Goal: Task Accomplishment & Management: Manage account settings

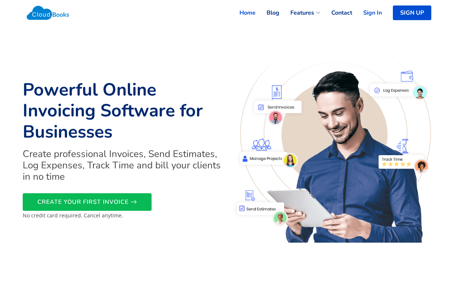
click at [373, 12] on link "Sign In" at bounding box center [367, 13] width 30 height 16
click at [413, 14] on link "SIGN UP" at bounding box center [414, 13] width 35 height 16
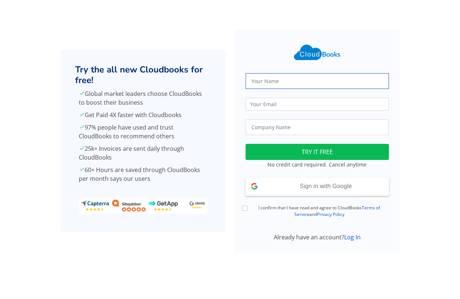
click at [308, 79] on input "text" at bounding box center [316, 81] width 143 height 16
type input "Praveena"
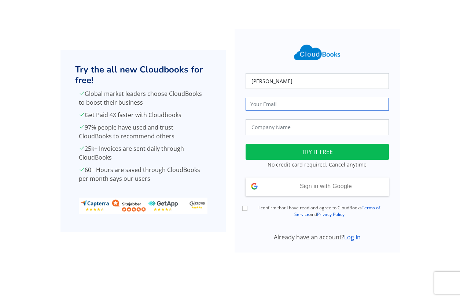
click at [272, 101] on input "email" at bounding box center [316, 104] width 143 height 13
type input "mpraveena@eloratech.org"
click at [299, 127] on input "text" at bounding box center [316, 127] width 143 height 16
type input "j"
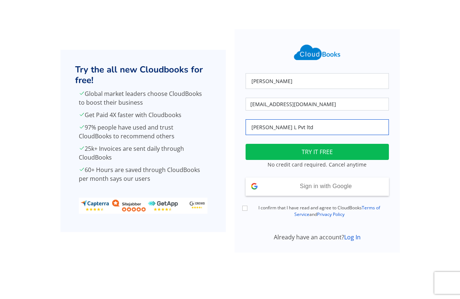
click at [257, 127] on input "J. L Pvt ltd" at bounding box center [316, 127] width 143 height 16
type input "J. J Pvt ltd"
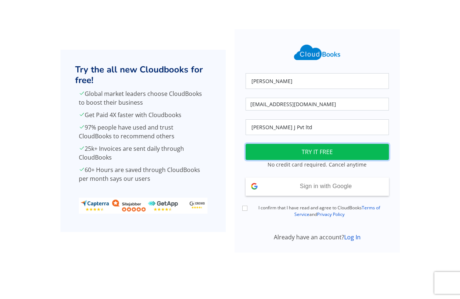
click at [281, 152] on button "TRY IT FREE" at bounding box center [316, 152] width 143 height 16
click at [245, 205] on div "I confirm that I have read and agree to CloudBooks Terms of Service and Privacy…" at bounding box center [317, 212] width 152 height 14
click at [244, 208] on input "I confirm that I have read and agree to CloudBooks Terms of Service and Privacy…" at bounding box center [244, 208] width 5 height 5
checkbox input "true"
click at [292, 151] on button "TRY IT FREE" at bounding box center [316, 152] width 143 height 16
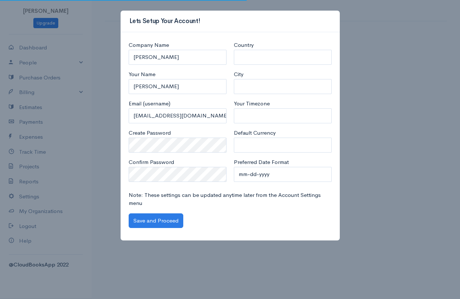
select select "[GEOGRAPHIC_DATA]"
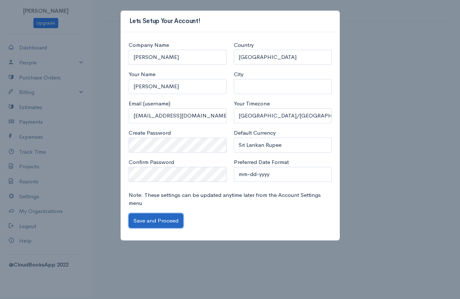
click at [158, 223] on button "Save and Proceed" at bounding box center [156, 221] width 55 height 15
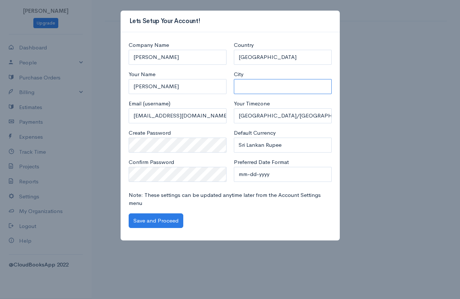
click at [281, 88] on input "City" at bounding box center [283, 86] width 98 height 15
type input "b"
type input "Birmingham"
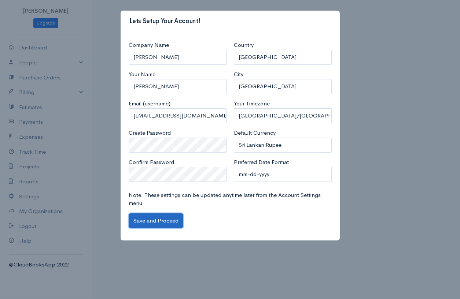
click at [146, 217] on button "Save and Proceed" at bounding box center [156, 221] width 55 height 15
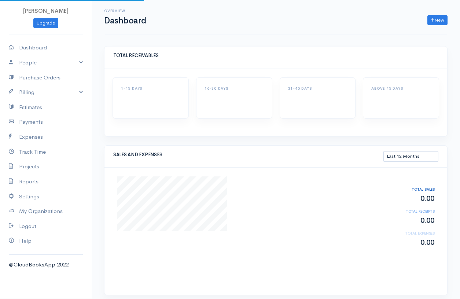
select select "365"
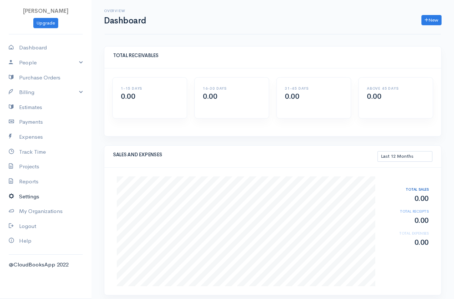
click at [28, 195] on link "Settings" at bounding box center [46, 196] width 92 height 15
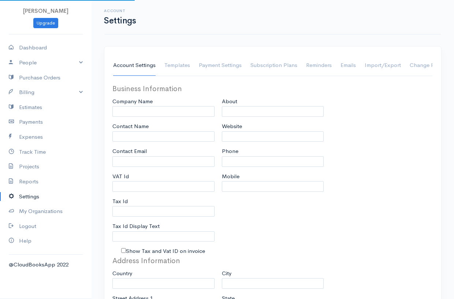
type input "[PERSON_NAME]"
type input "[EMAIL_ADDRESS][DOMAIN_NAME]"
type input "Tax Id"
select select
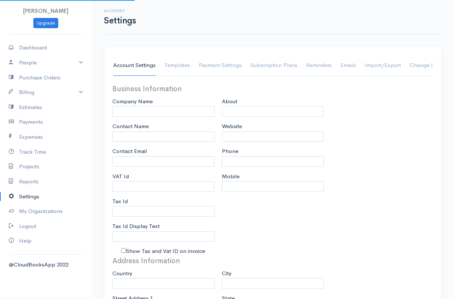
type input "Birmingham"
select select
type input "INVOICE"
type input "1"
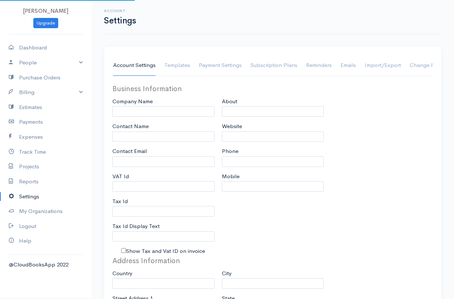
select select "3"
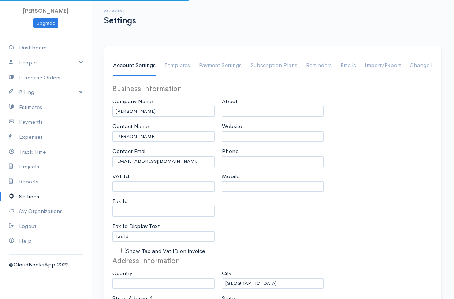
select select "[GEOGRAPHIC_DATA]"
select select "LKR"
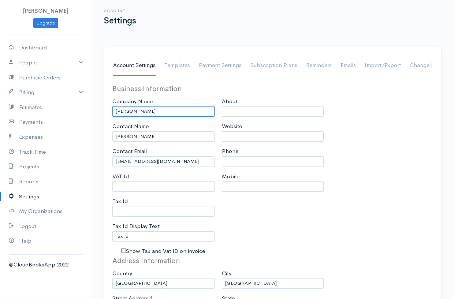
click at [144, 115] on input "Praveena" at bounding box center [163, 111] width 102 height 11
type input "P"
type input "[PERSON_NAME] J Pvt Ltd"
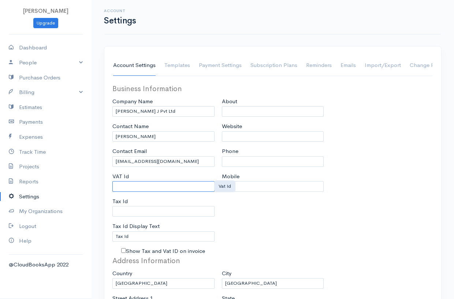
click at [178, 188] on input "VAT Id" at bounding box center [163, 186] width 102 height 11
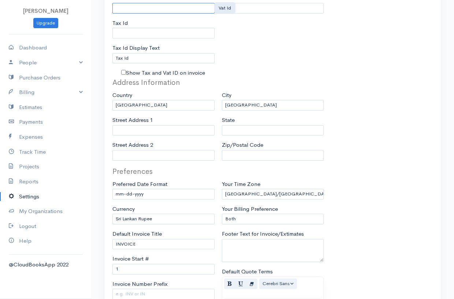
scroll to position [183, 0]
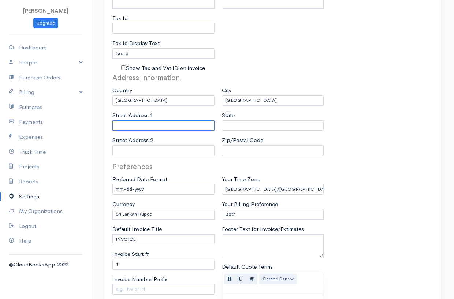
click at [172, 128] on input "Street Address 1" at bounding box center [163, 126] width 102 height 11
type input "1018 Chester"
click at [240, 126] on input "State" at bounding box center [273, 126] width 102 height 11
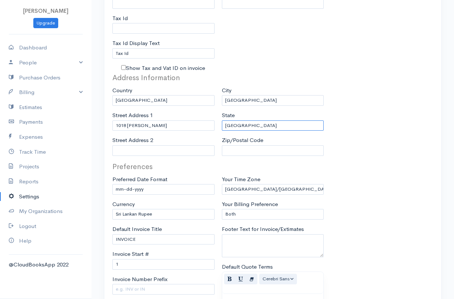
type input "West Midlands"
click at [237, 149] on input "Zip/Postal Code" at bounding box center [273, 150] width 102 height 11
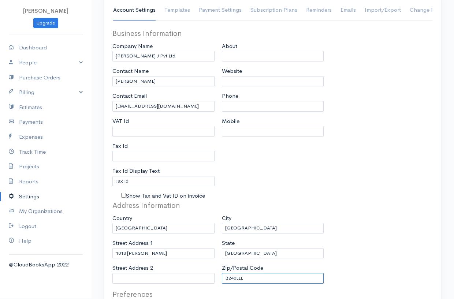
scroll to position [73, 0]
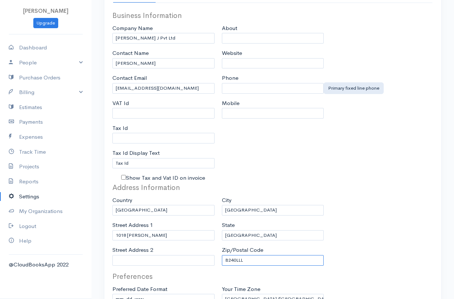
type input "B240LLL"
click at [248, 86] on input "Phone" at bounding box center [273, 88] width 102 height 11
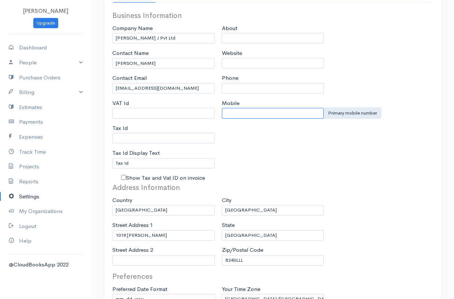
click at [249, 110] on input "Mobile" at bounding box center [273, 113] width 102 height 11
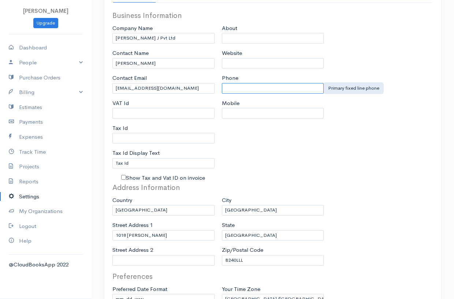
click at [247, 87] on input "Phone" at bounding box center [273, 88] width 102 height 11
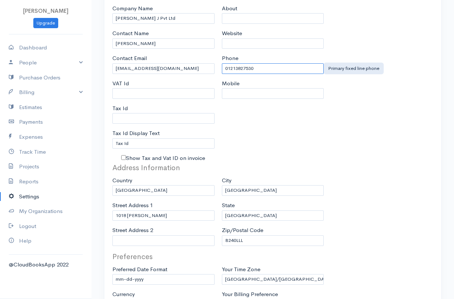
scroll to position [110, 0]
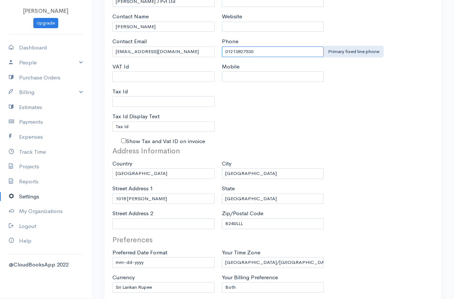
type input "01213827530"
click at [153, 174] on select "United States Canada United Kingdom Afghanistan Albania Algeria American Samoa …" at bounding box center [163, 174] width 102 height 11
select select "[GEOGRAPHIC_DATA]"
click at [112, 169] on select "United States Canada United Kingdom Afghanistan Albania Algeria American Samoa …" at bounding box center [163, 174] width 102 height 11
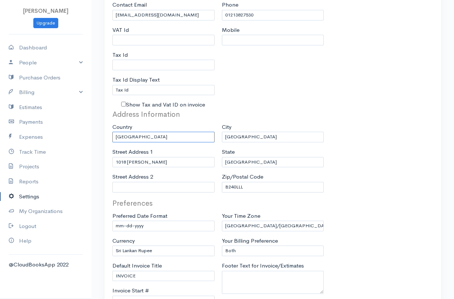
scroll to position [183, 0]
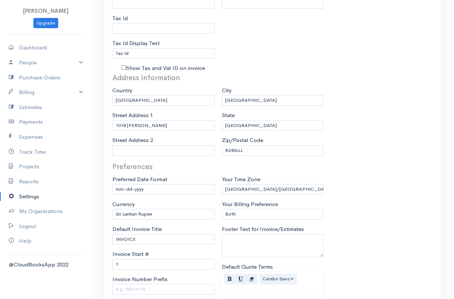
click at [168, 131] on div "Address Information Country United States Canada United Kingdom Afghanistan Alb…" at bounding box center [164, 117] width 110 height 89
click at [167, 126] on input "1018 Chester" at bounding box center [163, 126] width 102 height 11
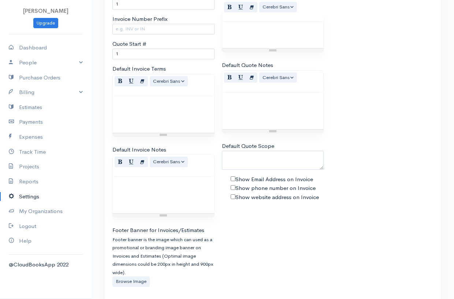
scroll to position [479, 0]
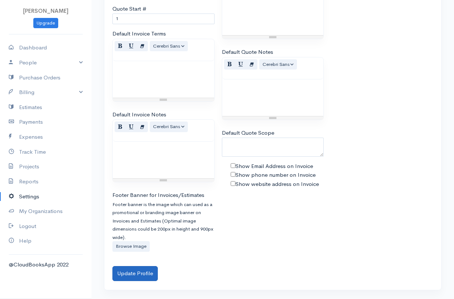
type input "[STREET_ADDRESS]"
click at [128, 276] on button "Update Profile" at bounding box center [134, 273] width 45 height 15
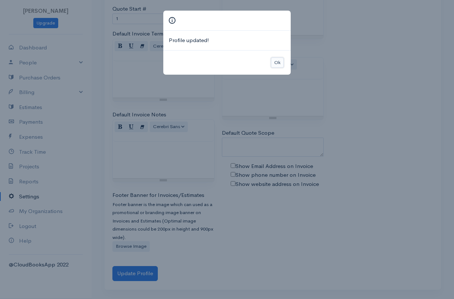
click at [275, 64] on button "Ok" at bounding box center [277, 63] width 13 height 11
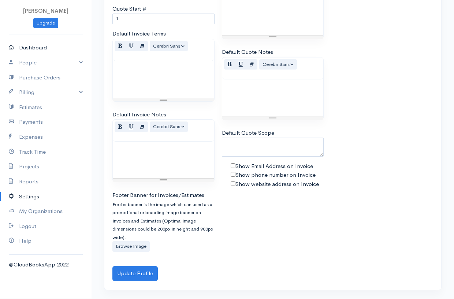
click at [32, 51] on link "Dashboard" at bounding box center [46, 47] width 92 height 15
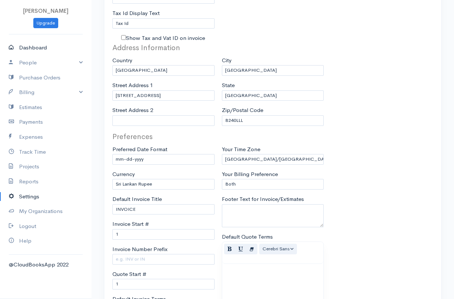
select select "365"
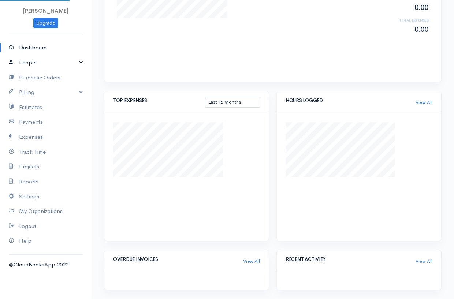
click at [30, 62] on link "People" at bounding box center [46, 62] width 92 height 15
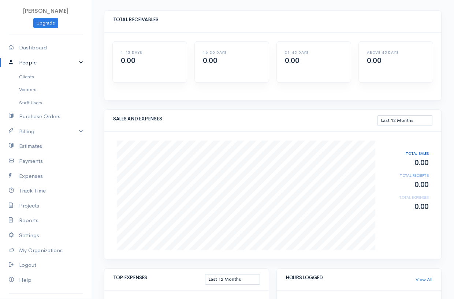
scroll to position [0, 0]
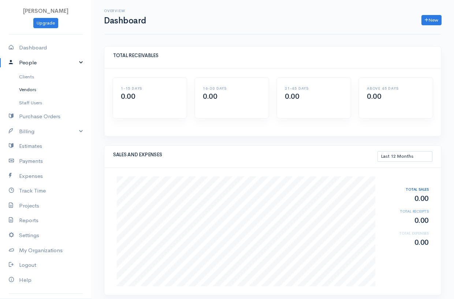
click at [29, 89] on link "Vendors" at bounding box center [46, 89] width 92 height 13
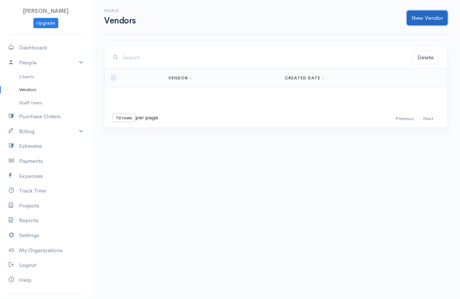
click at [415, 21] on link "New Vendor" at bounding box center [427, 18] width 41 height 15
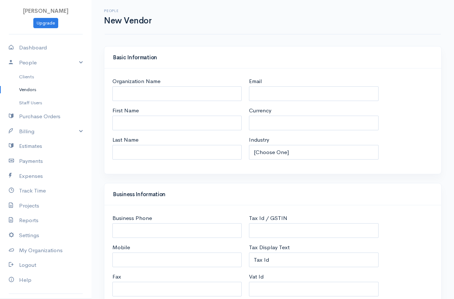
select select "LKR"
select select "[GEOGRAPHIC_DATA]"
click at [146, 94] on input "Organization Name" at bounding box center [176, 93] width 129 height 15
click at [137, 127] on input "First Name" at bounding box center [176, 123] width 129 height 15
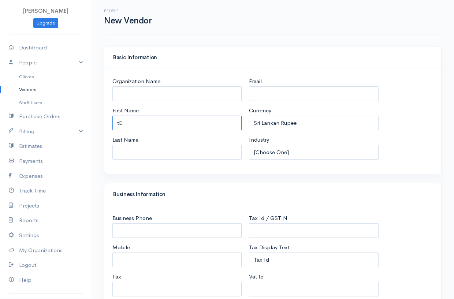
type input "t"
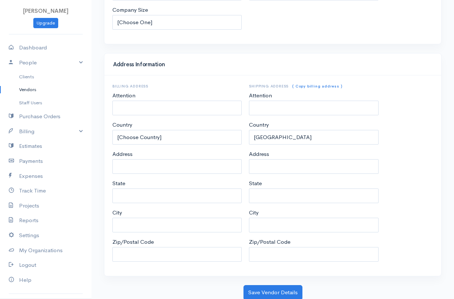
scroll to position [298, 0]
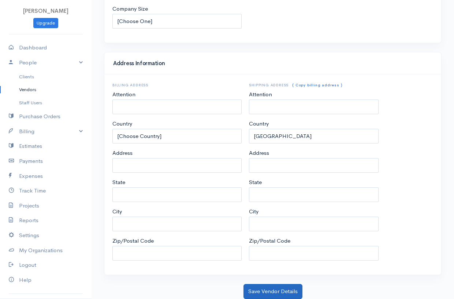
type input "Tesco"
click at [273, 292] on button "Save Vendor Details" at bounding box center [273, 291] width 59 height 15
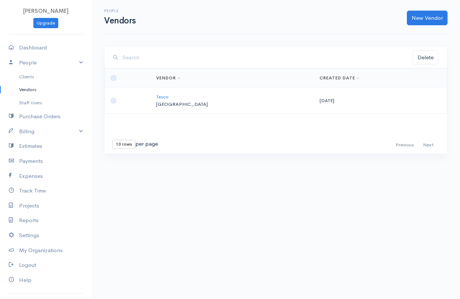
drag, startPoint x: 237, startPoint y: 103, endPoint x: 210, endPoint y: 103, distance: 26.7
click at [210, 103] on p "[GEOGRAPHIC_DATA]" at bounding box center [232, 104] width 152 height 7
click at [212, 104] on p "[GEOGRAPHIC_DATA]" at bounding box center [232, 104] width 152 height 7
click at [164, 99] on td "Tesco Sri Lanka" at bounding box center [231, 101] width 163 height 26
click at [114, 101] on input "checkbox" at bounding box center [114, 101] width 6 height 6
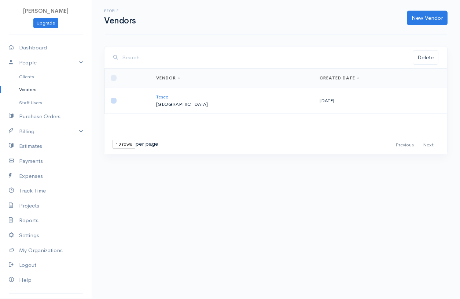
checkbox input "true"
click at [424, 54] on button "Delete" at bounding box center [426, 57] width 26 height 15
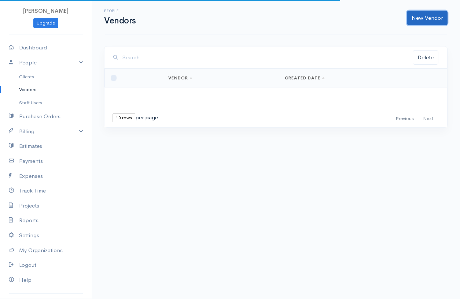
drag, startPoint x: 418, startPoint y: 19, endPoint x: 412, endPoint y: 25, distance: 8.8
click at [418, 19] on link "New Vendor" at bounding box center [427, 18] width 41 height 15
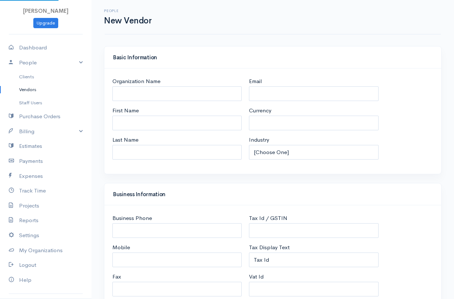
select select "LKR"
select select "[GEOGRAPHIC_DATA]"
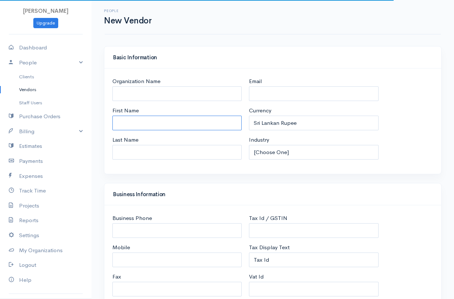
click at [178, 123] on input "First Name" at bounding box center [176, 123] width 129 height 15
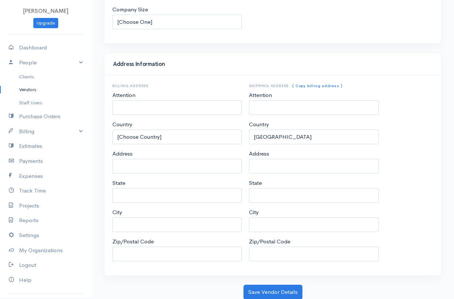
scroll to position [298, 0]
type input "Tesco"
click at [324, 132] on select "United States Canada United Kingdom Afghanistan Albania Algeria American Samoa …" at bounding box center [313, 136] width 129 height 15
select select "[GEOGRAPHIC_DATA]"
click at [249, 129] on select "United States Canada United Kingdom Afghanistan Albania Algeria American Samoa …" at bounding box center [313, 136] width 129 height 15
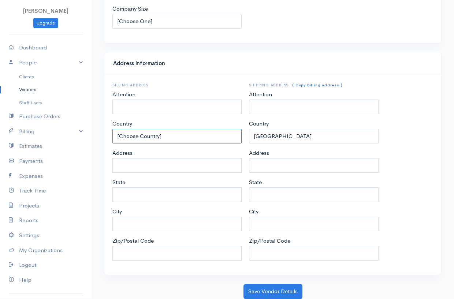
click at [185, 140] on select "[Choose Country] United States Canada United Kingdom Afghanistan Albania Algeri…" at bounding box center [176, 136] width 129 height 15
select select "[GEOGRAPHIC_DATA]"
click at [112, 129] on select "[Choose Country] United States Canada United Kingdom Afghanistan Albania Algeri…" at bounding box center [176, 136] width 129 height 15
click at [274, 288] on button "Save Vendor Details" at bounding box center [273, 291] width 59 height 15
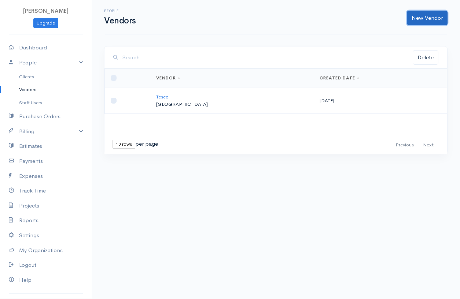
click at [421, 22] on link "New Vendor" at bounding box center [427, 18] width 41 height 15
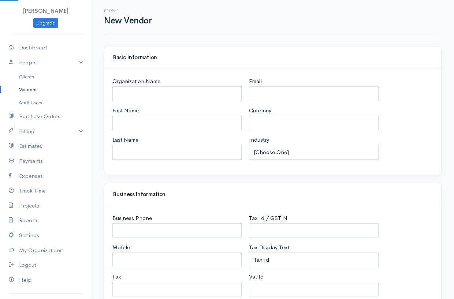
select select "LKR"
select select "[GEOGRAPHIC_DATA]"
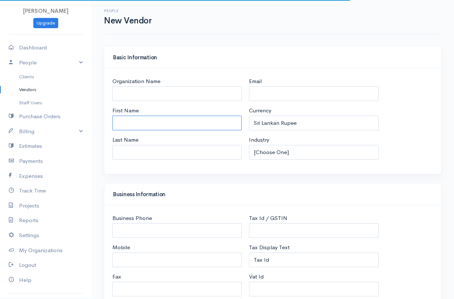
click at [170, 125] on input "First Name" at bounding box center [176, 123] width 129 height 15
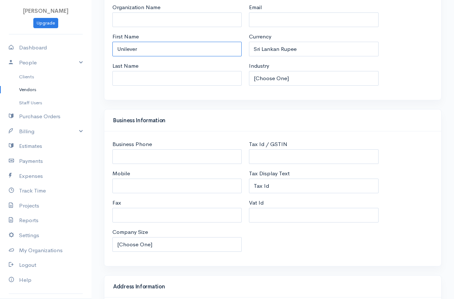
scroll to position [73, 0]
type input "Unilever"
click at [312, 51] on select "U.S. Dollars Canadian Dollars British Pounds Sterling Euros Australian Dollars …" at bounding box center [313, 50] width 129 height 15
click at [234, 107] on div "Basic Information Organization Name First Name Unilever Last Name Email Currenc…" at bounding box center [272, 41] width 345 height 137
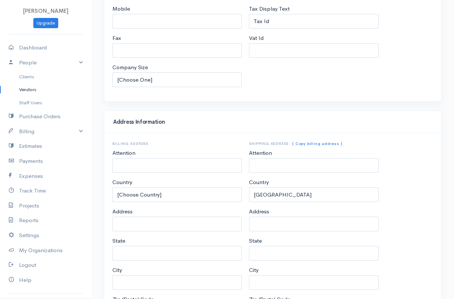
scroll to position [256, 0]
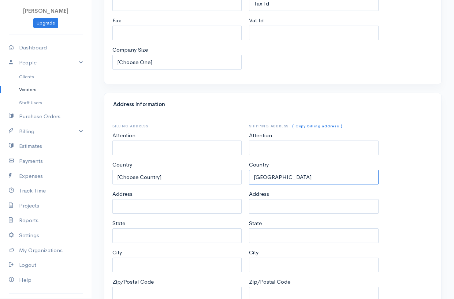
click at [303, 173] on select "United States Canada United Kingdom Afghanistan Albania Algeria American Samoa …" at bounding box center [313, 177] width 129 height 15
select select "[GEOGRAPHIC_DATA]"
click at [249, 170] on select "United States Canada United Kingdom Afghanistan Albania Algeria American Samoa …" at bounding box center [313, 177] width 129 height 15
click at [194, 175] on select "[Choose Country] United States Canada United Kingdom Afghanistan Albania Algeri…" at bounding box center [176, 177] width 129 height 15
select select "[GEOGRAPHIC_DATA]"
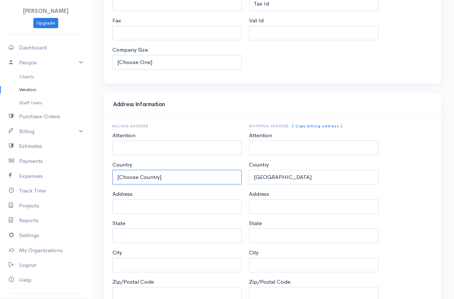
click at [112, 170] on select "[Choose Country] United States Canada United Kingdom Afghanistan Albania Algeri…" at bounding box center [176, 177] width 129 height 15
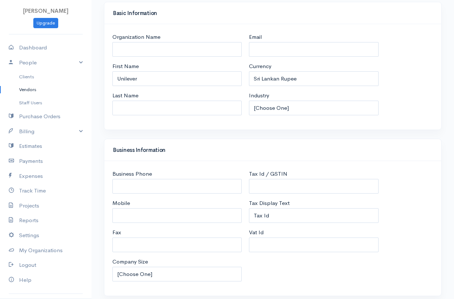
scroll to position [0, 0]
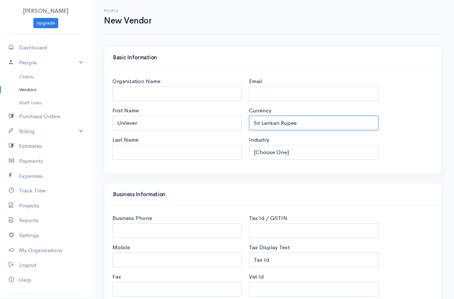
click at [310, 121] on select "U.S. Dollars Canadian Dollars British Pounds Sterling Euros Australian Dollars …" at bounding box center [313, 123] width 129 height 15
click at [222, 182] on div "Basic Information Organization Name First Name Unilever Last Name Email Currenc…" at bounding box center [272, 114] width 345 height 137
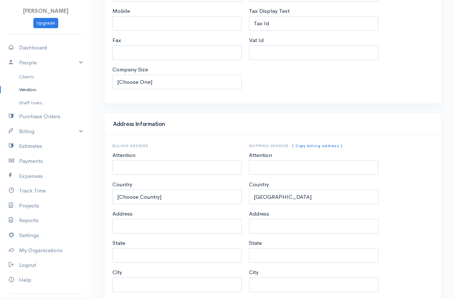
scroll to position [298, 0]
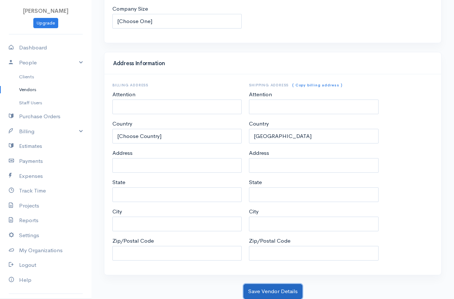
click at [280, 291] on button "Save Vendor Details" at bounding box center [273, 291] width 59 height 15
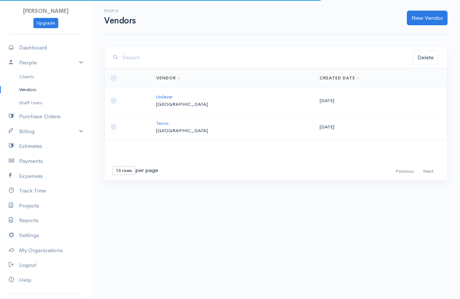
click at [203, 106] on p "[GEOGRAPHIC_DATA]" at bounding box center [232, 104] width 152 height 7
click at [117, 99] on td at bounding box center [128, 101] width 46 height 26
click at [174, 106] on p "[GEOGRAPHIC_DATA]" at bounding box center [232, 104] width 152 height 7
click at [209, 101] on p "[GEOGRAPHIC_DATA]" at bounding box center [232, 104] width 152 height 7
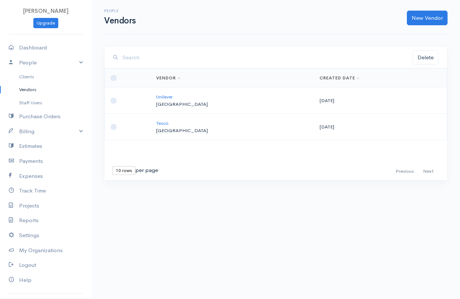
click at [209, 101] on p "[GEOGRAPHIC_DATA]" at bounding box center [232, 104] width 152 height 7
click at [111, 99] on input "checkbox" at bounding box center [114, 101] width 6 height 6
click at [138, 101] on td at bounding box center [128, 101] width 46 height 26
drag, startPoint x: 142, startPoint y: 103, endPoint x: 128, endPoint y: 97, distance: 15.3
click at [128, 97] on td at bounding box center [128, 101] width 46 height 26
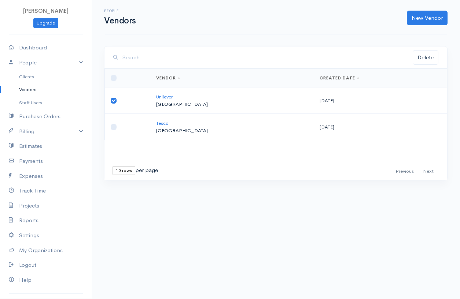
click at [402, 171] on div "First Previous Next Last" at bounding box center [415, 171] width 47 height 11
click at [403, 173] on div "First Previous Next Last" at bounding box center [415, 171] width 47 height 11
click at [400, 173] on div "First Previous Next Last" at bounding box center [415, 171] width 47 height 11
click at [429, 171] on div "First Previous Next Last" at bounding box center [415, 171] width 47 height 11
click at [114, 100] on input "checkbox" at bounding box center [114, 101] width 6 height 6
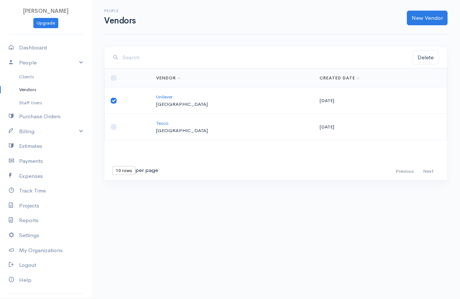
checkbox input "false"
click at [429, 22] on link "New Vendor" at bounding box center [427, 18] width 41 height 15
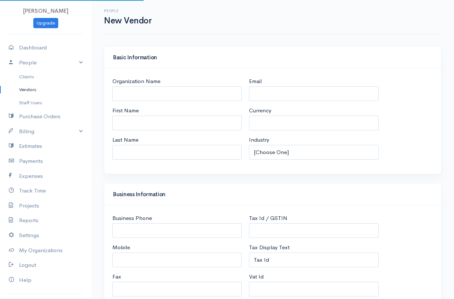
select select "LKR"
select select "[GEOGRAPHIC_DATA]"
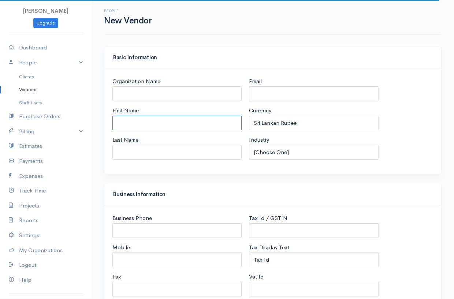
click at [160, 127] on input "First Name" at bounding box center [176, 123] width 129 height 15
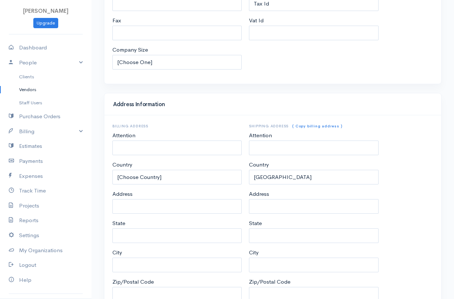
scroll to position [298, 0]
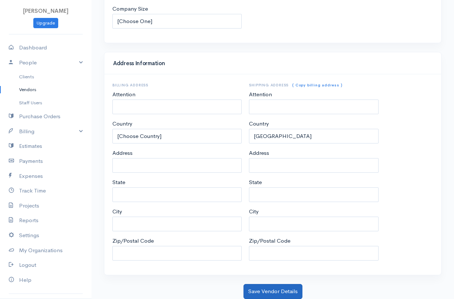
type input "shell"
click at [274, 288] on button "Save Vendor Details" at bounding box center [273, 291] width 59 height 15
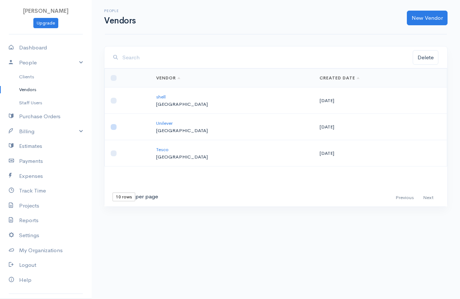
click at [115, 128] on input "checkbox" at bounding box center [114, 127] width 6 height 6
checkbox input "true"
click at [112, 153] on input "checkbox" at bounding box center [114, 154] width 6 height 6
checkbox input "true"
click at [427, 58] on button "Delete" at bounding box center [426, 57] width 26 height 15
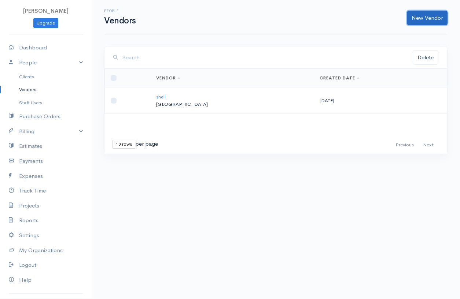
click at [422, 22] on link "New Vendor" at bounding box center [427, 18] width 41 height 15
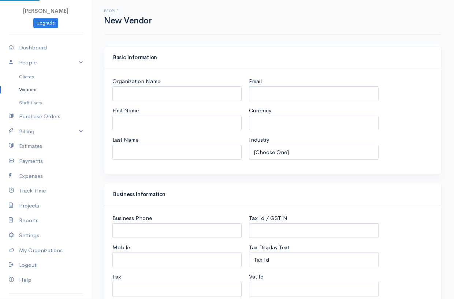
select select "LKR"
select select "[GEOGRAPHIC_DATA]"
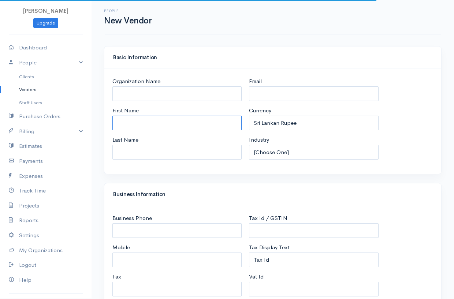
click at [200, 126] on input "First Name" at bounding box center [176, 123] width 129 height 15
type input "Unilever"
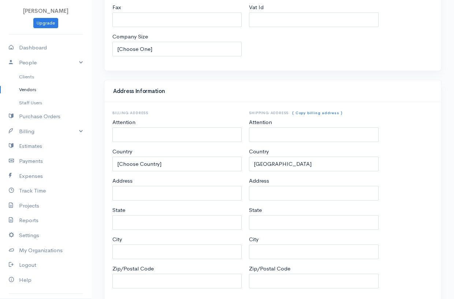
scroll to position [298, 0]
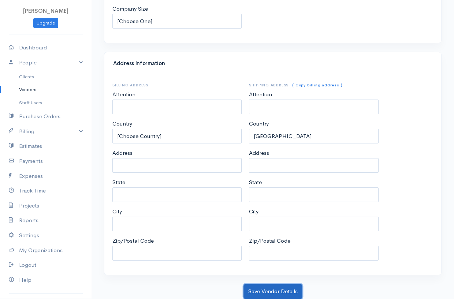
click at [278, 292] on button "Save Vendor Details" at bounding box center [273, 291] width 59 height 15
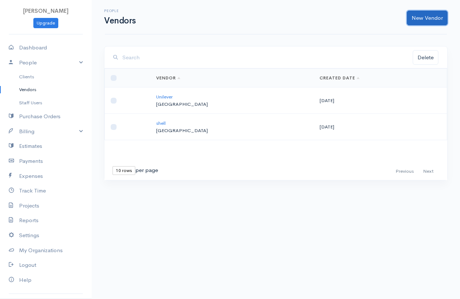
click at [429, 21] on link "New Vendor" at bounding box center [427, 18] width 41 height 15
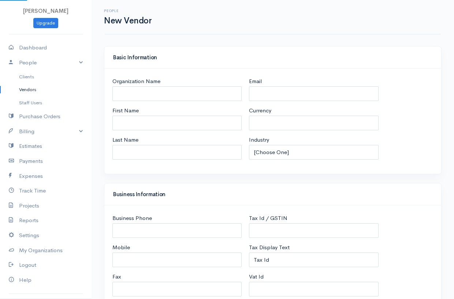
select select "LKR"
select select "[GEOGRAPHIC_DATA]"
click at [181, 131] on div "Organization Name First Name Last Name" at bounding box center [177, 121] width 137 height 88
click at [181, 125] on input "First Name" at bounding box center [176, 123] width 129 height 15
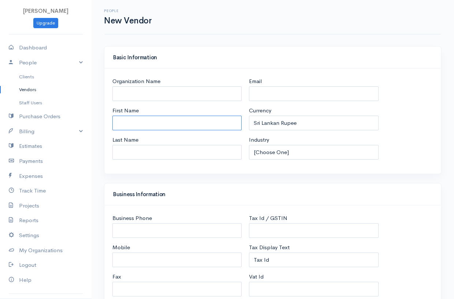
type input "Tesco"
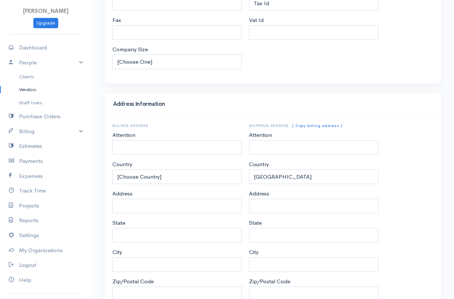
scroll to position [298, 0]
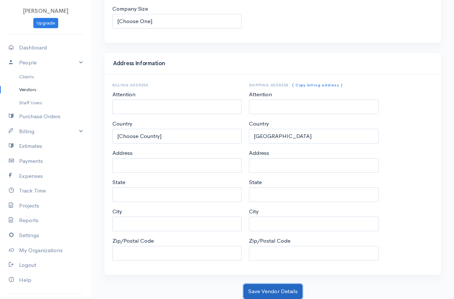
click at [267, 287] on button "Save Vendor Details" at bounding box center [273, 291] width 59 height 15
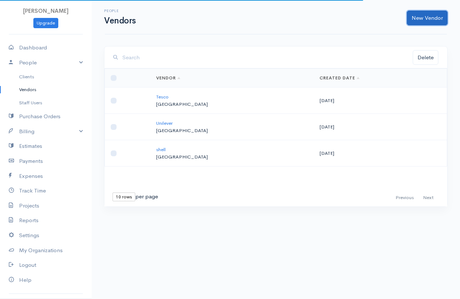
click at [420, 12] on link "New Vendor" at bounding box center [427, 18] width 41 height 15
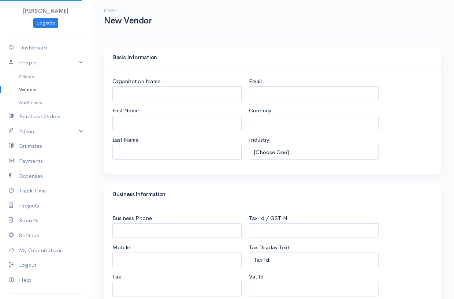
select select "LKR"
select select "[GEOGRAPHIC_DATA]"
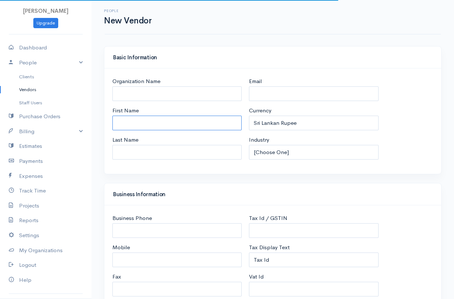
drag, startPoint x: 195, startPoint y: 122, endPoint x: 193, endPoint y: 108, distance: 14.7
click at [195, 122] on input "First Name" at bounding box center [176, 123] width 129 height 15
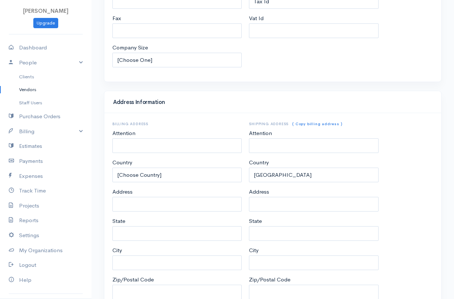
scroll to position [298, 0]
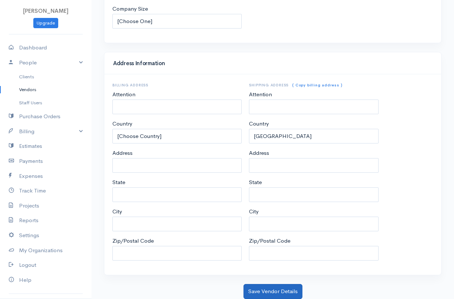
type input "Fozzby"
click at [260, 289] on button "Save Vendor Details" at bounding box center [273, 291] width 59 height 15
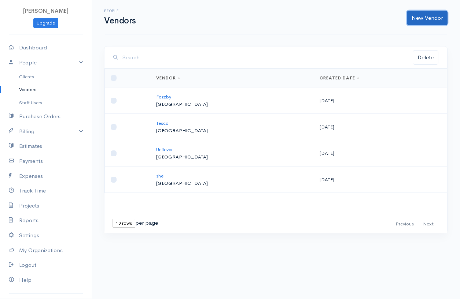
click at [410, 14] on link "New Vendor" at bounding box center [427, 18] width 41 height 15
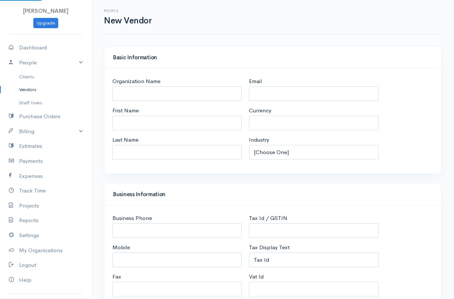
select select "LKR"
select select "[GEOGRAPHIC_DATA]"
click at [181, 127] on input "First Name" at bounding box center [176, 123] width 129 height 15
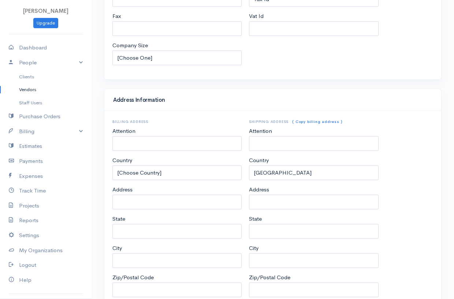
scroll to position [298, 0]
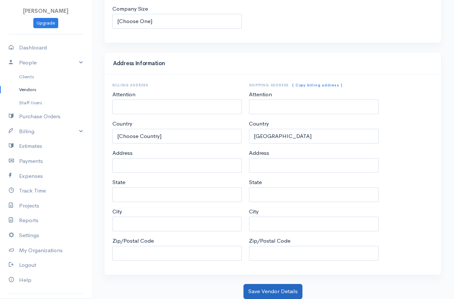
type input "Rengvo"
click at [273, 296] on button "Save Vendor Details" at bounding box center [273, 291] width 59 height 15
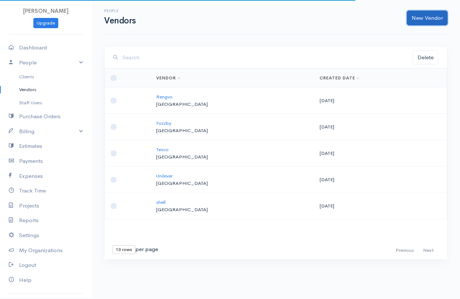
click at [434, 12] on link "New Vendor" at bounding box center [427, 18] width 41 height 15
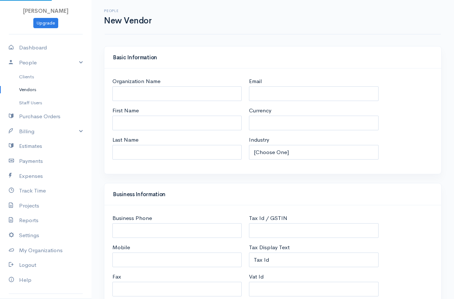
select select "LKR"
select select "[GEOGRAPHIC_DATA]"
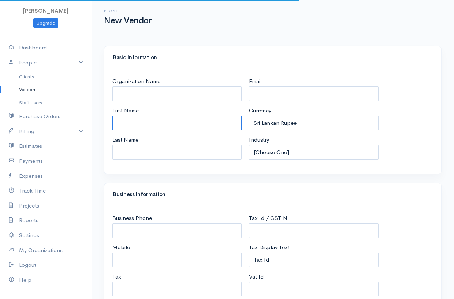
select select "[GEOGRAPHIC_DATA]"
click at [183, 128] on input "First Name" at bounding box center [176, 123] width 129 height 15
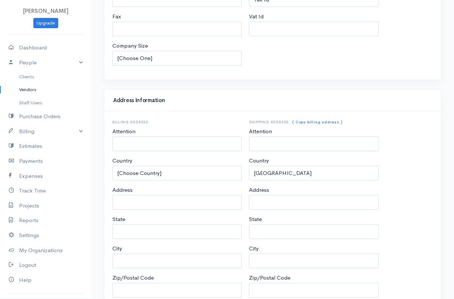
scroll to position [298, 0]
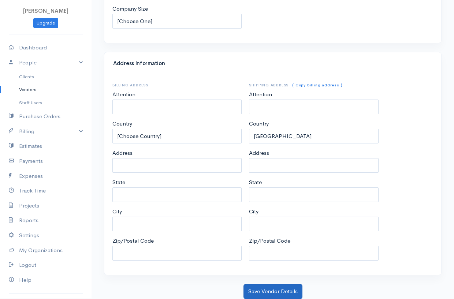
type input "Worivo"
click at [263, 291] on button "Save Vendor Details" at bounding box center [273, 291] width 59 height 15
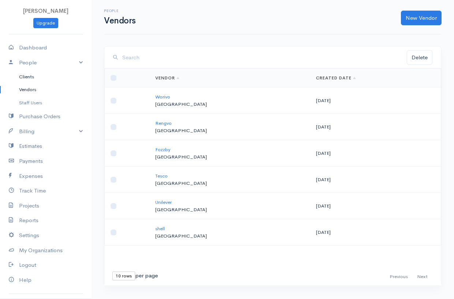
click at [28, 75] on link "Clients" at bounding box center [46, 76] width 92 height 13
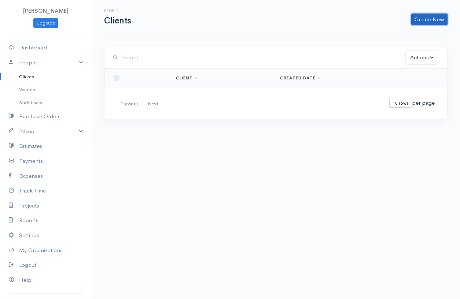
click at [420, 16] on link "Create New" at bounding box center [429, 20] width 36 height 12
click at [423, 19] on link "Create New" at bounding box center [429, 20] width 36 height 12
click at [424, 19] on link "Create New" at bounding box center [429, 20] width 36 height 12
click at [413, 44] on link "Import Clients" at bounding box center [418, 47] width 58 height 13
click at [431, 17] on link "Create New" at bounding box center [429, 20] width 36 height 12
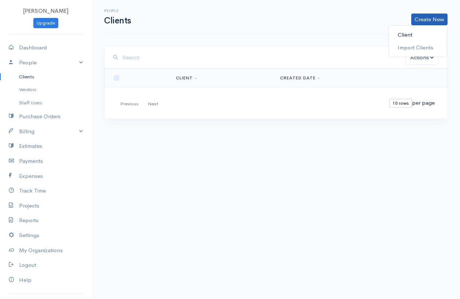
click at [407, 33] on link "Client" at bounding box center [418, 35] width 58 height 13
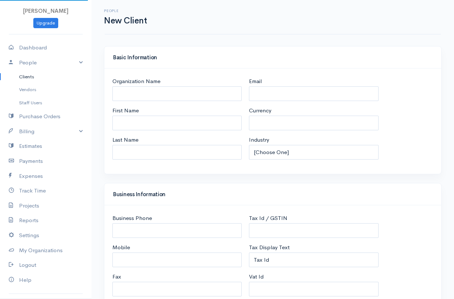
select select "LKR"
select select "[GEOGRAPHIC_DATA]"
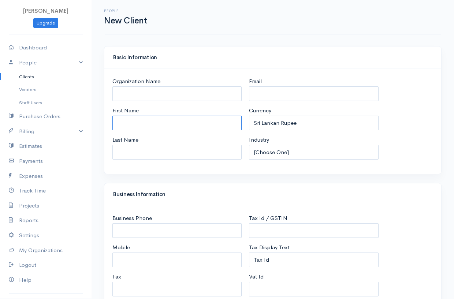
click at [159, 124] on input "First Name" at bounding box center [176, 123] width 129 height 15
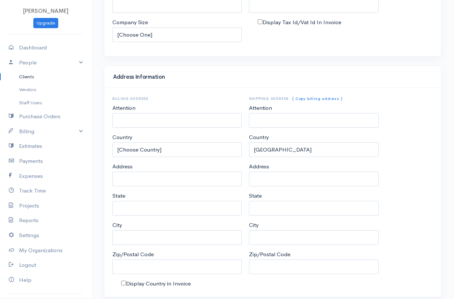
scroll to position [306, 0]
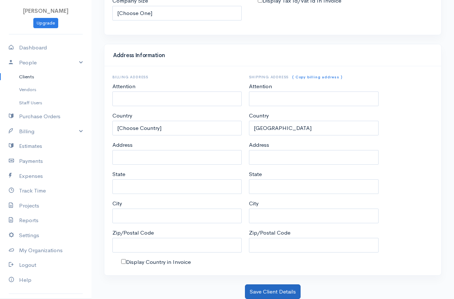
type input "Nuwan"
click at [285, 291] on button "Save Client Details" at bounding box center [273, 292] width 56 height 15
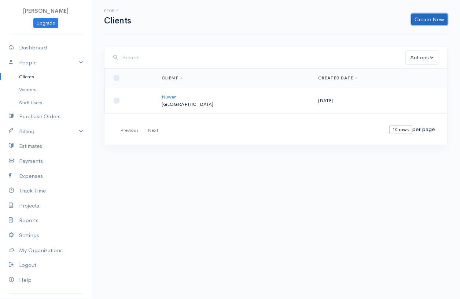
click at [434, 18] on link "Create New" at bounding box center [429, 20] width 36 height 12
click at [410, 36] on link "Client" at bounding box center [418, 35] width 58 height 13
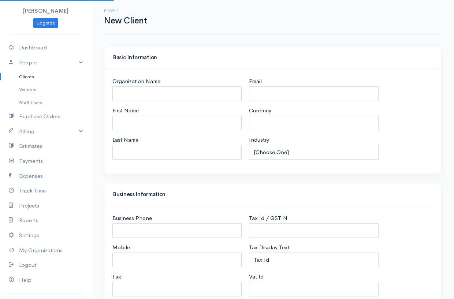
select select "LKR"
select select "[GEOGRAPHIC_DATA]"
click at [173, 130] on input "First Name" at bounding box center [176, 123] width 129 height 15
select select "[GEOGRAPHIC_DATA]"
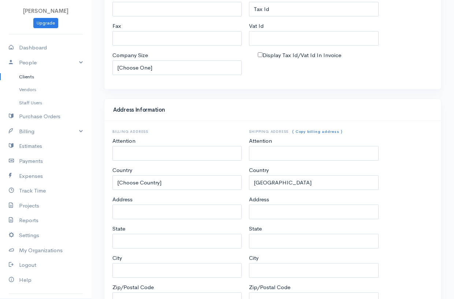
scroll to position [306, 0]
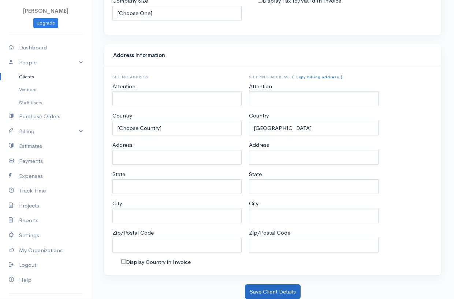
type input "Somu"
click at [283, 290] on button "Save Client Details" at bounding box center [273, 292] width 56 height 15
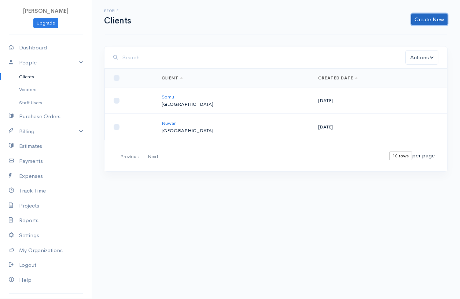
click at [438, 16] on link "Create New" at bounding box center [429, 20] width 36 height 12
click at [405, 30] on link "Client" at bounding box center [418, 35] width 58 height 13
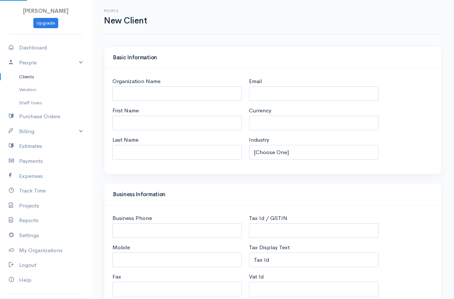
select select "LKR"
select select "[GEOGRAPHIC_DATA]"
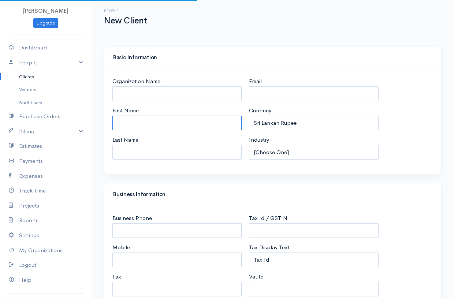
click at [184, 126] on input "First Name" at bounding box center [176, 123] width 129 height 15
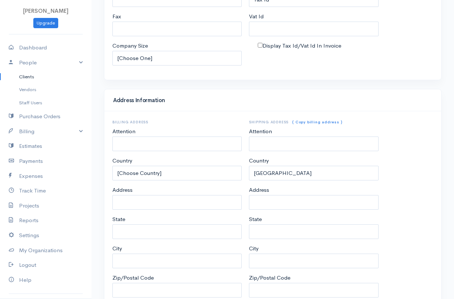
scroll to position [306, 0]
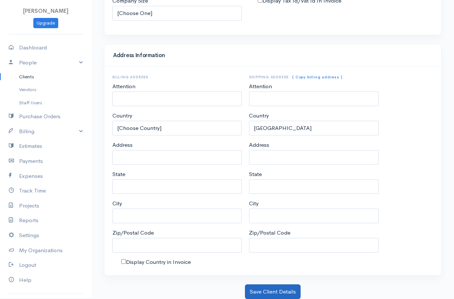
type input "Kugan"
click at [259, 291] on button "Save Client Details" at bounding box center [273, 292] width 56 height 15
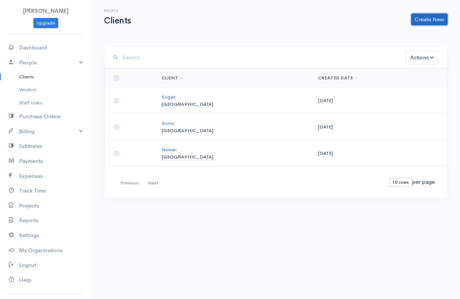
click at [426, 17] on link "Create New" at bounding box center [429, 20] width 36 height 12
click at [402, 36] on link "Client" at bounding box center [418, 35] width 58 height 13
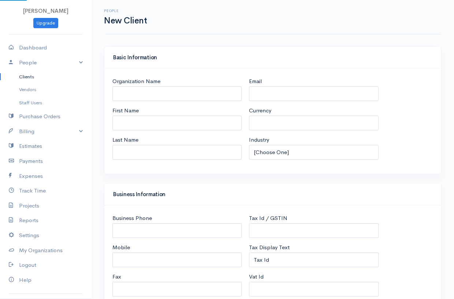
select select "LKR"
select select "[GEOGRAPHIC_DATA]"
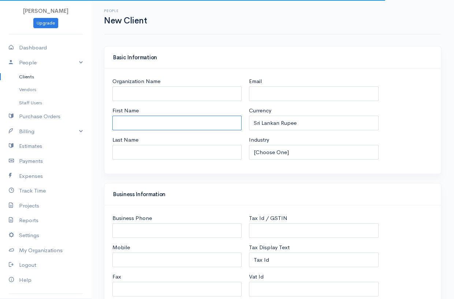
click at [179, 125] on input "First Name" at bounding box center [176, 123] width 129 height 15
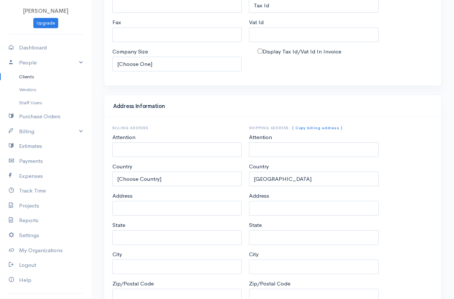
scroll to position [306, 0]
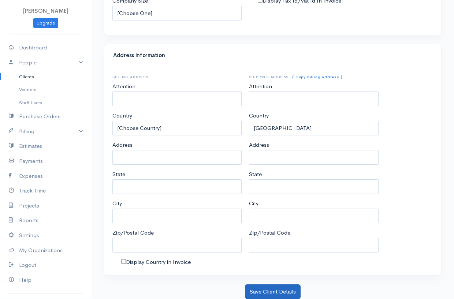
type input "Ragu"
click at [261, 289] on button "Save Client Details" at bounding box center [273, 292] width 56 height 15
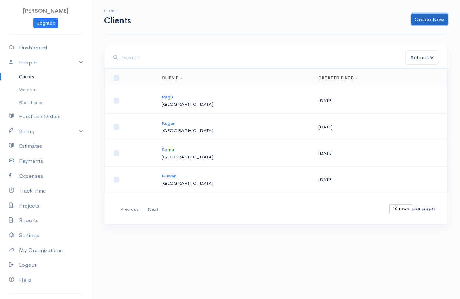
click at [439, 21] on link "Create New" at bounding box center [429, 20] width 36 height 12
click at [395, 33] on link "Client" at bounding box center [418, 35] width 58 height 13
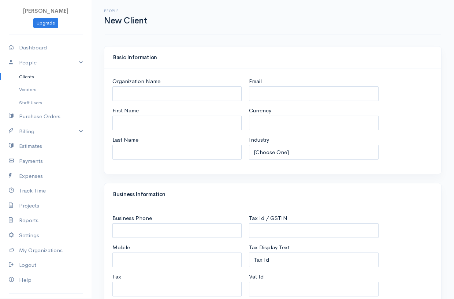
select select "LKR"
select select "[GEOGRAPHIC_DATA]"
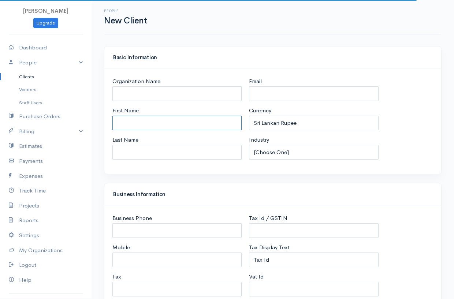
click at [164, 122] on input "First Name" at bounding box center [176, 123] width 129 height 15
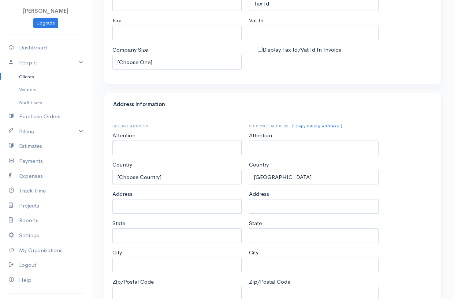
scroll to position [306, 0]
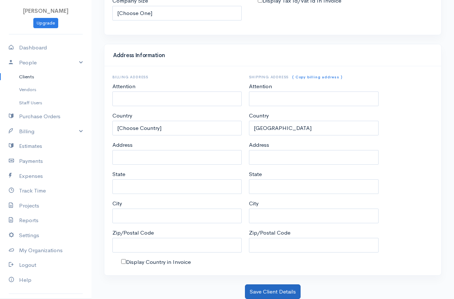
type input "Suja"
click at [277, 293] on button "Save Client Details" at bounding box center [273, 292] width 56 height 15
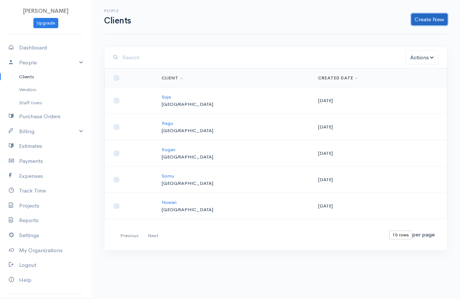
click at [437, 15] on link "Create New" at bounding box center [429, 20] width 36 height 12
click at [413, 31] on link "Client" at bounding box center [418, 35] width 58 height 13
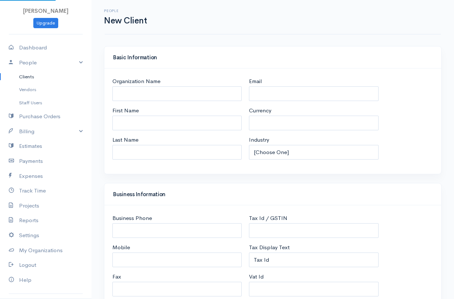
select select "LKR"
select select "[GEOGRAPHIC_DATA]"
click at [154, 97] on input "Organization Name" at bounding box center [176, 93] width 129 height 15
select select "[GEOGRAPHIC_DATA]"
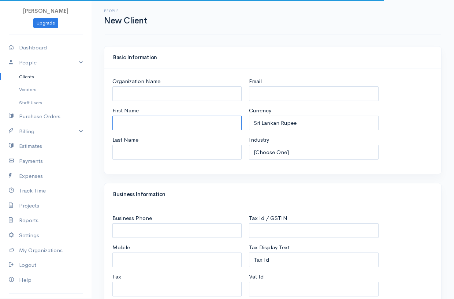
click at [160, 119] on input "First Name" at bounding box center [176, 123] width 129 height 15
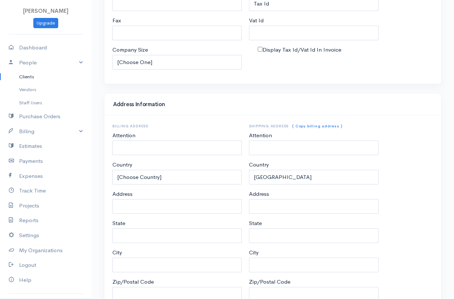
scroll to position [306, 0]
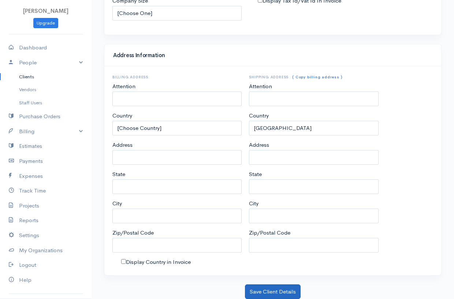
type input "Sivabalan"
click at [258, 291] on button "Save Client Details" at bounding box center [273, 292] width 56 height 15
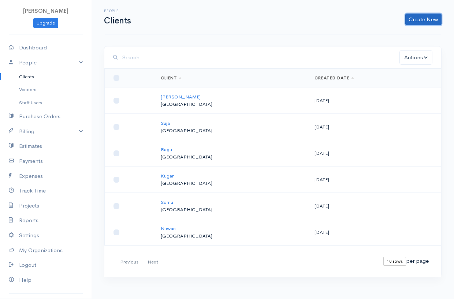
click at [431, 20] on link "Create New" at bounding box center [424, 20] width 36 height 12
click at [402, 37] on link "Client" at bounding box center [412, 35] width 58 height 13
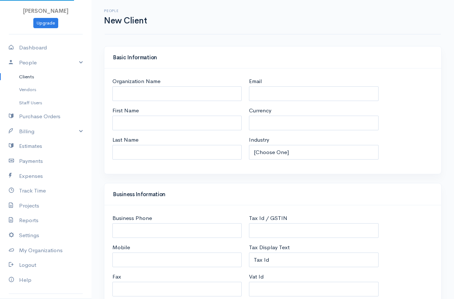
select select "LKR"
select select "[GEOGRAPHIC_DATA]"
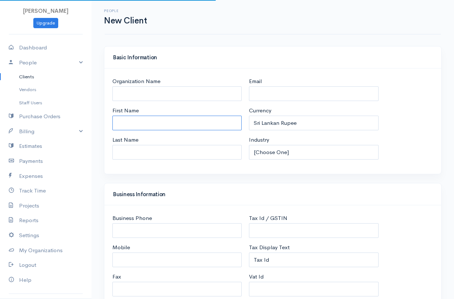
drag, startPoint x: 155, startPoint y: 129, endPoint x: 168, endPoint y: 106, distance: 26.6
click at [155, 129] on input "First Name" at bounding box center [176, 123] width 129 height 15
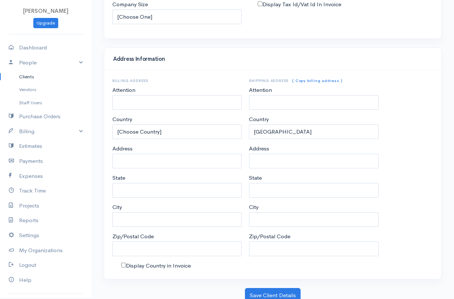
scroll to position [306, 0]
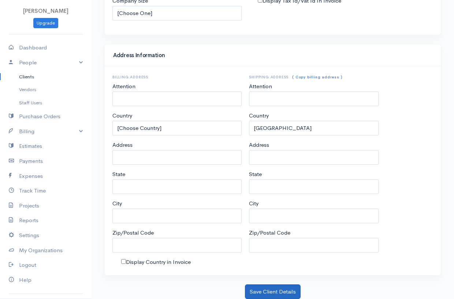
type input "Pujan"
drag, startPoint x: 259, startPoint y: 289, endPoint x: 234, endPoint y: 189, distance: 103.9
click at [259, 289] on button "Save Client Details" at bounding box center [273, 292] width 56 height 15
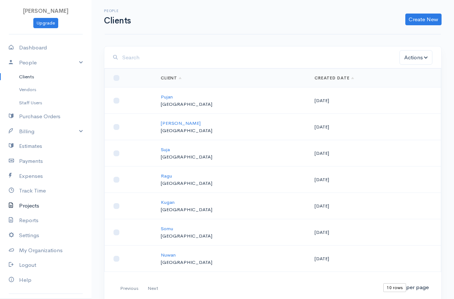
click at [25, 207] on link "Projects" at bounding box center [46, 206] width 92 height 15
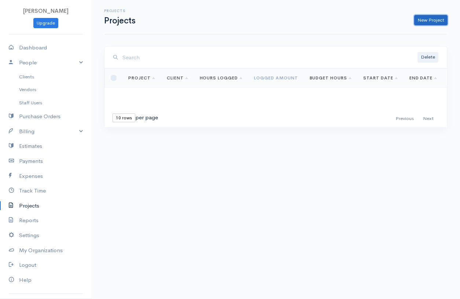
click at [441, 20] on link "New Project" at bounding box center [430, 20] width 33 height 11
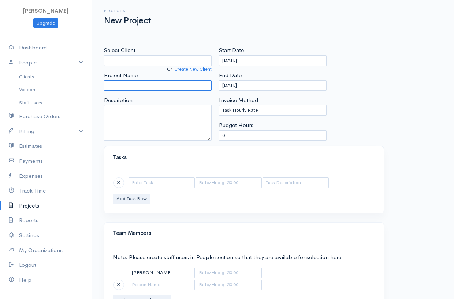
click at [160, 83] on input "Project Name" at bounding box center [158, 85] width 108 height 11
type input "A/L Maths"
click at [159, 63] on input "Select Client" at bounding box center [158, 60] width 108 height 11
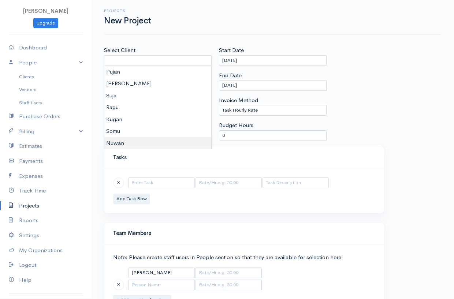
type input "Nuwan"
click at [135, 137] on body "Praveena Upgrade Dashboard People Clients Vendors Staff Users Purchase Orders B…" at bounding box center [227, 169] width 454 height 339
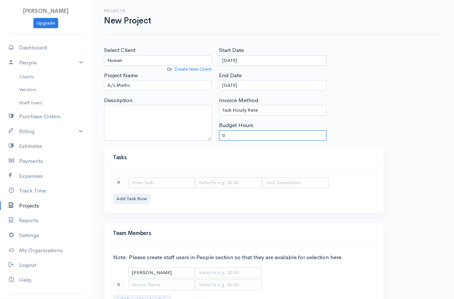
drag, startPoint x: 232, startPoint y: 135, endPoint x: 217, endPoint y: 131, distance: 14.8
click at [217, 131] on div "Start Date 09-22-2025 End Date 10-22-2025 Invoice Method Task Hourly Rate Perso…" at bounding box center [272, 96] width 115 height 100
click at [240, 131] on input "0" at bounding box center [273, 135] width 108 height 11
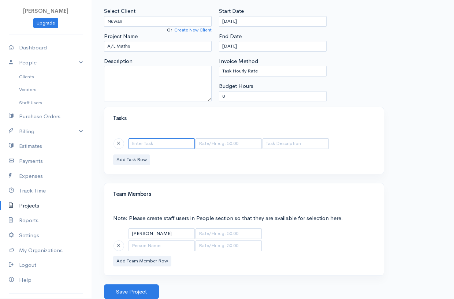
click at [157, 146] on input "text" at bounding box center [162, 143] width 66 height 11
type input "Maths"
click at [215, 145] on input "text" at bounding box center [229, 143] width 66 height 11
type input "300"
click at [278, 145] on input "text" at bounding box center [296, 143] width 66 height 11
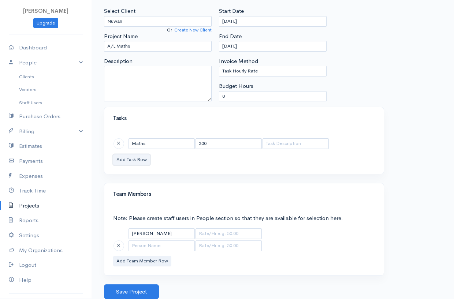
click at [129, 159] on button "Add Task Row" at bounding box center [131, 160] width 37 height 11
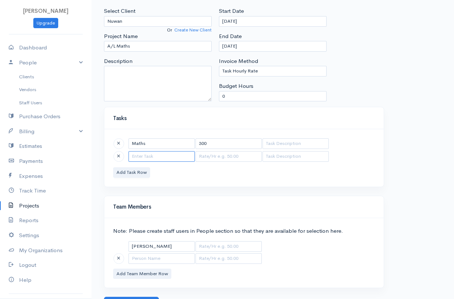
click at [168, 159] on input "text" at bounding box center [162, 156] width 66 height 11
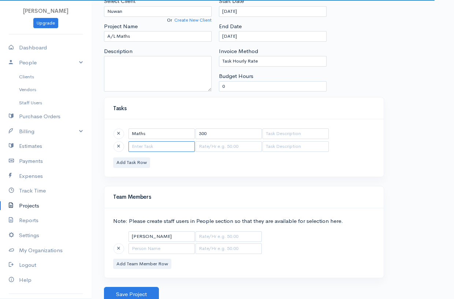
scroll to position [52, 0]
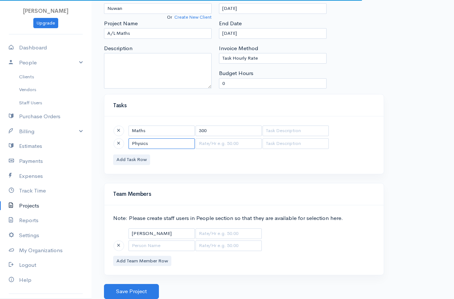
type input "Physics"
click at [206, 144] on input "text" at bounding box center [229, 143] width 66 height 11
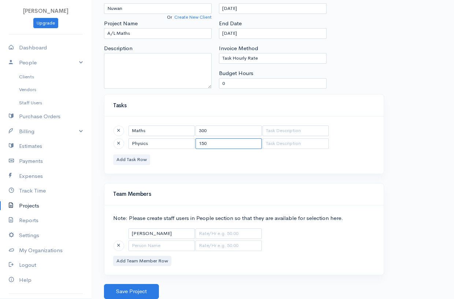
type input "150"
click at [117, 159] on button "Add Task Row" at bounding box center [131, 160] width 37 height 11
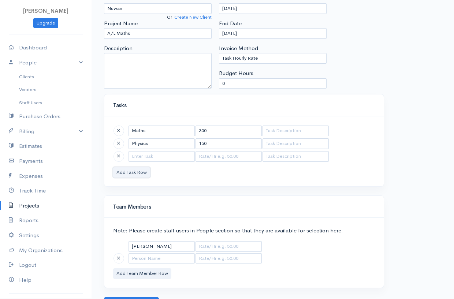
click at [113, 167] on button "Add Task Row" at bounding box center [131, 172] width 37 height 11
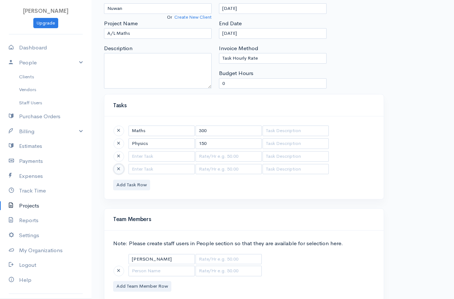
click at [119, 168] on span at bounding box center [118, 169] width 3 height 5
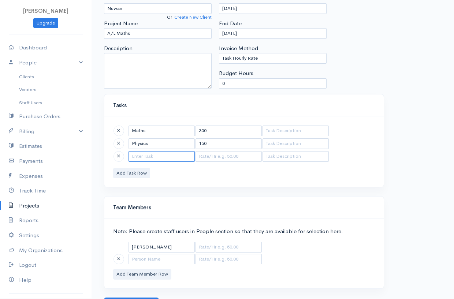
click at [147, 155] on input "text" at bounding box center [162, 156] width 66 height 11
type input "ICT"
click at [212, 161] on input "text" at bounding box center [229, 156] width 66 height 11
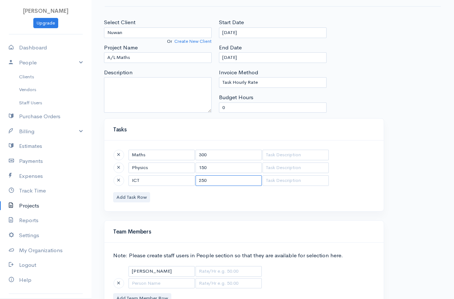
scroll to position [66, 0]
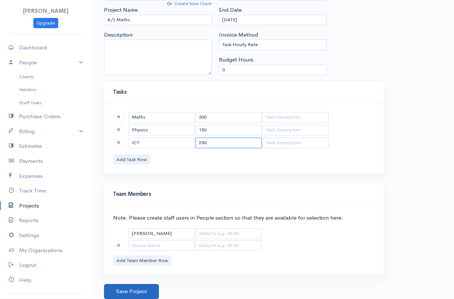
type input "250"
click at [138, 291] on button "Save Project" at bounding box center [131, 291] width 55 height 15
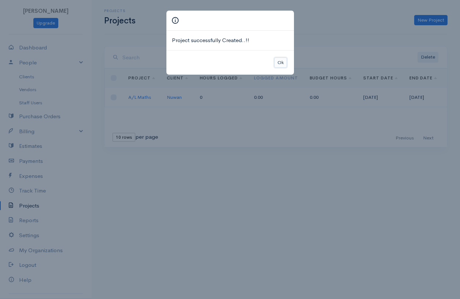
click at [279, 61] on button "Ok" at bounding box center [280, 63] width 13 height 11
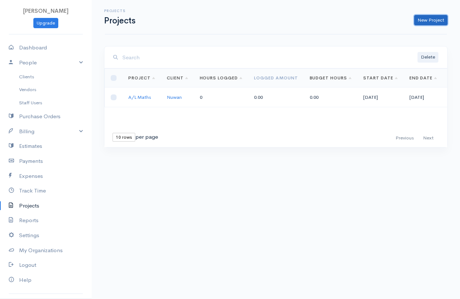
click at [430, 21] on link "New Project" at bounding box center [430, 20] width 33 height 11
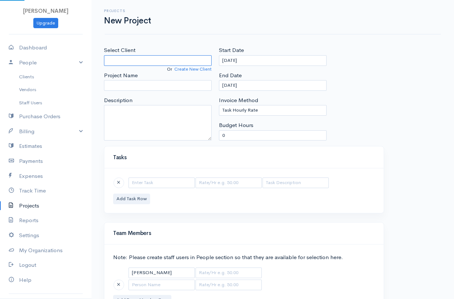
click at [151, 59] on input "Select Client" at bounding box center [158, 60] width 108 height 11
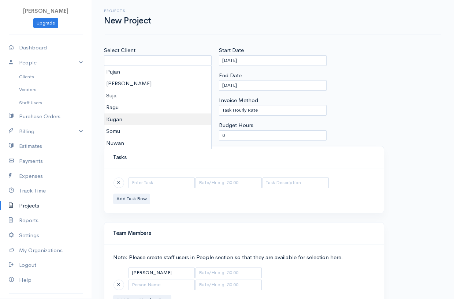
type input "Kugan"
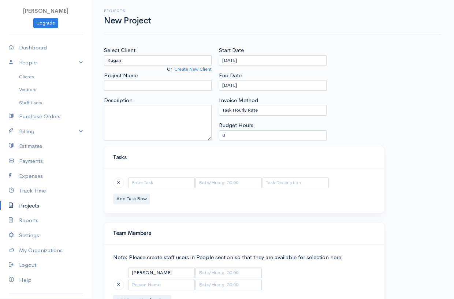
click at [126, 121] on body "Praveena Upgrade Dashboard People Clients Vendors Staff Users Purchase Orders B…" at bounding box center [227, 169] width 454 height 339
click at [131, 81] on input "Project Name" at bounding box center [158, 85] width 108 height 11
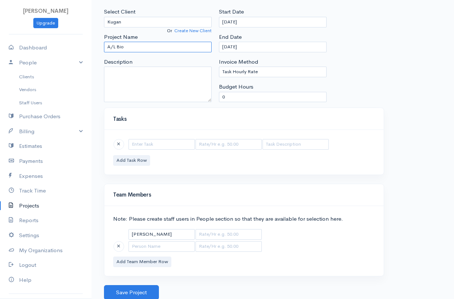
scroll to position [39, 0]
type input "A/L Bio"
click at [143, 147] on input "text" at bounding box center [162, 143] width 66 height 11
type input "Biology"
click at [216, 144] on input "text" at bounding box center [229, 143] width 66 height 11
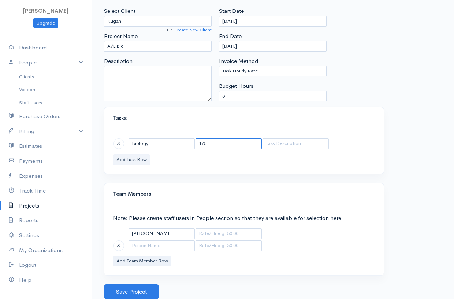
type input "175"
click at [129, 161] on button "Add Task Row" at bounding box center [131, 160] width 37 height 11
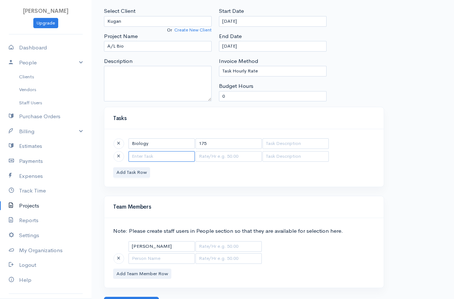
click at [141, 159] on input "text" at bounding box center [162, 156] width 66 height 11
type input "Physics"
type input "150.00"
click at [143, 167] on body "Praveena Upgrade Dashboard People Clients Vendors Staff Users Purchase Orders B…" at bounding box center [227, 136] width 454 height 351
click at [118, 174] on button "Add Task Row" at bounding box center [131, 172] width 37 height 11
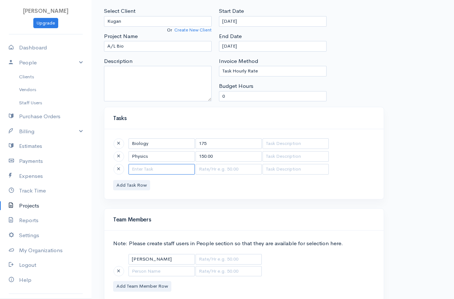
click at [141, 171] on input "text" at bounding box center [162, 169] width 66 height 11
type input "c"
click at [141, 168] on input "Chamistry" at bounding box center [162, 169] width 66 height 11
type input "Chemistry"
click at [204, 169] on input "text" at bounding box center [229, 169] width 66 height 11
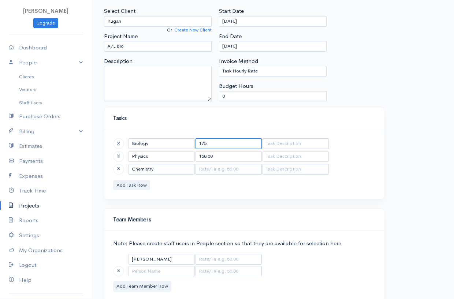
click at [210, 141] on input "175" at bounding box center [229, 143] width 66 height 11
type input "1"
type input "175"
click at [205, 171] on input "text" at bounding box center [229, 169] width 66 height 11
click at [212, 156] on input "150.00" at bounding box center [229, 156] width 66 height 11
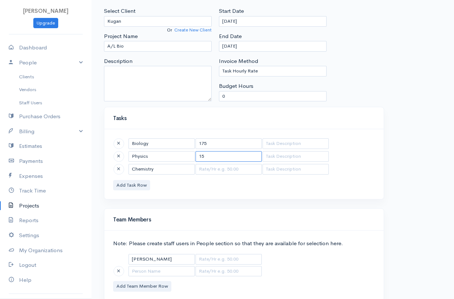
type input "1"
type input "250"
click at [215, 170] on input "text" at bounding box center [229, 169] width 66 height 11
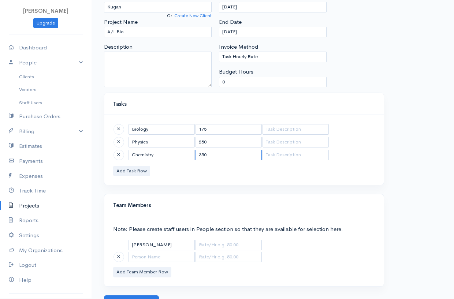
scroll to position [65, 0]
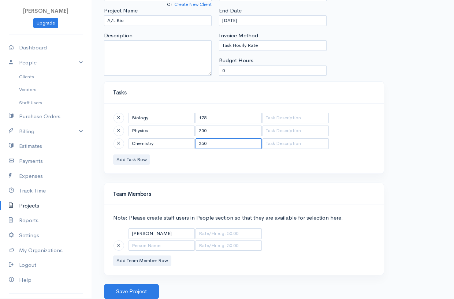
type input "350"
click at [175, 168] on div "Biology 175 Physics 250 Chemistry 350 Add Task Row" at bounding box center [244, 139] width 280 height 70
drag, startPoint x: 131, startPoint y: 295, endPoint x: 130, endPoint y: 276, distance: 19.1
click at [130, 294] on button "Save Project" at bounding box center [131, 291] width 55 height 15
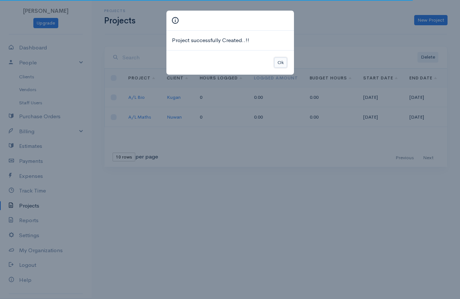
click at [280, 61] on button "Ok" at bounding box center [280, 63] width 13 height 11
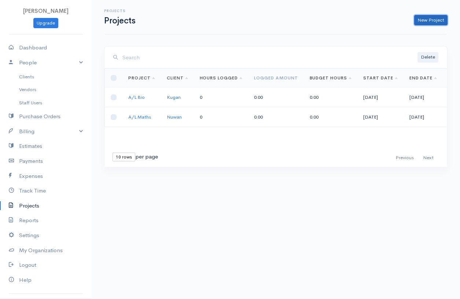
drag, startPoint x: 427, startPoint y: 19, endPoint x: 424, endPoint y: 22, distance: 4.4
click at [427, 19] on link "New Project" at bounding box center [430, 20] width 33 height 11
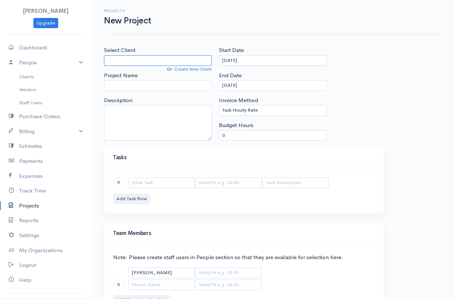
click at [188, 61] on input "Select Client" at bounding box center [158, 60] width 108 height 11
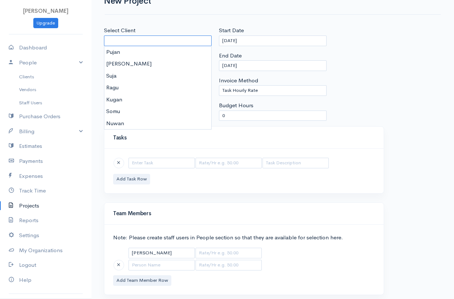
scroll to position [39, 0]
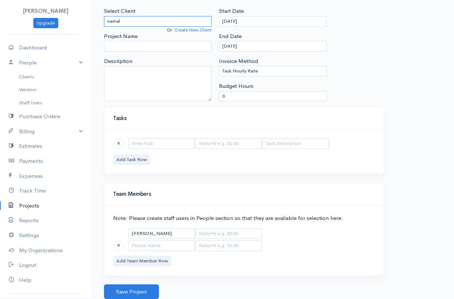
click at [109, 19] on input "namal" at bounding box center [158, 21] width 108 height 11
type input "Namal"
click at [197, 30] on link "Create New Client" at bounding box center [192, 30] width 37 height 6
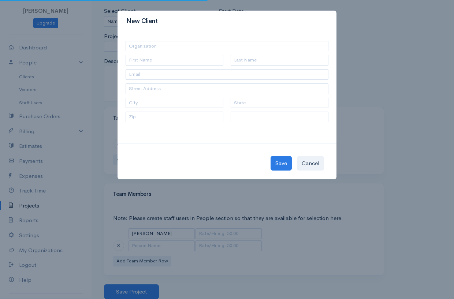
select select "[GEOGRAPHIC_DATA]"
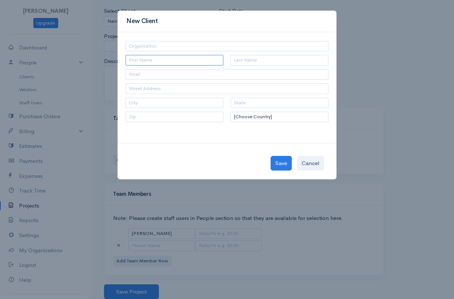
click at [159, 57] on input "text" at bounding box center [175, 60] width 98 height 11
type input "Namal"
click at [284, 160] on button "Save" at bounding box center [281, 163] width 21 height 15
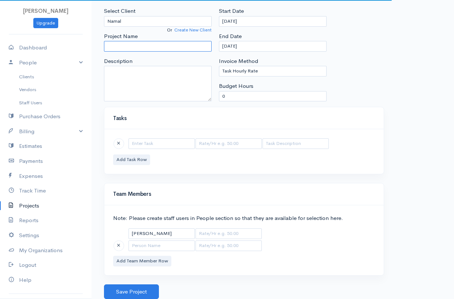
click at [134, 51] on input "Project Name" at bounding box center [158, 46] width 108 height 11
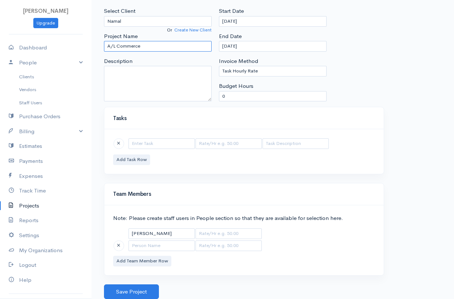
type input "A/L Commerce"
click at [160, 145] on input "text" at bounding box center [162, 143] width 66 height 11
type input "Accounting"
click at [138, 159] on button "Add Task Row" at bounding box center [131, 160] width 37 height 11
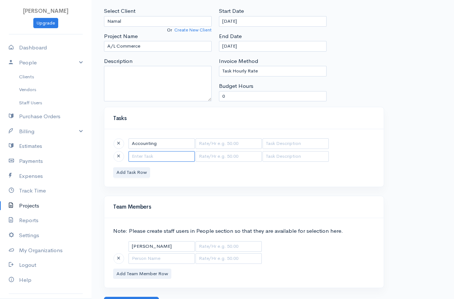
click at [152, 155] on input "text" at bounding box center [162, 156] width 66 height 11
click at [137, 155] on input "Ecconomics" at bounding box center [162, 156] width 66 height 11
click at [170, 159] on input "Economics" at bounding box center [162, 156] width 66 height 11
type input "Economics"
click at [122, 173] on button "Add Task Row" at bounding box center [131, 172] width 37 height 11
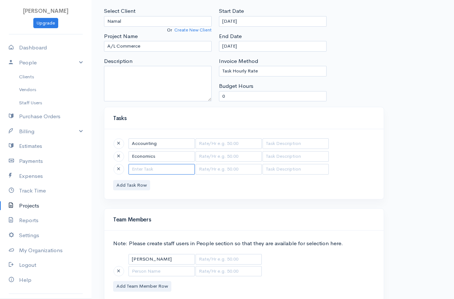
click at [149, 171] on input "text" at bounding box center [162, 169] width 66 height 11
type input "ICT"
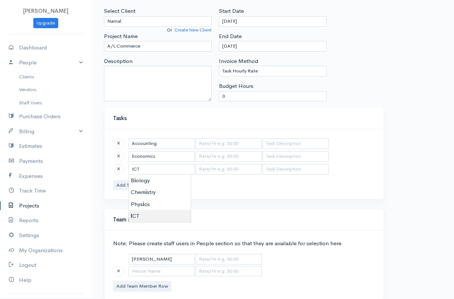
type input "250.00"
click at [147, 212] on body "Praveena Upgrade Dashboard People Clients Vendors Staff Users Purchase Orders B…" at bounding box center [227, 143] width 454 height 364
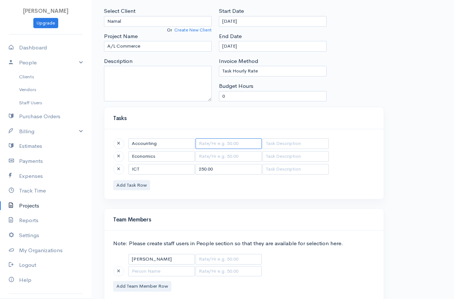
click at [219, 143] on input "text" at bounding box center [229, 143] width 66 height 11
type input "450"
click at [221, 149] on td at bounding box center [195, 149] width 134 height 1
click at [227, 152] on input "text" at bounding box center [229, 156] width 66 height 11
type input "250"
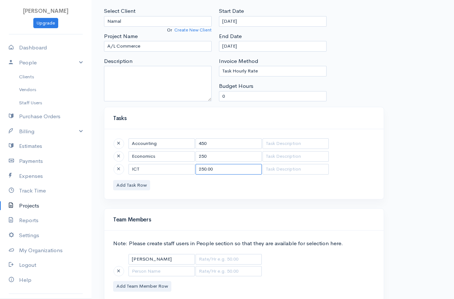
click at [236, 170] on input "250.00" at bounding box center [229, 169] width 66 height 11
type input "2"
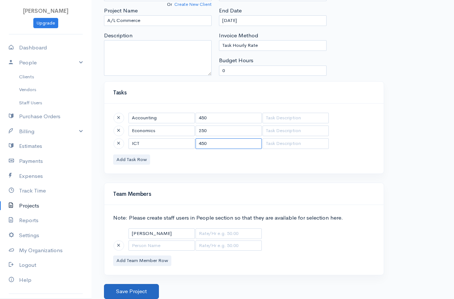
type input "450"
click at [137, 289] on button "Save Project" at bounding box center [131, 291] width 55 height 15
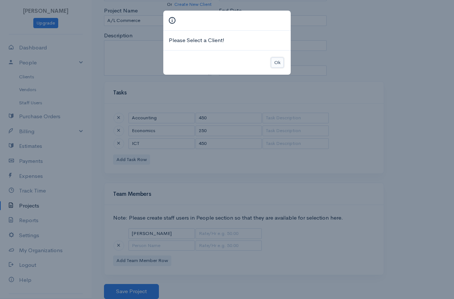
click at [280, 61] on button "Ok" at bounding box center [277, 63] width 13 height 11
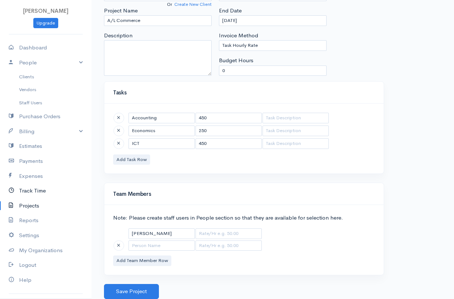
click at [24, 193] on link "Track Time" at bounding box center [46, 191] width 92 height 15
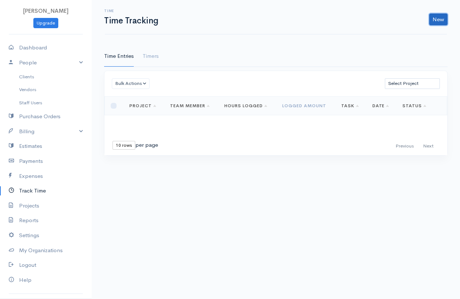
click at [434, 16] on link "New" at bounding box center [438, 20] width 18 height 12
click at [410, 36] on link "Time Entry" at bounding box center [418, 35] width 58 height 13
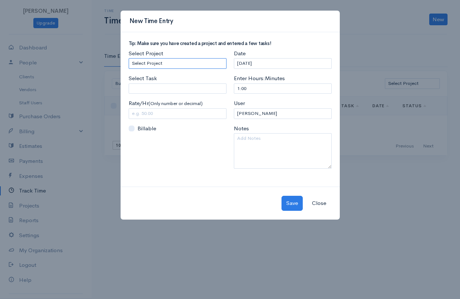
click at [163, 63] on select "Select Project A/L Bio A/L Maths" at bounding box center [178, 63] width 98 height 11
select select "5499"
click at [129, 58] on select "Select Project A/L Bio A/L Maths" at bounding box center [178, 63] width 98 height 11
click at [155, 88] on input "Select Task" at bounding box center [178, 89] width 98 height 11
type input "Maths"
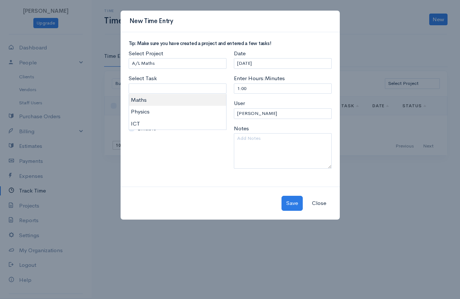
type input "300.00"
click at [152, 97] on body "Praveena Upgrade Dashboard People Clients Vendors Staff Users Purchase Orders B…" at bounding box center [230, 149] width 460 height 299
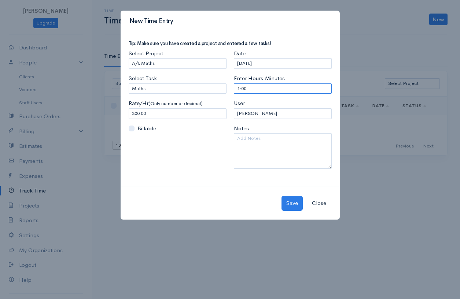
drag, startPoint x: 250, startPoint y: 89, endPoint x: 227, endPoint y: 90, distance: 22.8
click at [227, 90] on div "Tip: Make sure you have created a project and entered a few tasks! Select Proje…" at bounding box center [230, 108] width 210 height 134
type input "4"
click at [285, 206] on button "Save" at bounding box center [291, 203] width 21 height 15
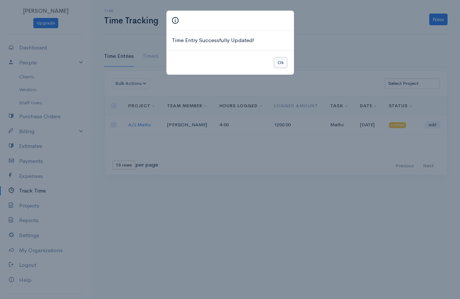
click at [283, 65] on button "Ok" at bounding box center [280, 63] width 13 height 11
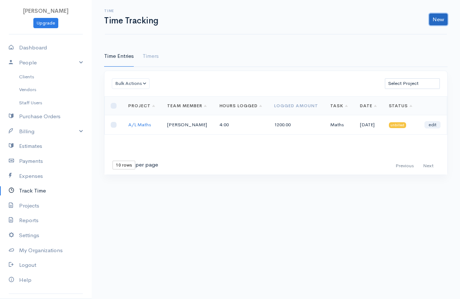
click at [439, 15] on link "New" at bounding box center [438, 20] width 18 height 12
click at [423, 35] on link "Time Entry" at bounding box center [418, 35] width 58 height 13
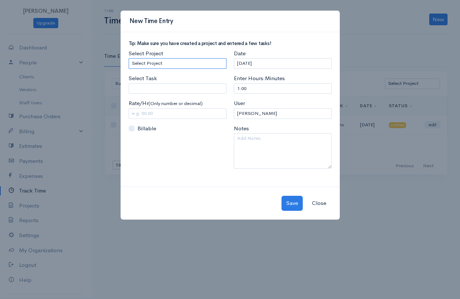
click at [181, 60] on select "Select Project A/L Bio A/L Maths" at bounding box center [178, 63] width 98 height 11
select select "5499"
click at [129, 58] on select "Select Project A/L Bio A/L Maths" at bounding box center [178, 63] width 98 height 11
click at [163, 86] on input "Select Task" at bounding box center [178, 89] width 98 height 11
type input "Physics"
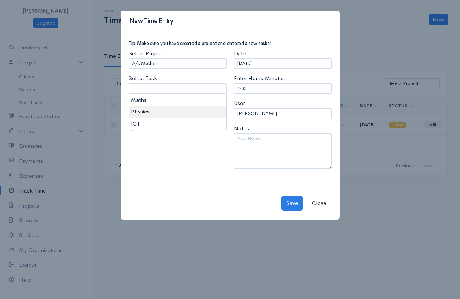
type input "150.00"
click at [141, 109] on body "Praveena Upgrade Dashboard People Clients Vendors Staff Users Purchase Orders B…" at bounding box center [230, 149] width 460 height 299
click at [151, 114] on input "150.00" at bounding box center [178, 113] width 98 height 11
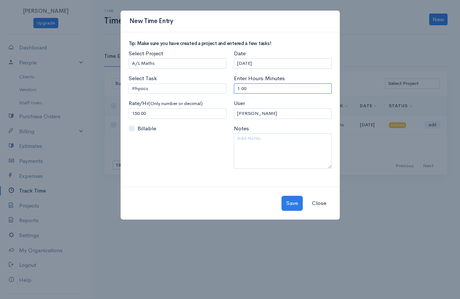
drag, startPoint x: 235, startPoint y: 86, endPoint x: 283, endPoint y: 84, distance: 48.0
click at [283, 84] on input "1:00" at bounding box center [283, 89] width 98 height 11
type input "3"
click at [289, 217] on div "Save Close" at bounding box center [230, 203] width 219 height 33
click at [295, 196] on div "Save Close" at bounding box center [230, 203] width 219 height 33
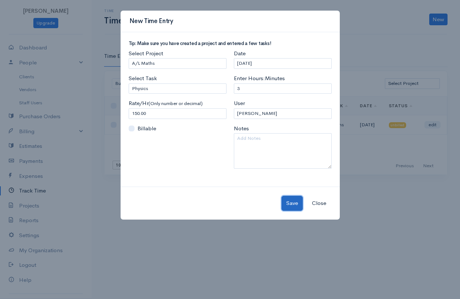
click at [295, 199] on button "Save" at bounding box center [291, 203] width 21 height 15
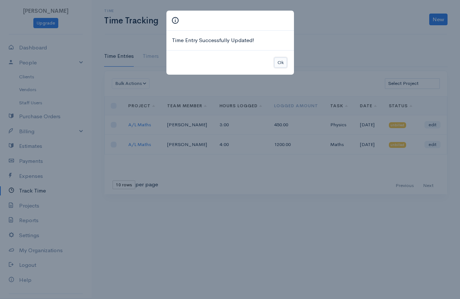
click at [278, 63] on button "Ok" at bounding box center [280, 63] width 13 height 11
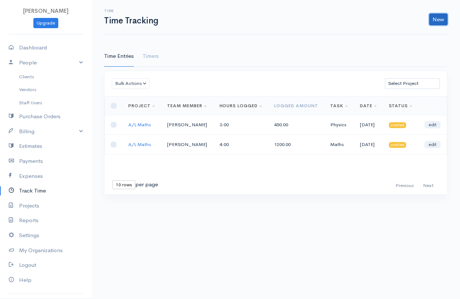
click at [436, 20] on link "New" at bounding box center [438, 20] width 18 height 12
click at [406, 38] on link "Time Entry" at bounding box center [418, 35] width 58 height 13
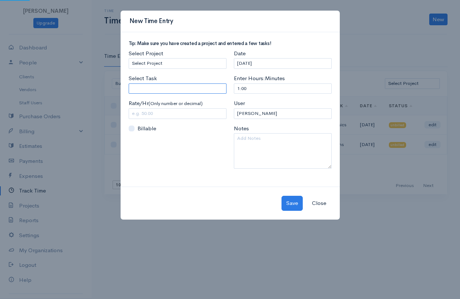
click at [193, 86] on input "Select Task" at bounding box center [178, 89] width 98 height 11
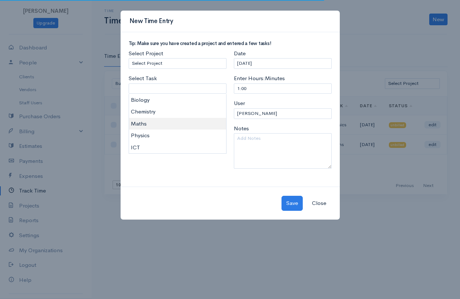
type input "Maths"
type input "300.00"
click at [165, 126] on body "Praveena Upgrade Dashboard People Clients Vendors Staff Users Purchase Orders B…" at bounding box center [230, 149] width 460 height 299
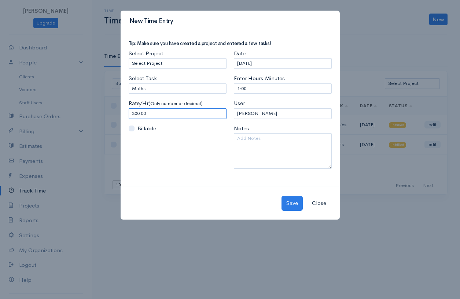
click at [167, 112] on input "300.00" at bounding box center [178, 113] width 98 height 11
click at [200, 91] on input "Maths" at bounding box center [178, 89] width 98 height 11
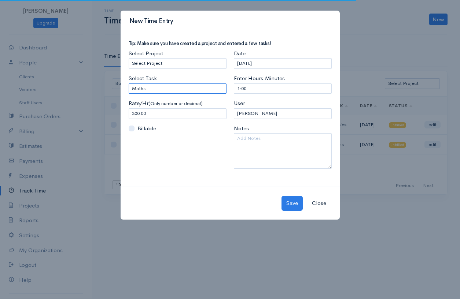
click at [199, 84] on input "Maths" at bounding box center [178, 89] width 98 height 11
type input "M"
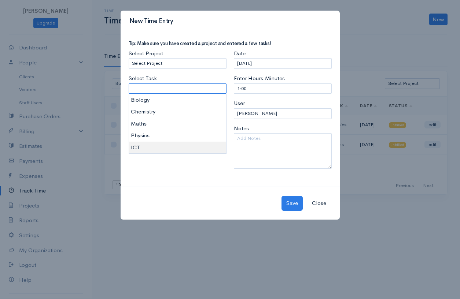
type input "ICT"
click at [140, 148] on body "Praveena Upgrade Dashboard People Clients Vendors Staff Users Purchase Orders B…" at bounding box center [230, 149] width 460 height 299
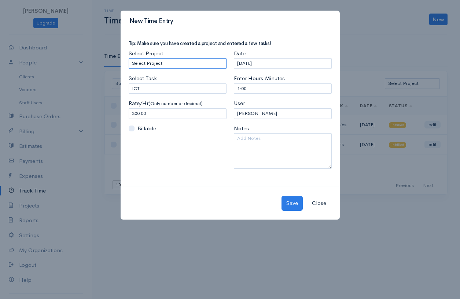
click at [171, 62] on select "Select Project A/L Bio A/L Maths" at bounding box center [178, 63] width 98 height 11
select select "5499"
click at [129, 58] on select "Select Project A/L Bio A/L Maths" at bounding box center [178, 63] width 98 height 11
drag, startPoint x: 255, startPoint y: 89, endPoint x: 219, endPoint y: 89, distance: 35.9
click at [219, 89] on div "Tip: Make sure you have created a project and entered a few tasks! Select Proje…" at bounding box center [230, 108] width 210 height 134
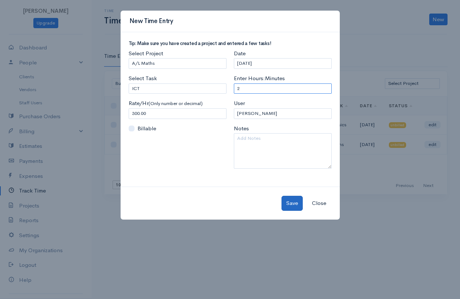
type input "2"
drag, startPoint x: 296, startPoint y: 206, endPoint x: 295, endPoint y: 180, distance: 25.6
click at [296, 204] on button "Save" at bounding box center [291, 203] width 21 height 15
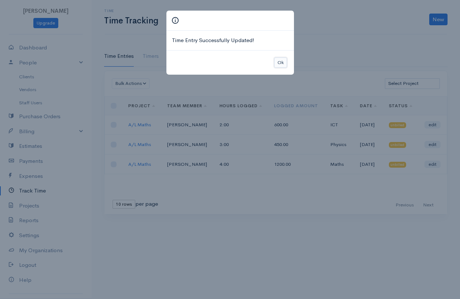
click at [284, 64] on button "Ok" at bounding box center [280, 63] width 13 height 11
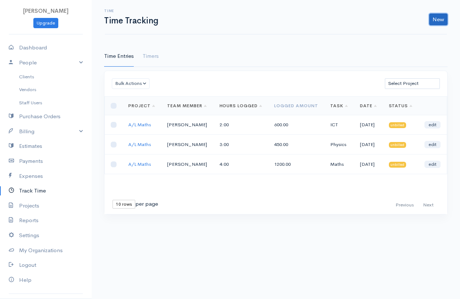
click at [435, 19] on link "New" at bounding box center [438, 20] width 18 height 12
click at [402, 36] on link "Time Entry" at bounding box center [418, 35] width 58 height 13
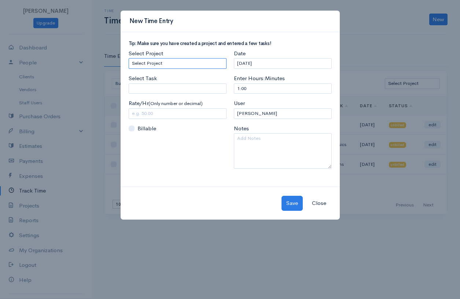
click at [188, 66] on select "Select Project A/L Bio A/L Maths" at bounding box center [178, 63] width 98 height 11
select select "5500"
click at [129, 58] on select "Select Project A/L Bio A/L Maths" at bounding box center [178, 63] width 98 height 11
click at [173, 88] on input "Select Task" at bounding box center [178, 89] width 98 height 11
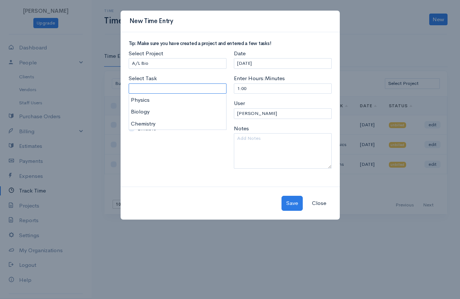
click at [154, 89] on input "Select Task" at bounding box center [178, 89] width 98 height 11
type input "Biology"
type input "175.00"
click at [147, 107] on body "Praveena Upgrade Dashboard People Clients Vendors Staff Users Purchase Orders B…" at bounding box center [230, 149] width 460 height 299
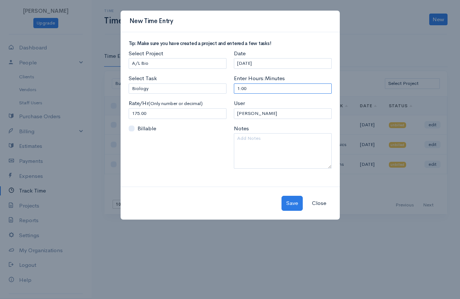
drag, startPoint x: 236, startPoint y: 89, endPoint x: 256, endPoint y: 89, distance: 19.8
click at [256, 89] on input "1:00" at bounding box center [283, 89] width 98 height 11
type input "4"
click at [288, 201] on button "Save" at bounding box center [291, 203] width 21 height 15
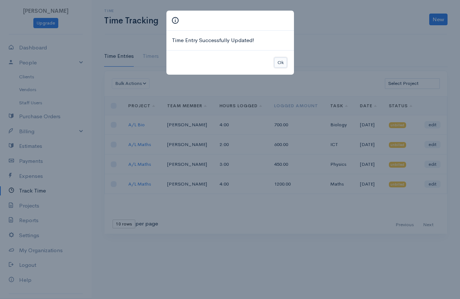
drag, startPoint x: 282, startPoint y: 58, endPoint x: 332, endPoint y: 59, distance: 49.5
click at [282, 58] on button "Ok" at bounding box center [280, 63] width 13 height 11
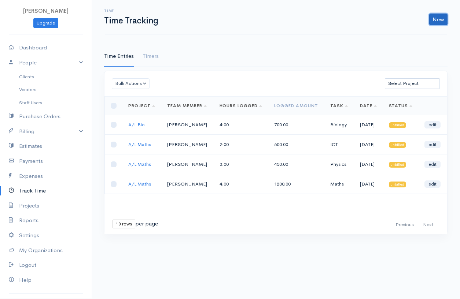
click at [443, 20] on link "New" at bounding box center [438, 20] width 18 height 12
click at [402, 39] on link "Time Entry" at bounding box center [418, 35] width 58 height 13
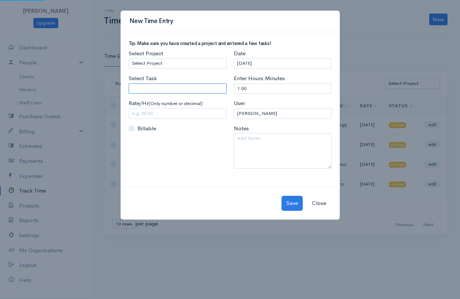
click at [180, 86] on input "Select Task" at bounding box center [178, 89] width 98 height 11
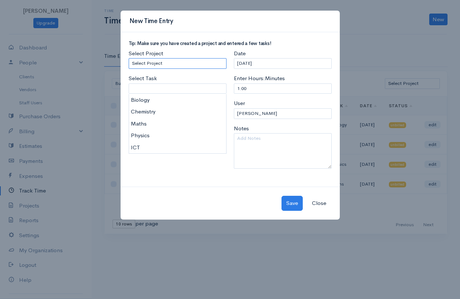
click at [169, 64] on select "Select Project A/L Bio A/L Maths" at bounding box center [178, 63] width 98 height 11
select select "5500"
click at [129, 58] on select "Select Project A/L Bio A/L Maths" at bounding box center [178, 63] width 98 height 11
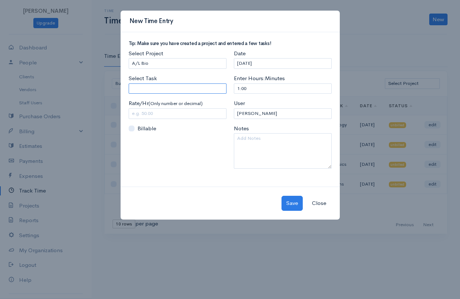
click at [159, 85] on input "Select Task" at bounding box center [178, 89] width 98 height 11
type input "Physics"
type input "150.00"
click at [147, 101] on body "Praveena Upgrade Dashboard People Clients Vendors Staff Users Purchase Orders B…" at bounding box center [230, 149] width 460 height 299
drag, startPoint x: 235, startPoint y: 88, endPoint x: 260, endPoint y: 91, distance: 25.2
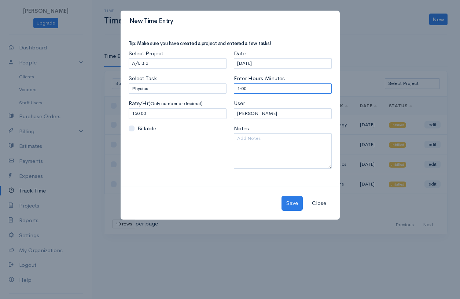
click at [260, 91] on input "1:00" at bounding box center [283, 89] width 98 height 11
type input "2"
click at [291, 204] on button "Save" at bounding box center [291, 203] width 21 height 15
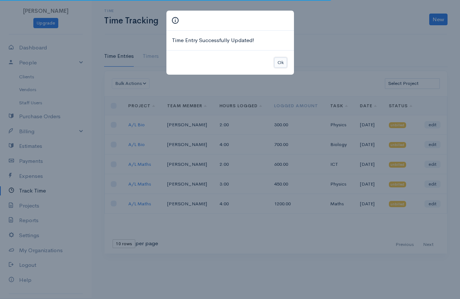
click at [278, 60] on button "Ok" at bounding box center [280, 63] width 13 height 11
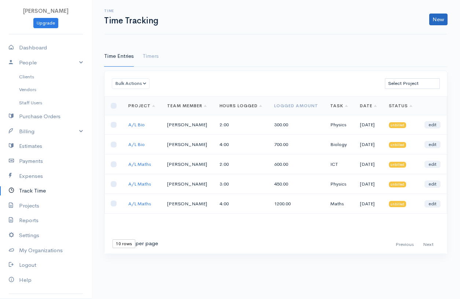
drag, startPoint x: 448, startPoint y: 18, endPoint x: 443, endPoint y: 19, distance: 4.8
click at [443, 19] on div "New Time Entry Timer" at bounding box center [306, 20] width 289 height 12
click at [440, 17] on link "New" at bounding box center [438, 20] width 18 height 12
click at [400, 34] on link "Time Entry" at bounding box center [418, 35] width 58 height 13
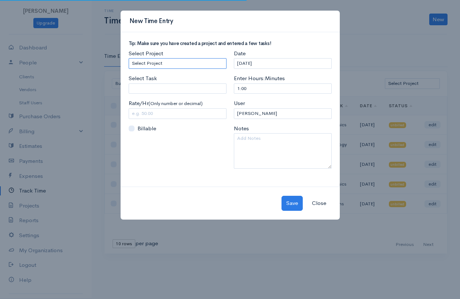
click at [162, 65] on select "Select Project A/L Bio A/L Maths" at bounding box center [178, 63] width 98 height 11
select select "5500"
click at [129, 58] on select "Select Project A/L Bio A/L Maths" at bounding box center [178, 63] width 98 height 11
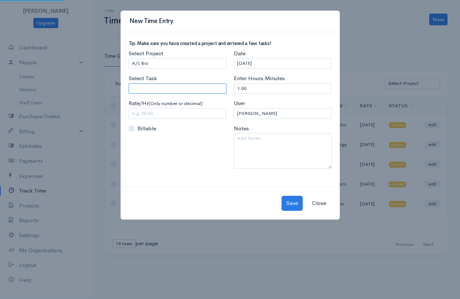
click at [158, 88] on input "Select Task" at bounding box center [178, 89] width 98 height 11
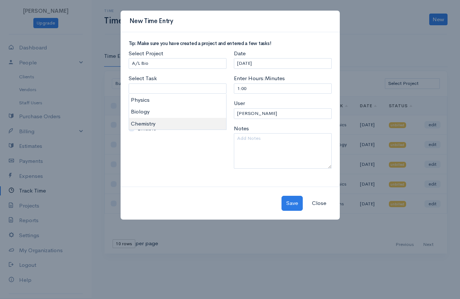
type input "Chemistry"
type input "350.00"
click at [160, 123] on body "Praveena Upgrade Dashboard People Clients Vendors Staff Users Purchase Orders B…" at bounding box center [230, 149] width 460 height 299
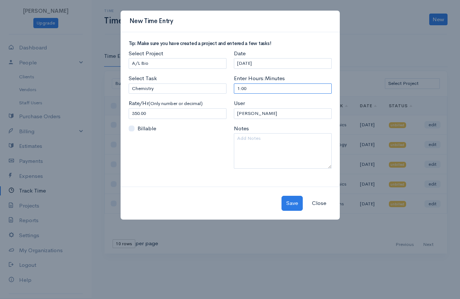
drag, startPoint x: 233, startPoint y: 89, endPoint x: 278, endPoint y: 93, distance: 44.6
click at [278, 93] on input "1:00" at bounding box center [283, 89] width 98 height 11
type input "2"
click at [287, 211] on button "Save" at bounding box center [291, 203] width 21 height 15
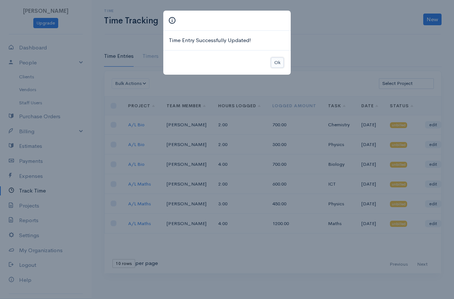
click at [276, 64] on button "Ok" at bounding box center [277, 63] width 13 height 11
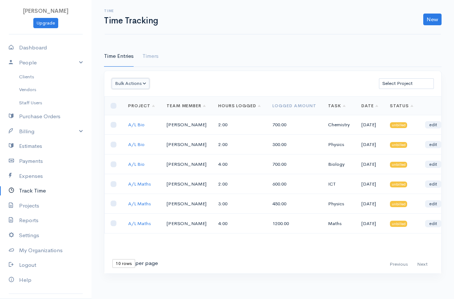
click at [144, 83] on button "Bulk Actions" at bounding box center [131, 83] width 38 height 11
click at [134, 85] on button "Bulk Actions" at bounding box center [131, 83] width 38 height 11
click at [229, 78] on div "Bulk Actions Delete Generate Invoice Mark as Billed Mark Un-Billed Select Proje…" at bounding box center [272, 83] width 337 height 25
click at [435, 20] on link "New" at bounding box center [433, 20] width 18 height 12
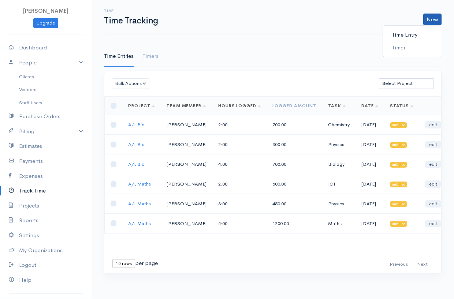
click at [402, 36] on link "Time Entry" at bounding box center [412, 35] width 58 height 13
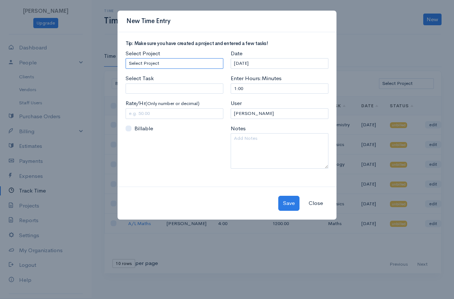
click at [188, 59] on select "Select Project A/L Bio A/L Maths" at bounding box center [175, 63] width 98 height 11
select select "5499"
click at [126, 58] on select "Select Project A/L Bio A/L Maths" at bounding box center [175, 63] width 98 height 11
click at [175, 60] on select "Select Project A/L Bio A/L Maths" at bounding box center [175, 63] width 98 height 11
click at [153, 62] on select "Select Project A/L Bio A/L Maths" at bounding box center [175, 63] width 98 height 11
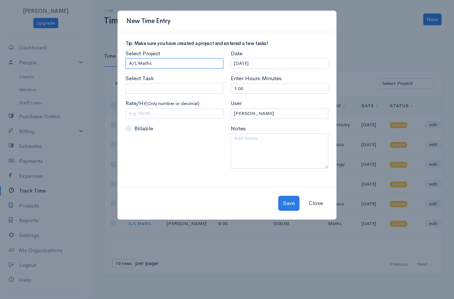
click at [154, 64] on select "Select Project A/L Bio A/L Maths" at bounding box center [175, 63] width 98 height 11
click at [126, 58] on select "Select Project A/L Bio A/L Maths" at bounding box center [175, 63] width 98 height 11
click at [159, 63] on select "Select Project A/L Bio A/L Maths" at bounding box center [175, 63] width 98 height 11
click at [126, 58] on select "Select Project A/L Bio A/L Maths" at bounding box center [175, 63] width 98 height 11
click at [203, 63] on select "Select Project A/L Bio A/L Maths" at bounding box center [175, 63] width 98 height 11
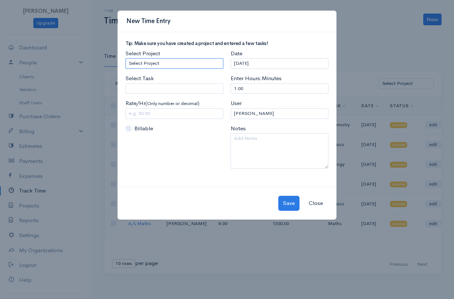
select select "5499"
click at [126, 58] on select "Select Project A/L Bio A/L Maths" at bounding box center [175, 63] width 98 height 11
click at [178, 60] on select "Select Project A/L Bio A/L Maths" at bounding box center [175, 63] width 98 height 11
click at [286, 41] on h5 "Tip: Make sure you have created a project and entered a few tasks!" at bounding box center [227, 43] width 203 height 5
click at [318, 204] on button "Close" at bounding box center [316, 203] width 24 height 15
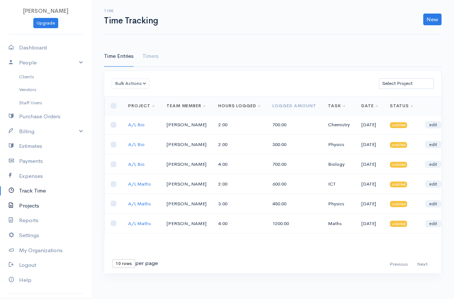
click at [23, 203] on link "Projects" at bounding box center [46, 206] width 92 height 15
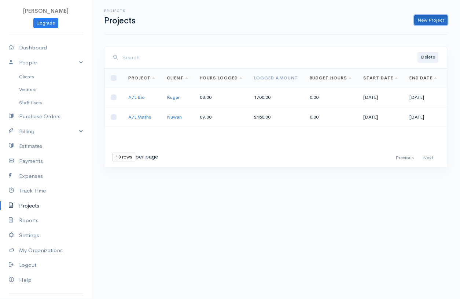
click at [422, 22] on link "New Project" at bounding box center [430, 20] width 33 height 11
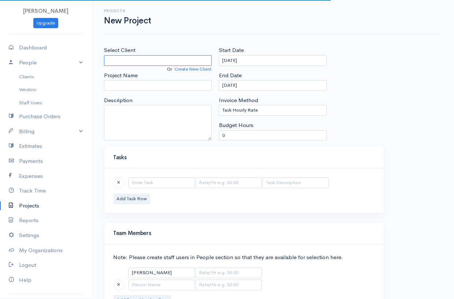
click at [129, 58] on input "Select Client" at bounding box center [158, 60] width 108 height 11
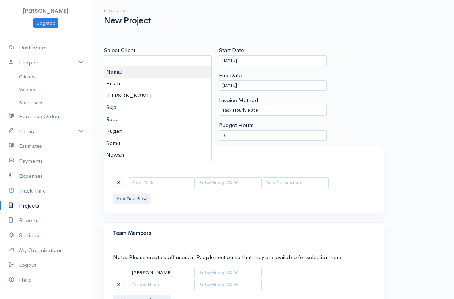
type input "Namal"
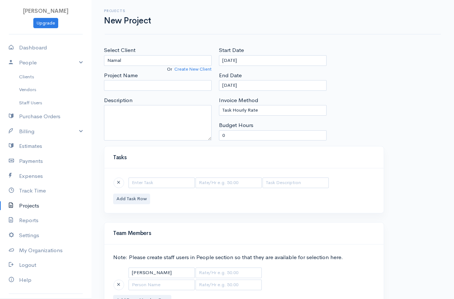
click at [125, 74] on body "Praveena Upgrade Dashboard People Clients Vendors Staff Users Purchase Orders B…" at bounding box center [227, 169] width 454 height 339
click at [133, 84] on input "Project Name" at bounding box center [158, 85] width 108 height 11
type input "A/L Commerce"
click at [125, 198] on button "Add Task Row" at bounding box center [131, 199] width 37 height 11
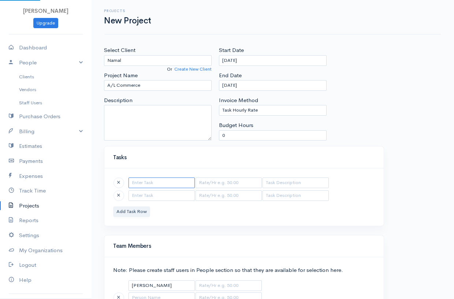
click at [148, 182] on input "text" at bounding box center [162, 183] width 66 height 11
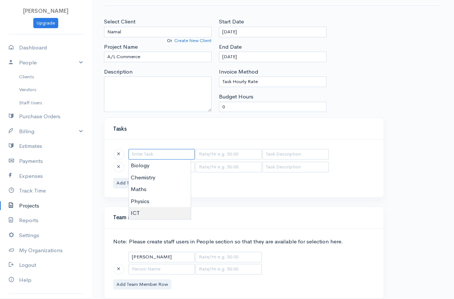
scroll to position [52, 0]
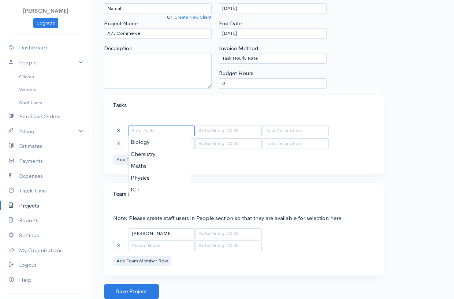
click at [154, 133] on input "text" at bounding box center [162, 131] width 66 height 11
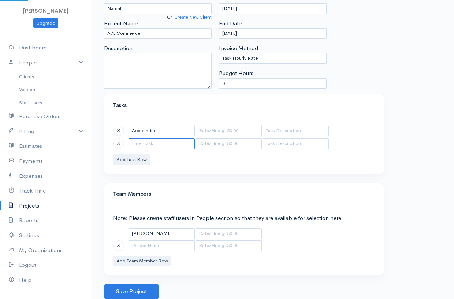
click at [149, 144] on input "text" at bounding box center [162, 143] width 66 height 11
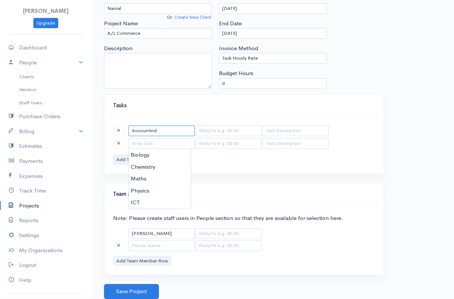
click at [160, 128] on input "Accountind" at bounding box center [162, 131] width 66 height 11
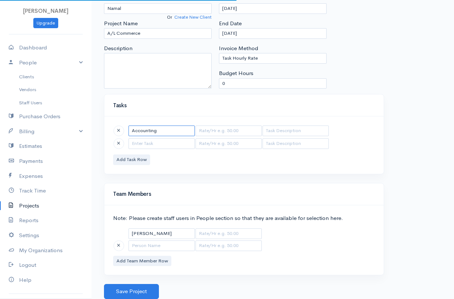
type input "Accounting"
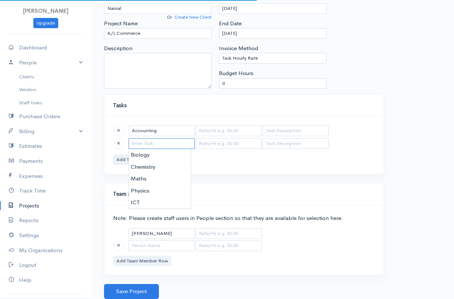
click at [161, 141] on input "text" at bounding box center [162, 143] width 66 height 11
type input "Economics"
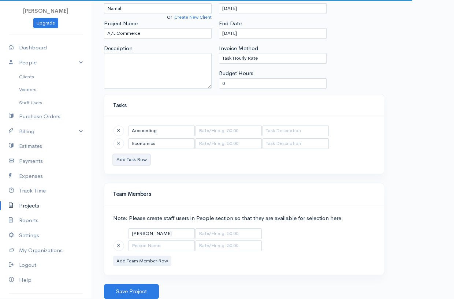
click at [134, 163] on button "Add Task Row" at bounding box center [131, 160] width 37 height 11
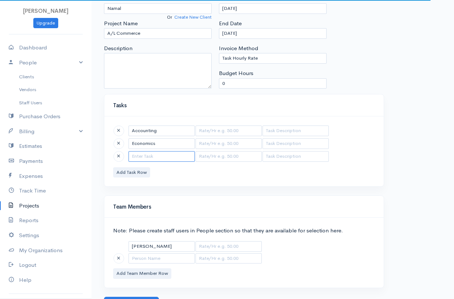
click at [143, 157] on input "text" at bounding box center [162, 156] width 66 height 11
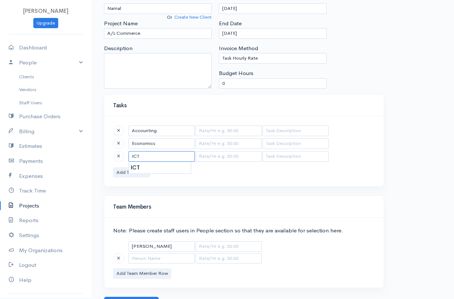
type input "ICT"
click at [221, 134] on input "text" at bounding box center [229, 131] width 66 height 11
type input "450"
click at [232, 147] on input "text" at bounding box center [229, 143] width 66 height 11
type input "250"
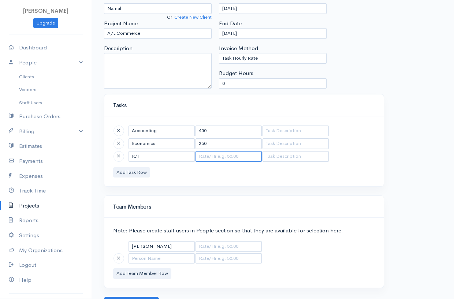
click at [226, 156] on input "text" at bounding box center [229, 156] width 66 height 11
type input "1"
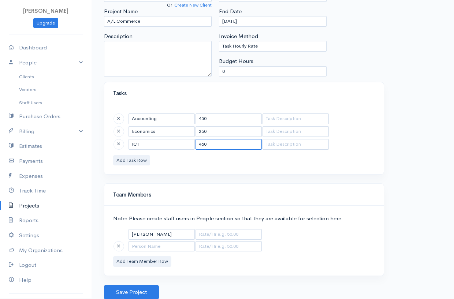
scroll to position [65, 0]
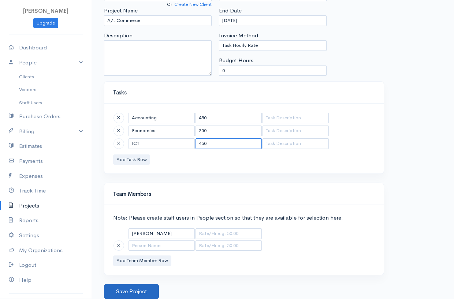
type input "450"
click at [137, 295] on button "Save Project" at bounding box center [131, 291] width 55 height 15
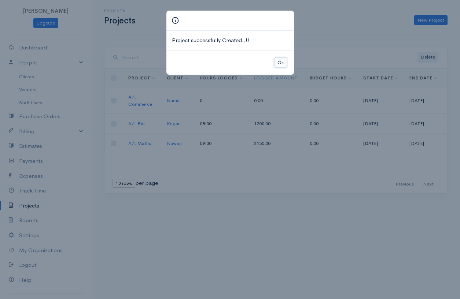
click at [277, 61] on button "Ok" at bounding box center [280, 63] width 13 height 11
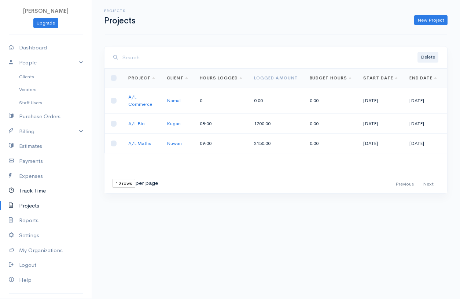
click at [35, 189] on link "Track Time" at bounding box center [46, 191] width 92 height 15
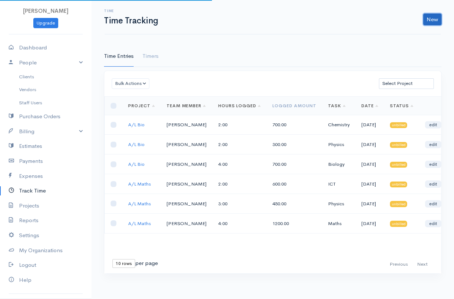
click at [429, 19] on link "New" at bounding box center [433, 20] width 18 height 12
click at [399, 33] on link "Time Entry" at bounding box center [412, 35] width 58 height 13
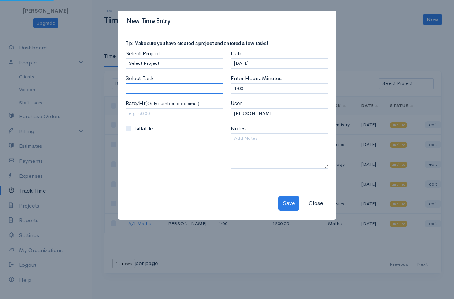
click at [159, 91] on input "Select Task" at bounding box center [175, 89] width 98 height 11
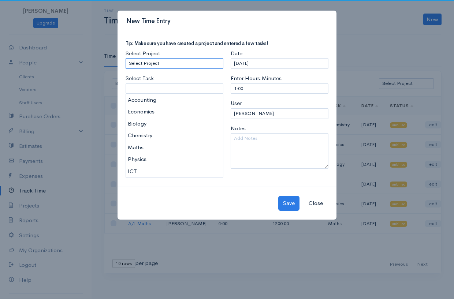
click at [162, 60] on select "Select Project A/L Commerce A/L Bio A/L Maths" at bounding box center [175, 63] width 98 height 11
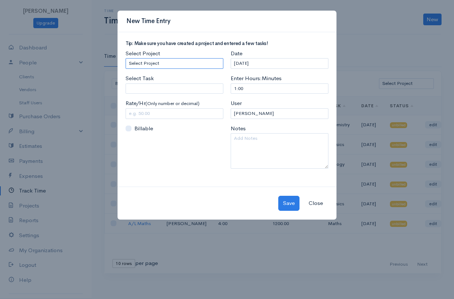
select select "5501"
click at [126, 58] on select "Select Project A/L Commerce A/L Bio A/L Maths" at bounding box center [175, 63] width 98 height 11
click at [156, 87] on input "Select Task" at bounding box center [175, 89] width 98 height 11
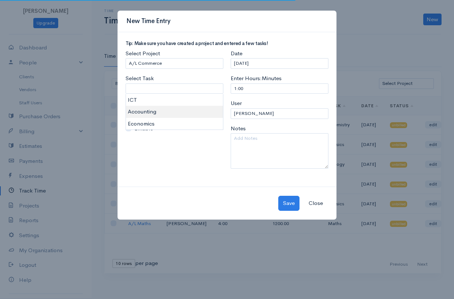
type input "Accounting"
type input "450.00"
click at [151, 108] on body "Praveena Upgrade Dashboard People Clients Vendors Staff Users Purchase Orders B…" at bounding box center [227, 149] width 454 height 299
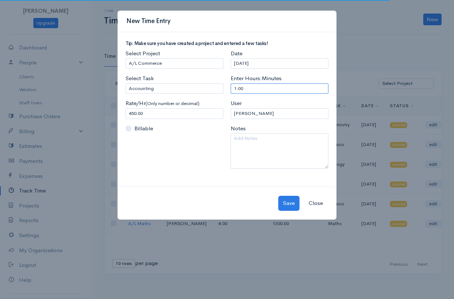
drag, startPoint x: 233, startPoint y: 85, endPoint x: 249, endPoint y: 87, distance: 15.5
click at [249, 87] on input "1:00" at bounding box center [280, 89] width 98 height 11
type input "4"
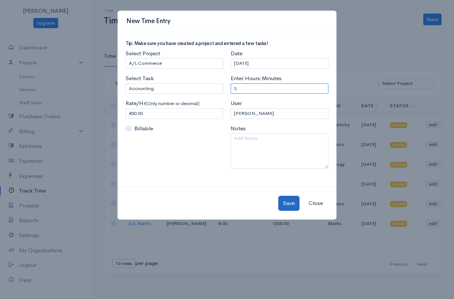
type input "3"
click at [286, 200] on button "Save" at bounding box center [288, 203] width 21 height 15
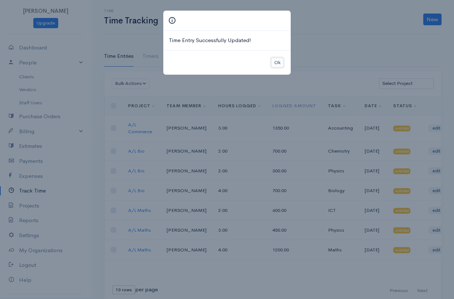
click at [277, 63] on button "Ok" at bounding box center [277, 63] width 13 height 11
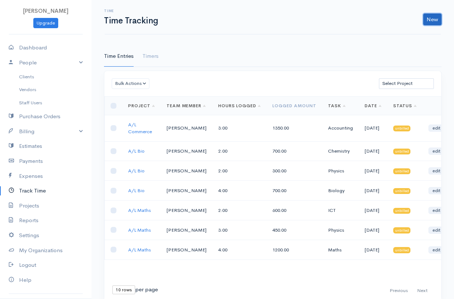
click at [438, 15] on link "New" at bounding box center [433, 20] width 18 height 12
click at [413, 34] on link "Time Entry" at bounding box center [412, 35] width 58 height 13
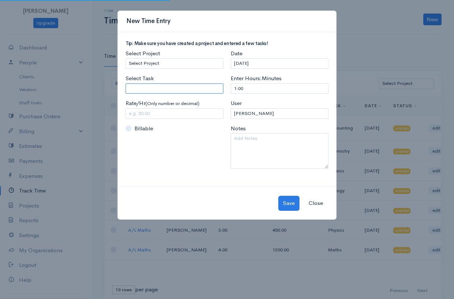
click at [151, 90] on input "Select Task" at bounding box center [175, 89] width 98 height 11
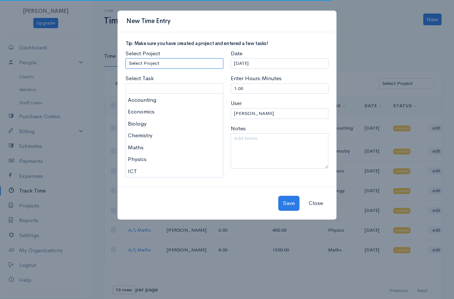
click at [175, 63] on select "Select Project A/L Commerce A/L Bio A/L Maths" at bounding box center [175, 63] width 98 height 11
select select "5501"
click at [126, 58] on select "Select Project A/L Commerce A/L Bio A/L Maths" at bounding box center [175, 63] width 98 height 11
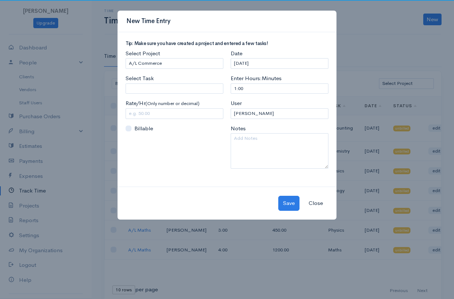
click at [163, 82] on div "Select Task Please enter or select a task" at bounding box center [175, 83] width 98 height 19
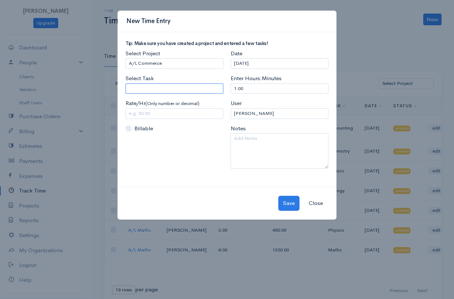
click at [163, 87] on input "Select Task" at bounding box center [175, 89] width 98 height 11
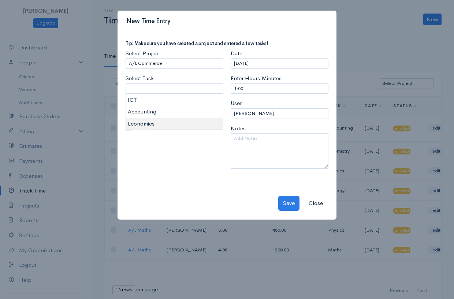
type input "Economics"
type input "250.00"
click at [152, 119] on body "Praveena Upgrade Dashboard People Clients Vendors Staff Users Purchase Orders B…" at bounding box center [227, 154] width 454 height 309
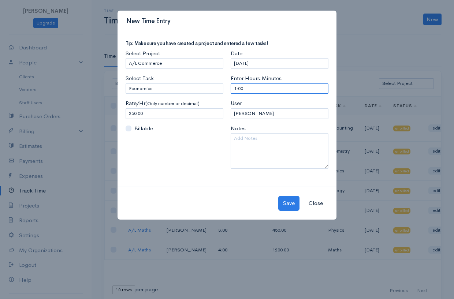
drag, startPoint x: 271, startPoint y: 88, endPoint x: 214, endPoint y: 88, distance: 57.2
click at [214, 88] on div "Tip: Make sure you have created a project and entered a few tasks! Select Proje…" at bounding box center [227, 108] width 210 height 134
type input "3"
click at [287, 198] on button "Save" at bounding box center [288, 203] width 21 height 15
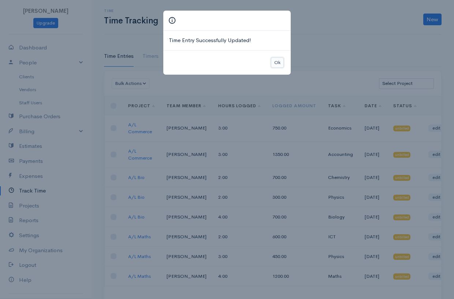
click at [283, 60] on button "Ok" at bounding box center [277, 63] width 13 height 11
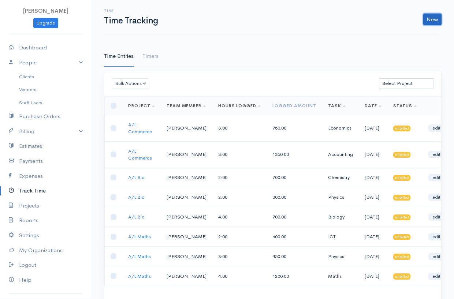
click at [429, 18] on link "New" at bounding box center [433, 20] width 18 height 12
click at [412, 33] on link "Time Entry" at bounding box center [412, 35] width 58 height 13
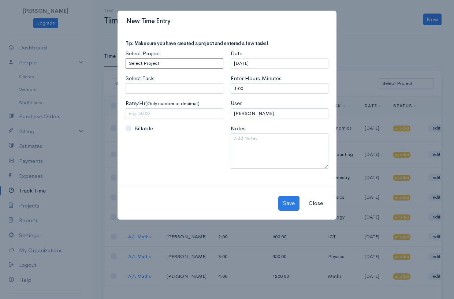
click at [178, 64] on select "Select Project A/L Commerce A/L Bio A/L Maths" at bounding box center [175, 63] width 98 height 11
select select "5501"
click at [126, 58] on select "Select Project A/L Commerce A/L Bio A/L Maths" at bounding box center [175, 63] width 98 height 11
click at [163, 84] on input "Select Task" at bounding box center [175, 89] width 98 height 11
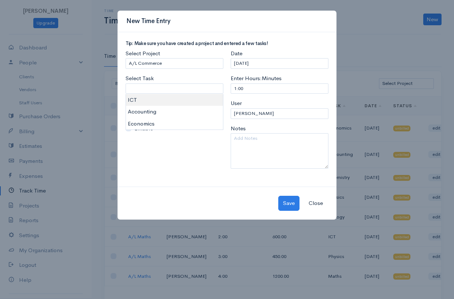
type input "ICT"
type input "250.00"
click at [159, 103] on body "Praveena Upgrade Dashboard People Clients Vendors Staff Users Purchase Orders B…" at bounding box center [227, 168] width 454 height 336
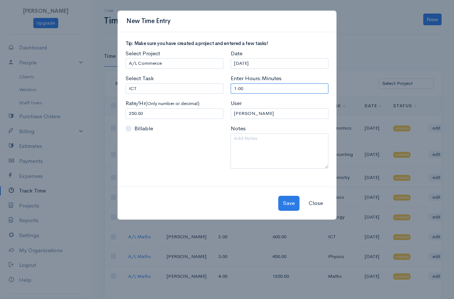
drag, startPoint x: 233, startPoint y: 87, endPoint x: 264, endPoint y: 98, distance: 33.0
click at [264, 98] on div "Date 09-22-2025 Enter Hours:Minutes 1:00 User Praveena Notes" at bounding box center [279, 111] width 105 height 125
click at [193, 85] on input "ICT" at bounding box center [175, 89] width 98 height 11
click at [206, 89] on input "ICT" at bounding box center [175, 89] width 98 height 11
type input "I"
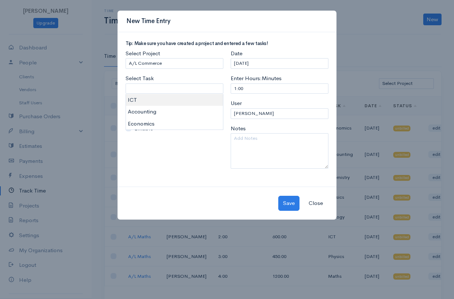
type input "ICT"
click at [130, 100] on body "Praveena Upgrade Dashboard People Clients Vendors Staff Users Purchase Orders B…" at bounding box center [227, 168] width 454 height 336
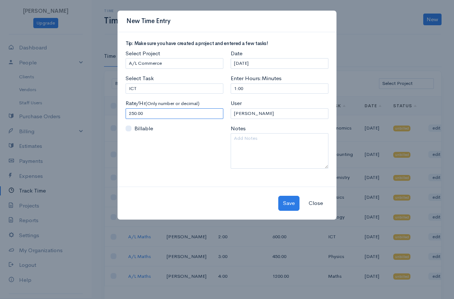
drag, startPoint x: 149, startPoint y: 109, endPoint x: 120, endPoint y: 109, distance: 28.9
click at [120, 109] on div "Tip: Make sure you have created a project and entered a few tasks! Select Proje…" at bounding box center [227, 109] width 219 height 155
type input "450.00"
drag, startPoint x: 248, startPoint y: 89, endPoint x: 222, endPoint y: 90, distance: 26.4
click at [222, 90] on div "Tip: Make sure you have created a project and entered a few tasks! Select Proje…" at bounding box center [227, 108] width 210 height 134
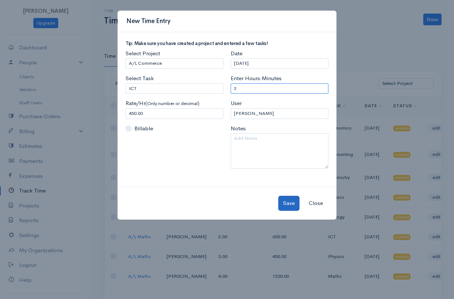
type input "2"
click at [294, 202] on button "Save" at bounding box center [288, 203] width 21 height 15
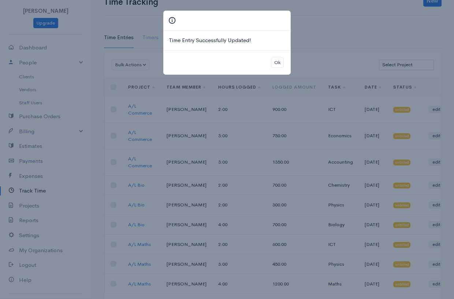
scroll to position [37, 0]
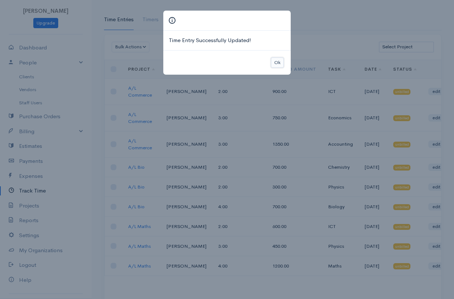
click at [279, 64] on button "Ok" at bounding box center [277, 63] width 13 height 11
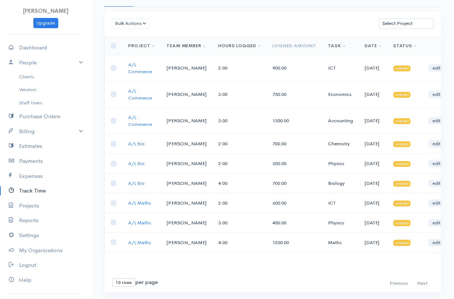
scroll to position [73, 0]
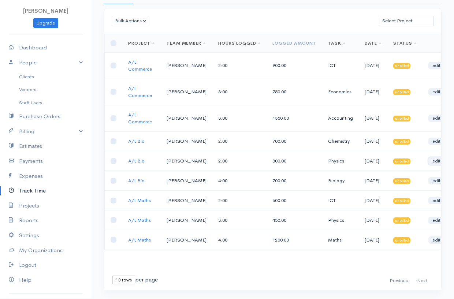
click at [430, 161] on link "edit" at bounding box center [437, 161] width 16 height 7
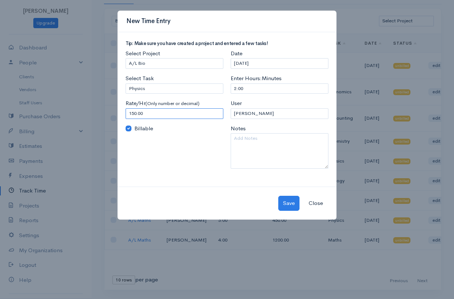
click at [133, 112] on input "150.00" at bounding box center [175, 113] width 98 height 11
type input "250.00"
click at [293, 207] on button "Save" at bounding box center [288, 203] width 21 height 15
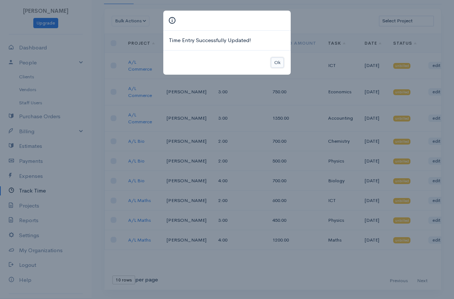
click at [282, 61] on button "Ok" at bounding box center [277, 63] width 13 height 11
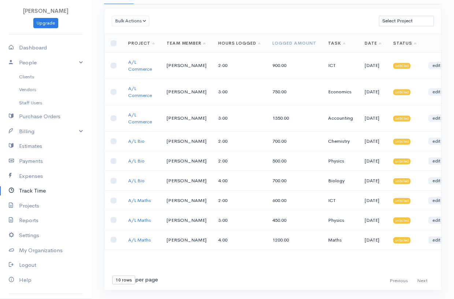
scroll to position [108, 0]
click at [436, 217] on link "edit" at bounding box center [437, 220] width 16 height 7
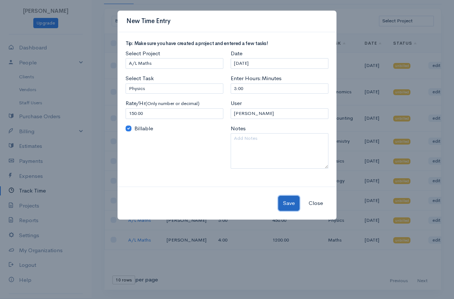
click at [286, 203] on button "Save" at bounding box center [288, 203] width 21 height 15
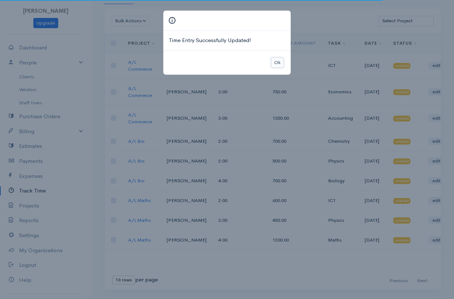
click at [278, 63] on button "Ok" at bounding box center [277, 63] width 13 height 11
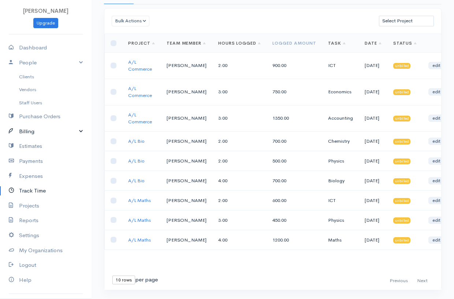
click at [45, 132] on link "Billing" at bounding box center [46, 131] width 92 height 15
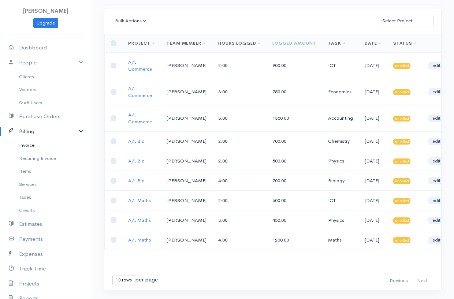
click at [27, 147] on link "Invoice" at bounding box center [46, 145] width 92 height 13
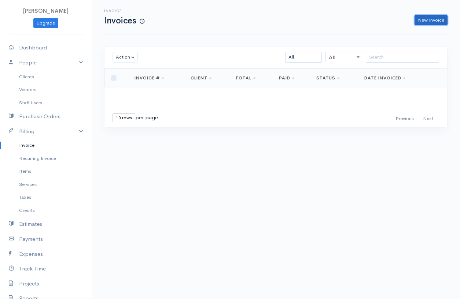
click at [431, 17] on link "New Invoice" at bounding box center [430, 20] width 33 height 11
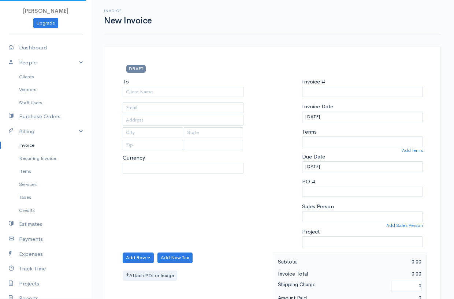
select select "LKR"
type input "0000000001"
select select "[GEOGRAPHIC_DATA]"
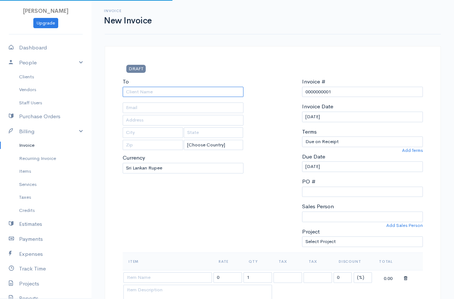
click at [137, 93] on input "To" at bounding box center [183, 92] width 121 height 11
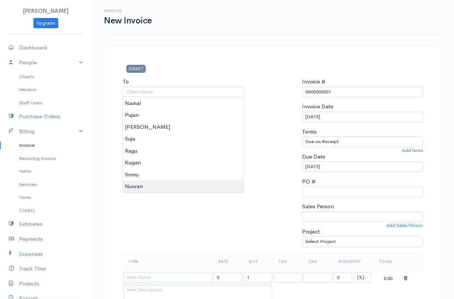
type input "Nuwan"
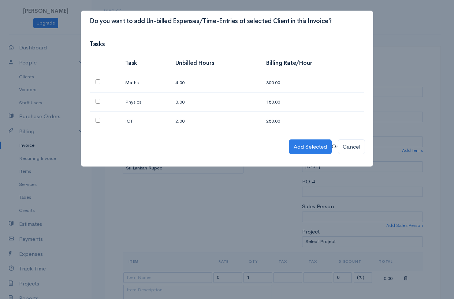
click at [97, 81] on input "checkbox" at bounding box center [98, 82] width 5 height 5
checkbox input "true"
click at [99, 101] on input "checkbox" at bounding box center [98, 101] width 5 height 5
checkbox input "true"
click at [98, 119] on input "checkbox" at bounding box center [98, 120] width 5 height 5
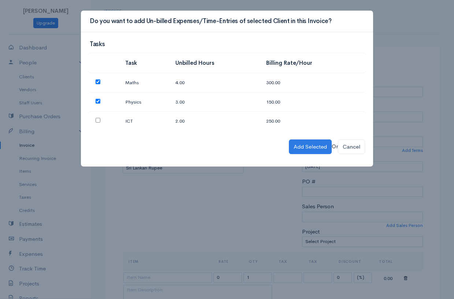
checkbox input "true"
click at [289, 145] on button "Add Selected" at bounding box center [310, 147] width 43 height 15
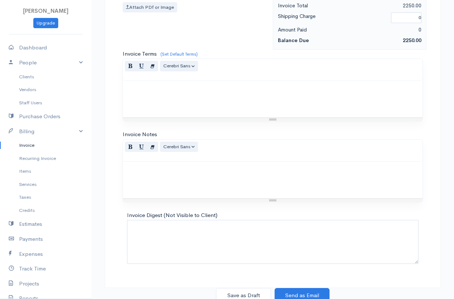
scroll to position [466, 0]
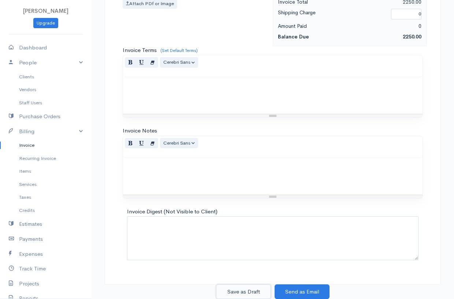
click at [256, 290] on button "Save as Draft" at bounding box center [243, 292] width 55 height 15
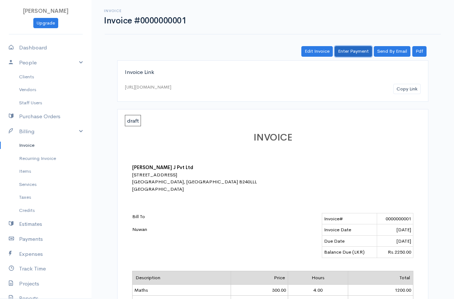
click at [356, 49] on link "Enter Payment" at bounding box center [353, 51] width 37 height 11
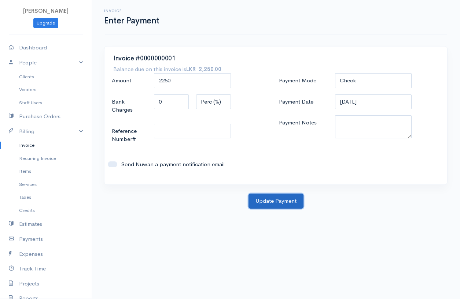
click at [275, 194] on button "Update Payment" at bounding box center [275, 201] width 55 height 15
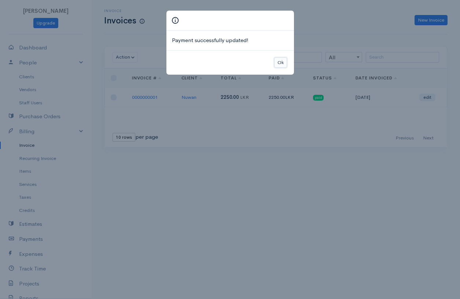
click at [280, 62] on button "Ok" at bounding box center [280, 63] width 13 height 11
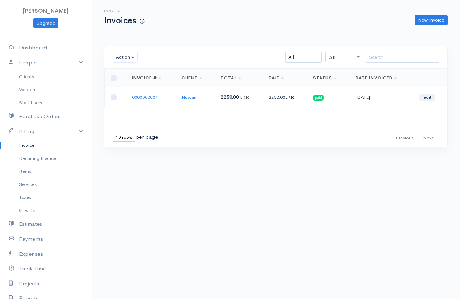
click at [430, 13] on div "Invoice Invoices New Invoice" at bounding box center [275, 17] width 351 height 16
click at [426, 19] on link "New Invoice" at bounding box center [430, 20] width 33 height 11
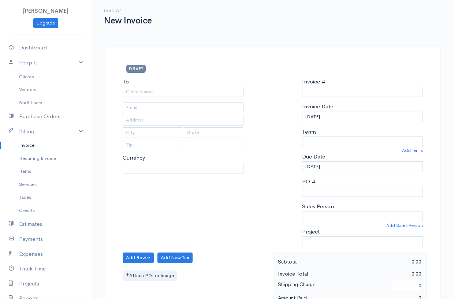
select select "LKR"
select select "[GEOGRAPHIC_DATA]"
type input "0000000002"
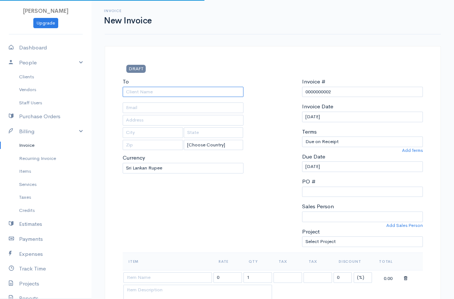
click at [145, 88] on input "To" at bounding box center [183, 92] width 121 height 11
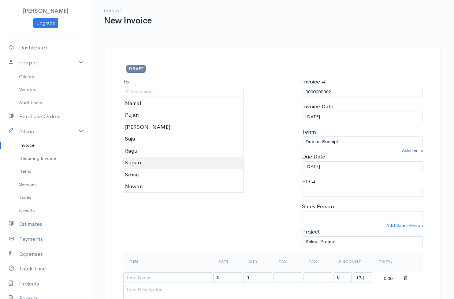
type input "Kugan"
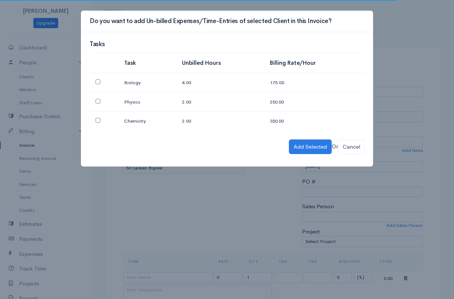
click at [97, 82] on input "checkbox" at bounding box center [98, 82] width 5 height 5
checkbox input "true"
click at [99, 101] on input "checkbox" at bounding box center [98, 101] width 5 height 5
checkbox input "true"
click at [95, 119] on td at bounding box center [104, 121] width 29 height 19
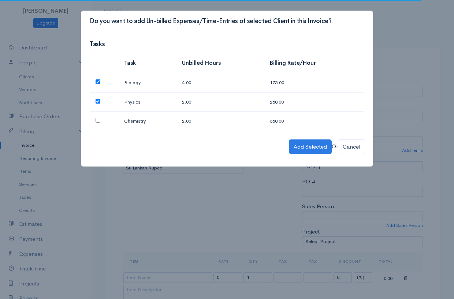
click at [97, 120] on input "checkbox" at bounding box center [98, 120] width 5 height 5
checkbox input "true"
click at [292, 147] on button "Add Selected" at bounding box center [310, 147] width 43 height 15
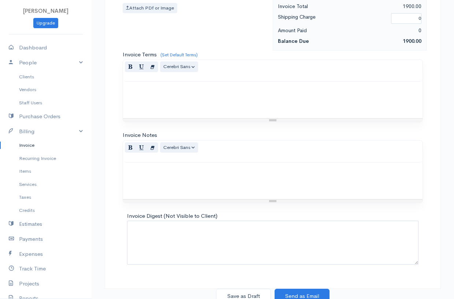
scroll to position [466, 0]
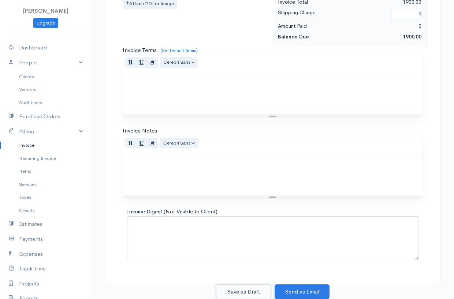
click at [247, 289] on button "Save as Draft" at bounding box center [243, 292] width 55 height 15
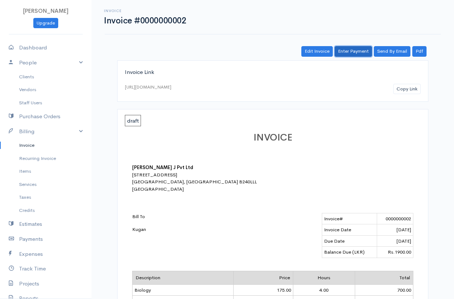
click at [354, 51] on link "Enter Payment" at bounding box center [353, 51] width 37 height 11
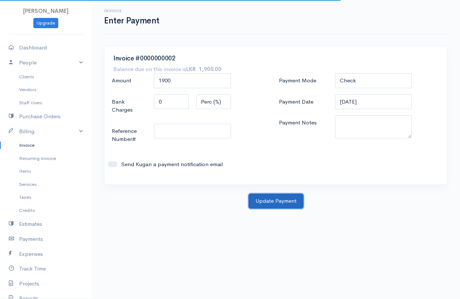
click at [279, 194] on button "Update Payment" at bounding box center [275, 201] width 55 height 15
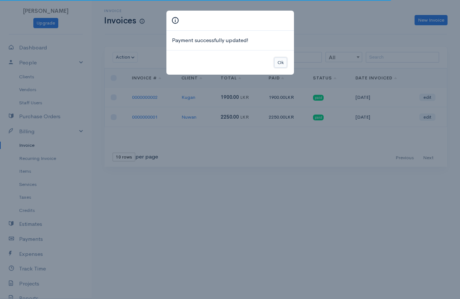
drag, startPoint x: 286, startPoint y: 63, endPoint x: 280, endPoint y: 62, distance: 6.4
click at [282, 63] on button "Ok" at bounding box center [280, 63] width 13 height 11
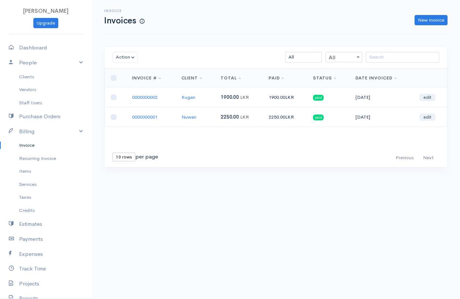
click at [413, 18] on div "New Invoice" at bounding box center [299, 20] width 303 height 11
click at [421, 20] on link "New Invoice" at bounding box center [430, 20] width 33 height 11
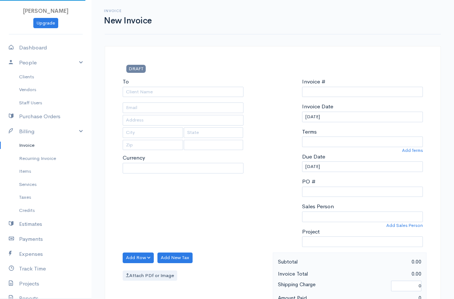
select select "[GEOGRAPHIC_DATA]"
select select "LKR"
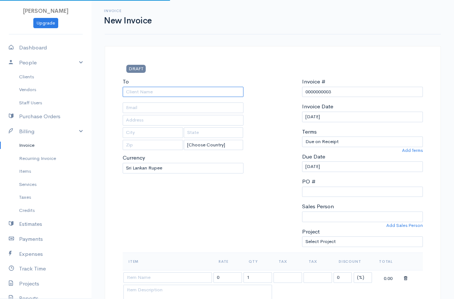
click at [181, 89] on input "To" at bounding box center [183, 92] width 121 height 11
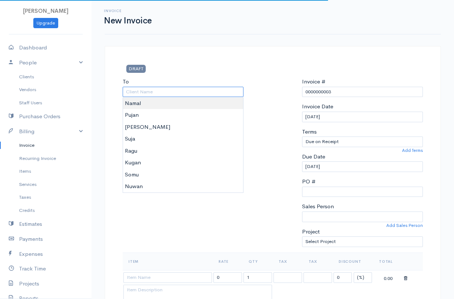
drag, startPoint x: 148, startPoint y: 95, endPoint x: 148, endPoint y: 99, distance: 4.8
click at [148, 95] on input "To" at bounding box center [183, 92] width 121 height 11
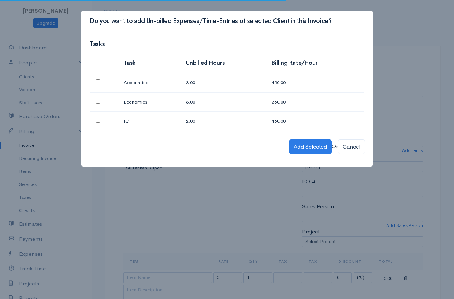
click at [100, 117] on td at bounding box center [104, 121] width 28 height 19
click at [93, 100] on td at bounding box center [104, 101] width 28 height 19
click at [100, 82] on input "checkbox" at bounding box center [98, 82] width 5 height 5
click at [99, 104] on td at bounding box center [104, 101] width 28 height 19
drag, startPoint x: 97, startPoint y: 101, endPoint x: 99, endPoint y: 108, distance: 7.4
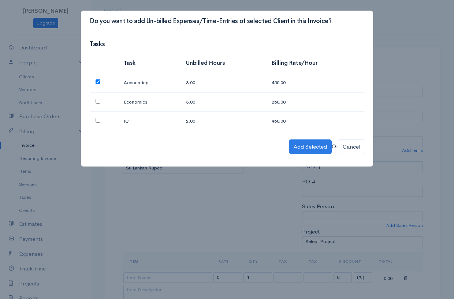
click at [97, 101] on input "checkbox" at bounding box center [98, 101] width 5 height 5
click at [98, 120] on input "checkbox" at bounding box center [98, 120] width 5 height 5
click at [295, 147] on button "Add Selected" at bounding box center [310, 147] width 43 height 15
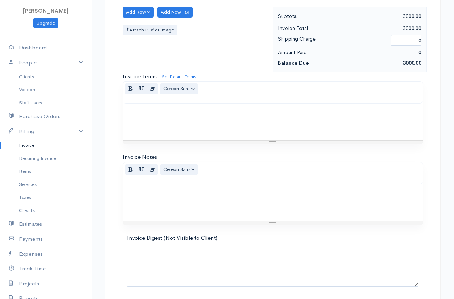
scroll to position [466, 0]
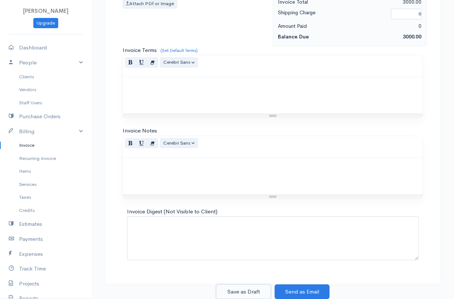
click at [243, 288] on button "Save as Draft" at bounding box center [243, 292] width 55 height 15
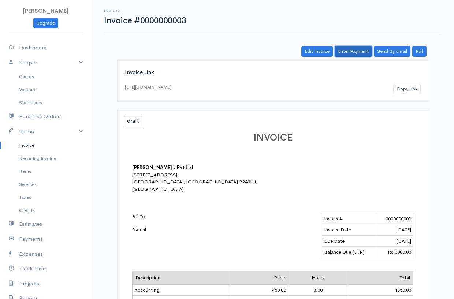
click at [354, 54] on link "Enter Payment" at bounding box center [353, 51] width 37 height 11
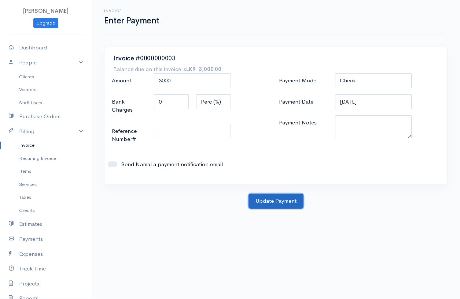
click at [264, 198] on button "Update Payment" at bounding box center [275, 201] width 55 height 15
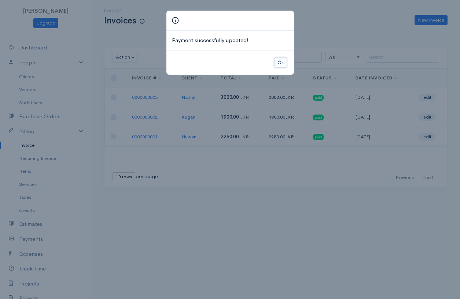
click at [282, 62] on button "Ok" at bounding box center [280, 63] width 13 height 11
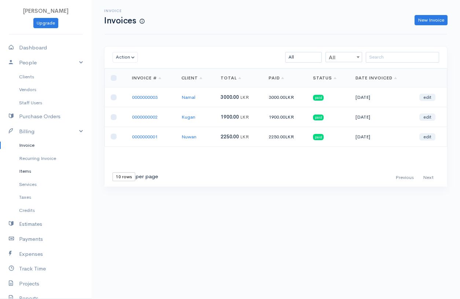
click at [25, 172] on link "Items" at bounding box center [46, 171] width 92 height 13
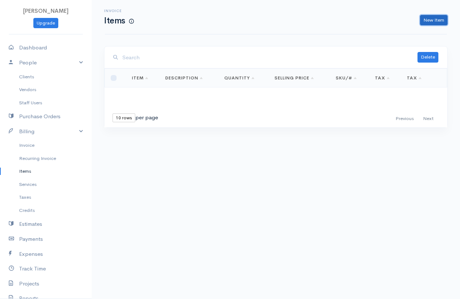
click at [435, 16] on link "New Item" at bounding box center [433, 20] width 27 height 11
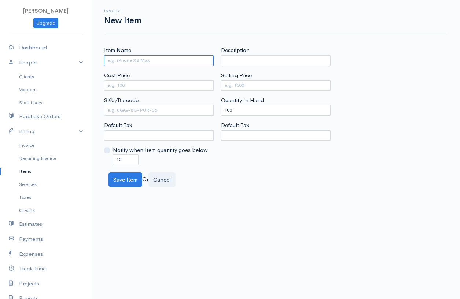
click at [147, 60] on input "Item Name" at bounding box center [159, 60] width 110 height 11
click at [140, 84] on input "Cost Price" at bounding box center [159, 85] width 110 height 11
click at [243, 81] on input "Selling Price" at bounding box center [276, 85] width 110 height 11
drag, startPoint x: 238, startPoint y: 110, endPoint x: 213, endPoint y: 107, distance: 25.4
click at [213, 107] on div "Item Name Cement Cost Price 2500 SKU/Barcode Default Tax Notify when Item quant…" at bounding box center [275, 105] width 351 height 119
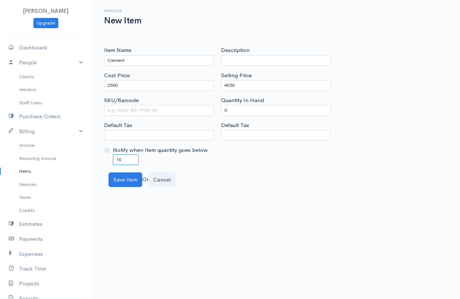
drag, startPoint x: 127, startPoint y: 156, endPoint x: 98, endPoint y: 166, distance: 30.4
click at [98, 166] on div "Item Name Cement Cost Price 2500 SKU/Barcode Default Tax Notify when Item quant…" at bounding box center [276, 116] width 368 height 141
click at [119, 184] on button "Save Item" at bounding box center [125, 180] width 34 height 15
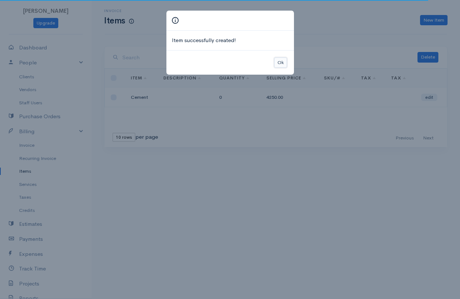
click at [280, 61] on button "Ok" at bounding box center [280, 63] width 13 height 11
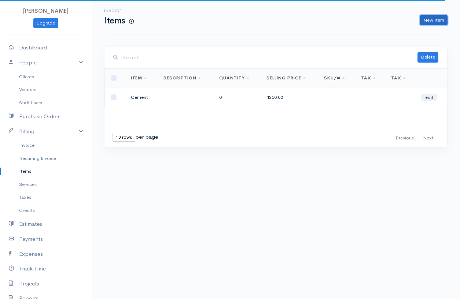
click at [429, 16] on link "New Item" at bounding box center [433, 20] width 27 height 11
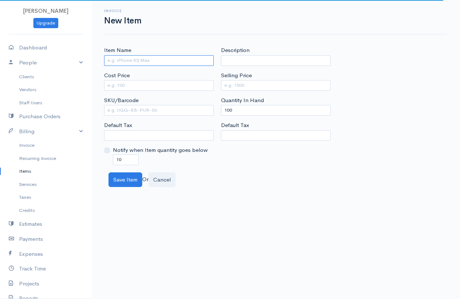
click at [139, 58] on input "Item Name" at bounding box center [159, 60] width 110 height 11
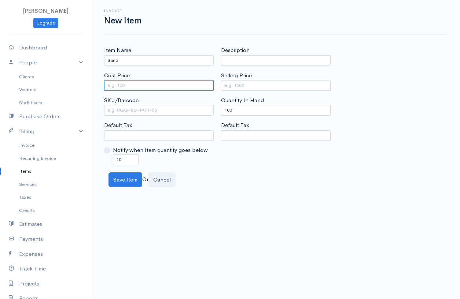
click at [141, 82] on input "Cost Price" at bounding box center [159, 85] width 110 height 11
drag, startPoint x: 256, startPoint y: 75, endPoint x: 258, endPoint y: 79, distance: 4.4
click at [257, 77] on div "Selling Price" at bounding box center [276, 80] width 110 height 19
click at [258, 79] on div "Selling Price" at bounding box center [276, 80] width 110 height 19
click at [292, 78] on div "Selling Price" at bounding box center [276, 80] width 110 height 19
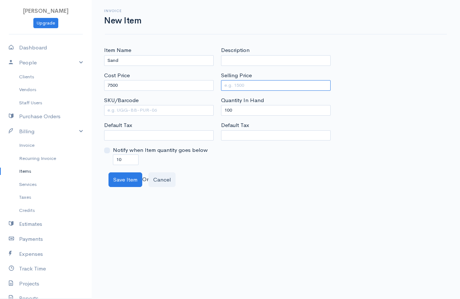
drag, startPoint x: 291, startPoint y: 84, endPoint x: 289, endPoint y: 88, distance: 5.2
click at [291, 84] on input "Selling Price" at bounding box center [276, 85] width 110 height 11
click at [240, 85] on input "Selling Price" at bounding box center [276, 85] width 110 height 11
drag, startPoint x: 124, startPoint y: 159, endPoint x: 104, endPoint y: 154, distance: 20.6
click at [104, 154] on div "Notify when Item quantity goes below 10" at bounding box center [159, 155] width 110 height 19
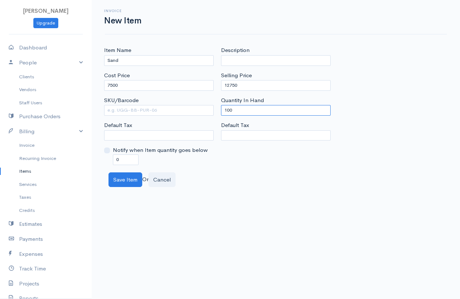
drag, startPoint x: 241, startPoint y: 107, endPoint x: 220, endPoint y: 108, distance: 21.3
click at [220, 108] on div "Description Selling Price 12750 Quantity In Hand 100 Default Tax" at bounding box center [275, 105] width 117 height 119
click at [126, 183] on button "Save Item" at bounding box center [125, 180] width 34 height 15
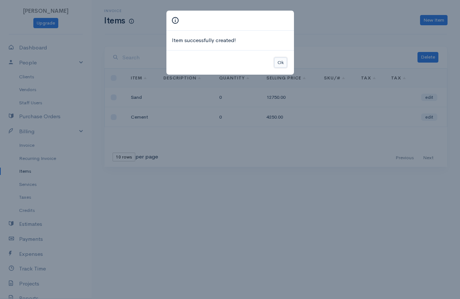
click at [280, 65] on button "Ok" at bounding box center [280, 63] width 13 height 11
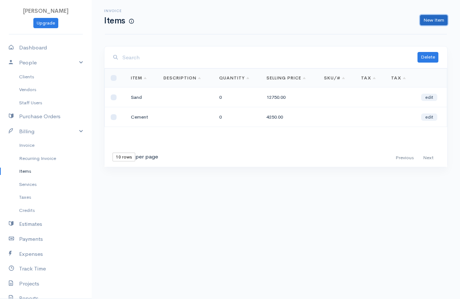
click at [432, 19] on link "New Item" at bounding box center [433, 20] width 27 height 11
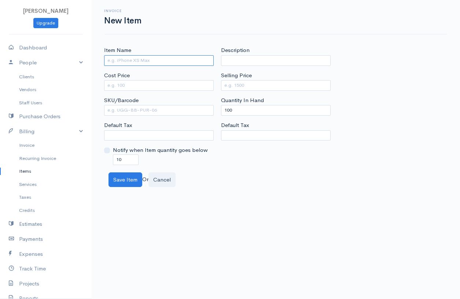
click at [172, 56] on input "Item Name" at bounding box center [159, 60] width 110 height 11
click at [147, 86] on input "Cost Price" at bounding box center [159, 85] width 110 height 11
drag, startPoint x: 245, startPoint y: 89, endPoint x: 247, endPoint y: 80, distance: 10.0
click at [246, 84] on input "Selling Price" at bounding box center [276, 85] width 110 height 11
click at [229, 82] on input "Selling Price" at bounding box center [276, 85] width 110 height 11
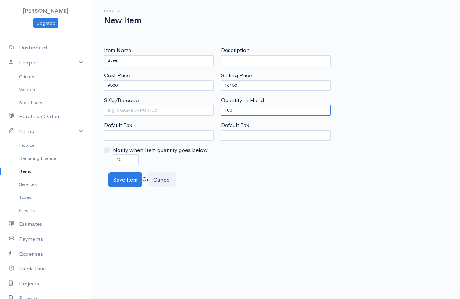
drag, startPoint x: 248, startPoint y: 112, endPoint x: 208, endPoint y: 111, distance: 40.3
click at [208, 111] on div "Item Name Steel Cost Price 9500 SKU/Barcode Default Tax Notify when Item quanti…" at bounding box center [275, 105] width 351 height 119
drag, startPoint x: 128, startPoint y: 157, endPoint x: 110, endPoint y: 158, distance: 17.6
click at [110, 158] on div "Notify when Item quantity goes below 10" at bounding box center [159, 155] width 110 height 19
click at [124, 184] on button "Save Item" at bounding box center [125, 180] width 34 height 15
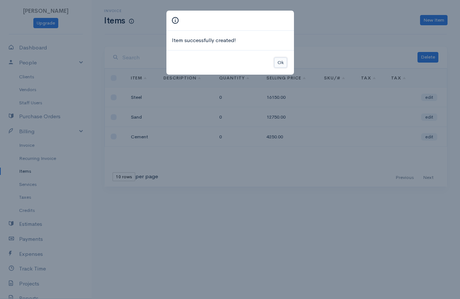
click at [277, 61] on button "Ok" at bounding box center [280, 63] width 13 height 11
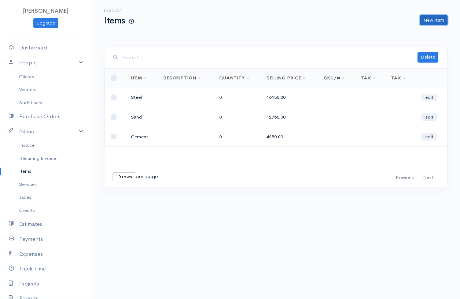
click at [434, 16] on link "New Item" at bounding box center [433, 20] width 27 height 11
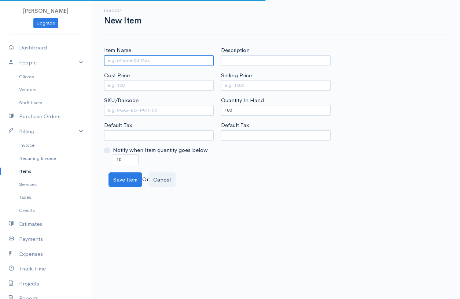
click at [151, 59] on input "Item Name" at bounding box center [159, 60] width 110 height 11
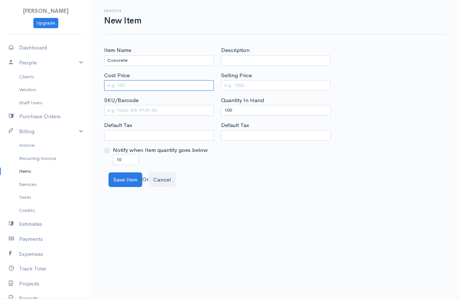
click at [140, 83] on input "Cost Price" at bounding box center [159, 85] width 110 height 11
click at [245, 82] on input "Selling Price" at bounding box center [276, 85] width 110 height 11
drag, startPoint x: 245, startPoint y: 104, endPoint x: 220, endPoint y: 115, distance: 26.6
click at [220, 115] on div "Description Selling Price 30000 Quantity In Hand 100 Default Tax" at bounding box center [275, 105] width 117 height 119
drag, startPoint x: 223, startPoint y: 110, endPoint x: 247, endPoint y: 98, distance: 26.1
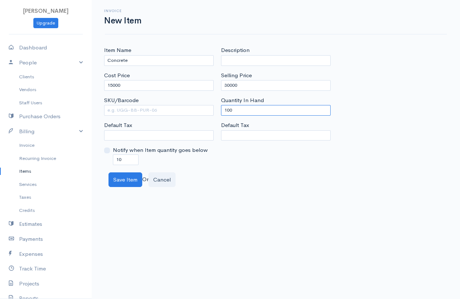
click at [247, 98] on div "Quantity In Hand 100" at bounding box center [276, 105] width 110 height 19
drag, startPoint x: 123, startPoint y: 158, endPoint x: 108, endPoint y: 163, distance: 15.3
click at [108, 163] on div "Notify when Item quantity goes below 10" at bounding box center [159, 155] width 110 height 19
click at [126, 178] on button "Save Item" at bounding box center [125, 180] width 34 height 15
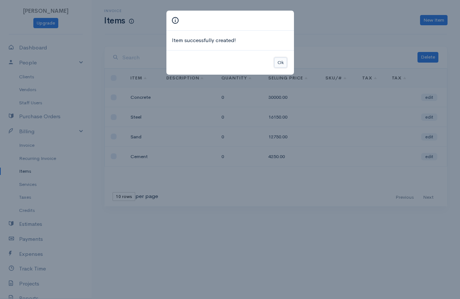
click at [280, 65] on button "Ok" at bounding box center [280, 63] width 13 height 11
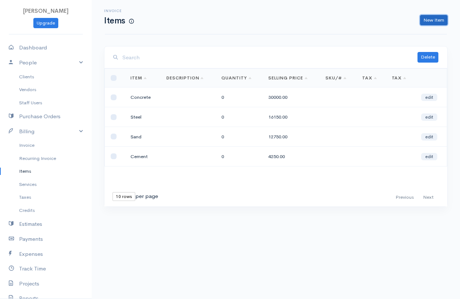
click at [439, 18] on link "New Item" at bounding box center [433, 20] width 27 height 11
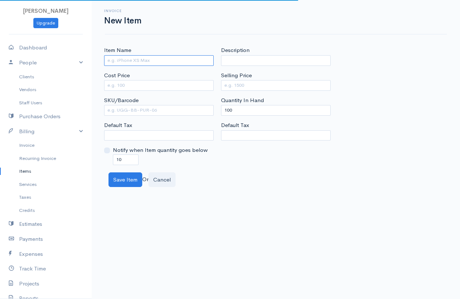
click at [144, 56] on input "Item Name" at bounding box center [159, 60] width 110 height 11
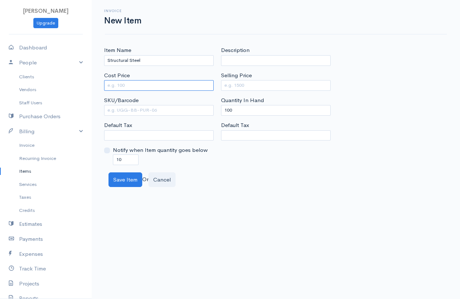
click at [146, 84] on input "Cost Price" at bounding box center [159, 85] width 110 height 11
click at [227, 85] on input "Selling Price" at bounding box center [276, 85] width 110 height 11
click at [237, 82] on input "Selling Price" at bounding box center [276, 85] width 110 height 11
drag, startPoint x: 240, startPoint y: 116, endPoint x: 214, endPoint y: 114, distance: 26.1
click at [214, 114] on div "Item Name Structural Steel Cost Price 1800 SKU/Barcode Default Tax Notify when …" at bounding box center [275, 105] width 351 height 119
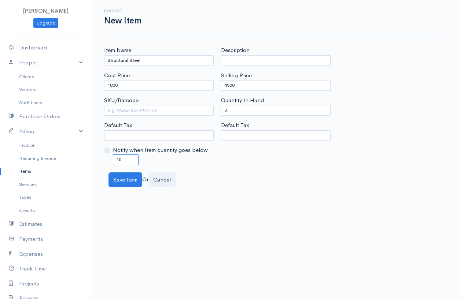
drag, startPoint x: 129, startPoint y: 159, endPoint x: 95, endPoint y: 155, distance: 34.0
click at [95, 155] on div "Item Name Structural Steel Cost Price 1800 SKU/Barcode Default Tax Notify when …" at bounding box center [276, 116] width 368 height 141
click at [117, 175] on button "Save Item" at bounding box center [125, 180] width 34 height 15
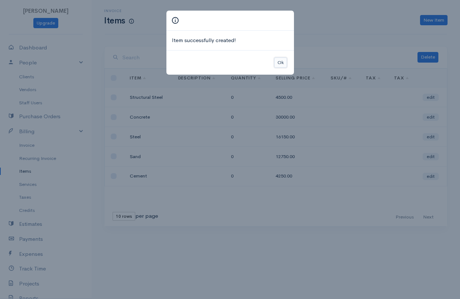
click at [280, 61] on button "Ok" at bounding box center [280, 63] width 13 height 11
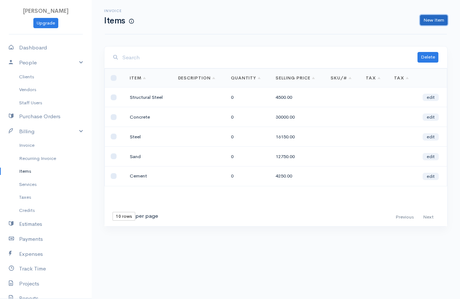
click at [432, 16] on link "New Item" at bounding box center [433, 20] width 27 height 11
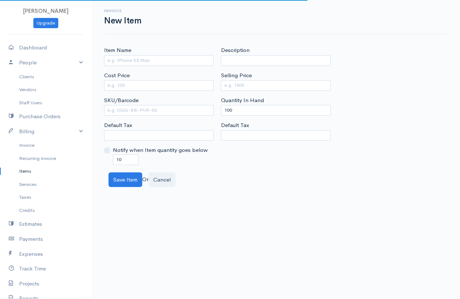
click at [149, 59] on div "Item Name" at bounding box center [159, 55] width 110 height 19
click at [149, 61] on input "Item Name" at bounding box center [159, 60] width 110 height 11
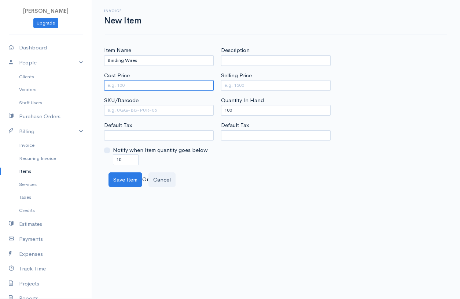
click at [132, 83] on input "Cost Price" at bounding box center [159, 85] width 110 height 11
click at [204, 88] on input "2500" at bounding box center [159, 85] width 110 height 11
click at [233, 87] on input "Selling Price" at bounding box center [276, 85] width 110 height 11
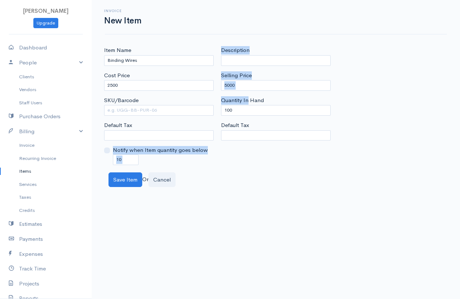
drag, startPoint x: 249, startPoint y: 104, endPoint x: 215, endPoint y: 117, distance: 36.5
click at [215, 117] on div "Item Name Binding Wires Cost Price 2500 SKU/Barcode Default Tax Notify when Ite…" at bounding box center [275, 105] width 351 height 119
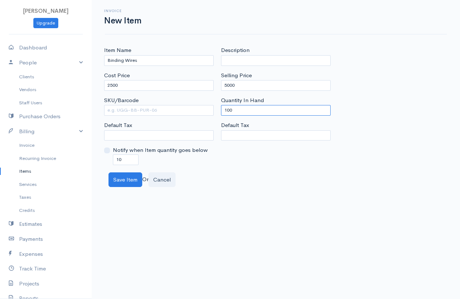
drag, startPoint x: 227, startPoint y: 108, endPoint x: 232, endPoint y: 116, distance: 9.4
click at [228, 110] on input "100" at bounding box center [276, 110] width 110 height 11
drag, startPoint x: 224, startPoint y: 110, endPoint x: 244, endPoint y: 111, distance: 19.8
click at [244, 111] on input "100" at bounding box center [276, 110] width 110 height 11
drag, startPoint x: 121, startPoint y: 163, endPoint x: 108, endPoint y: 163, distance: 12.1
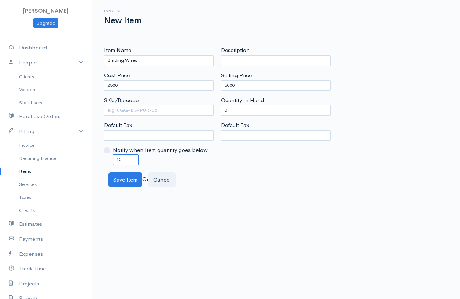
click at [108, 163] on div "Notify when Item quantity goes below 10" at bounding box center [159, 155] width 110 height 19
click at [117, 178] on button "Save Item" at bounding box center [125, 180] width 34 height 15
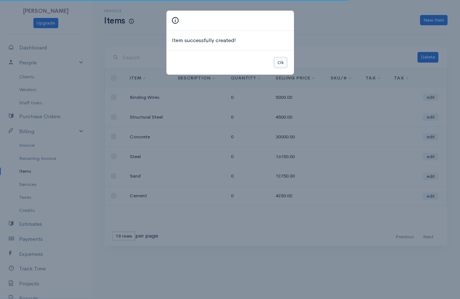
click at [280, 62] on button "Ok" at bounding box center [280, 63] width 13 height 11
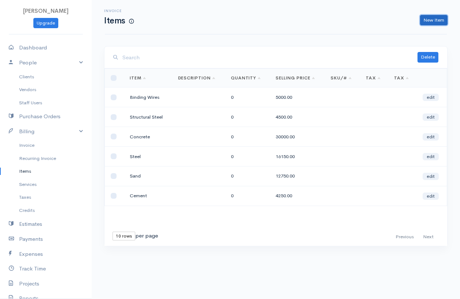
click at [440, 19] on link "New Item" at bounding box center [433, 20] width 27 height 11
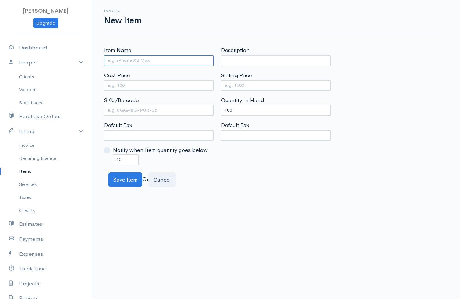
click at [146, 60] on input "Item Name" at bounding box center [159, 60] width 110 height 11
click at [141, 80] on div "Cost Price" at bounding box center [159, 80] width 110 height 19
click at [143, 82] on input "Cost Price" at bounding box center [159, 85] width 110 height 11
click at [253, 84] on input "Selling Price" at bounding box center [276, 85] width 110 height 11
click at [255, 104] on label "Quantity In Hand" at bounding box center [242, 100] width 43 height 8
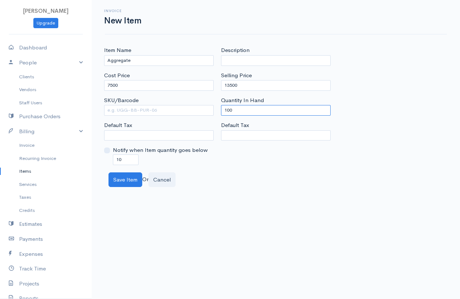
click at [255, 105] on input "100" at bounding box center [276, 110] width 110 height 11
drag, startPoint x: 235, startPoint y: 109, endPoint x: 224, endPoint y: 111, distance: 11.1
click at [224, 111] on input "100" at bounding box center [276, 110] width 110 height 11
drag, startPoint x: 125, startPoint y: 161, endPoint x: 104, endPoint y: 160, distance: 20.9
click at [104, 160] on div "Item Name Aggregate Cost Price 7500 SKU/Barcode Default Tax Notify when Item qu…" at bounding box center [158, 105] width 117 height 119
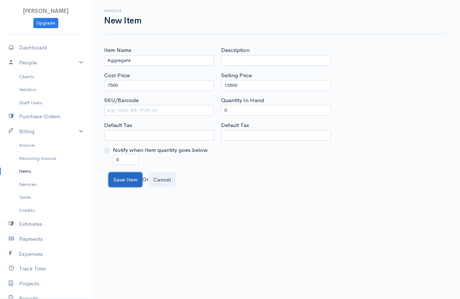
click at [121, 184] on button "Save Item" at bounding box center [125, 180] width 34 height 15
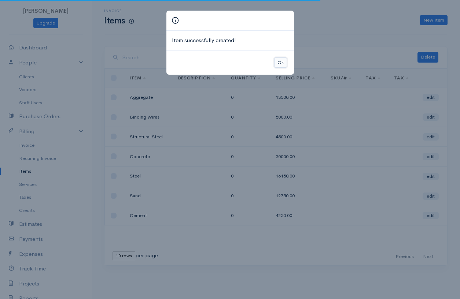
drag, startPoint x: 277, startPoint y: 64, endPoint x: 387, endPoint y: 34, distance: 113.9
click at [278, 64] on button "Ok" at bounding box center [280, 63] width 13 height 11
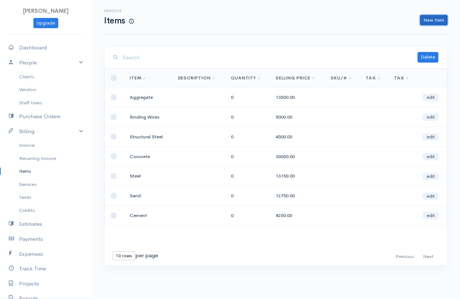
click at [426, 19] on link "New Item" at bounding box center [433, 20] width 27 height 11
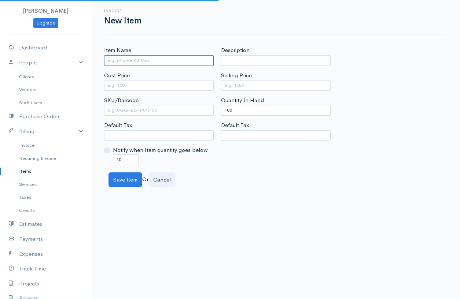
click at [148, 56] on input "Item Name" at bounding box center [159, 60] width 110 height 11
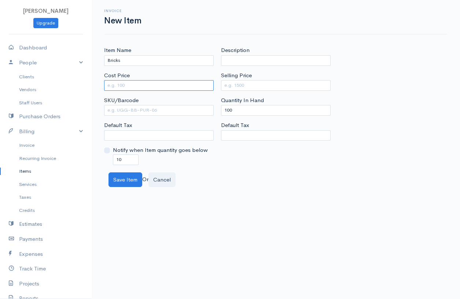
click at [152, 82] on input "Cost Price" at bounding box center [159, 85] width 110 height 11
click at [237, 85] on input "Selling Price" at bounding box center [276, 85] width 110 height 11
drag, startPoint x: 238, startPoint y: 112, endPoint x: 207, endPoint y: 113, distance: 31.2
click at [207, 113] on div "Item Name Bricks Cost Price 450 SKU/Barcode Default Tax Notify when Item quanti…" at bounding box center [275, 105] width 351 height 119
click at [229, 84] on input "Selling Price" at bounding box center [276, 85] width 110 height 11
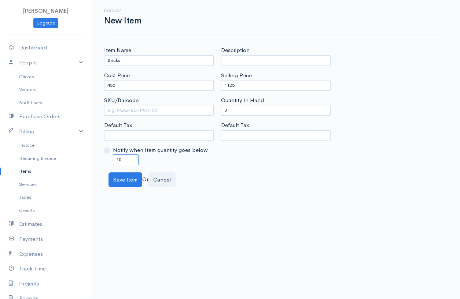
drag, startPoint x: 123, startPoint y: 158, endPoint x: 107, endPoint y: 156, distance: 16.5
click at [107, 156] on div "Notify when Item quantity goes below 10" at bounding box center [159, 155] width 110 height 19
click at [121, 178] on button "Save Item" at bounding box center [125, 180] width 34 height 15
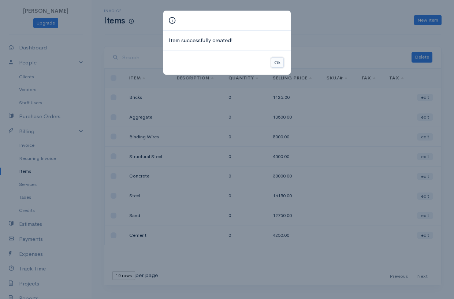
click at [271, 63] on button "Ok" at bounding box center [277, 63] width 13 height 11
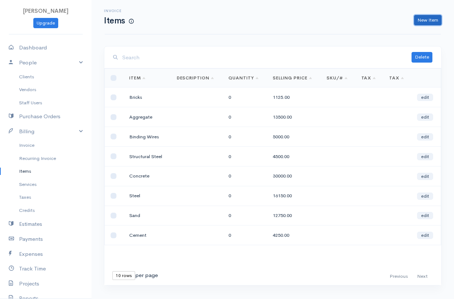
click at [415, 18] on link "New Item" at bounding box center [427, 20] width 27 height 11
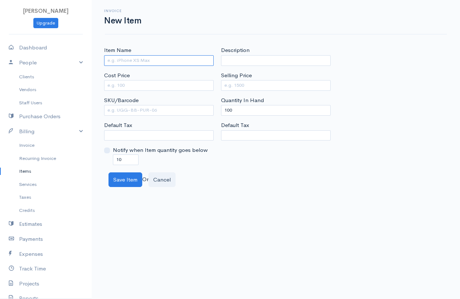
click at [135, 63] on input "Item Name" at bounding box center [159, 60] width 110 height 11
click at [136, 86] on input "Cost Price" at bounding box center [159, 85] width 110 height 11
click at [270, 82] on input "Selling Price" at bounding box center [276, 85] width 110 height 11
drag, startPoint x: 246, startPoint y: 110, endPoint x: 210, endPoint y: 116, distance: 36.7
click at [210, 116] on div "Item Name Blocks Cost Price 350 SKU/Barcode Default Tax Notify when Item quanti…" at bounding box center [275, 105] width 351 height 119
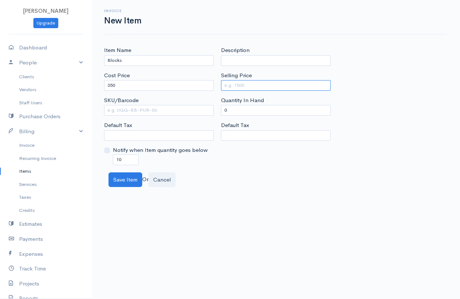
click at [239, 85] on input "Selling Price" at bounding box center [276, 85] width 110 height 11
drag, startPoint x: 121, startPoint y: 161, endPoint x: 101, endPoint y: 156, distance: 20.4
click at [101, 156] on div "Item Name Blocks Cost Price 350 SKU/Barcode Default Tax Notify when Item quanti…" at bounding box center [158, 105] width 117 height 119
click at [120, 181] on button "Save Item" at bounding box center [125, 180] width 34 height 15
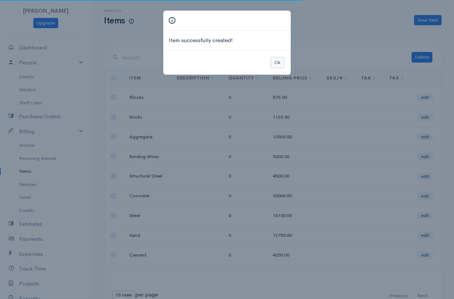
click at [276, 63] on button "Ok" at bounding box center [277, 63] width 13 height 11
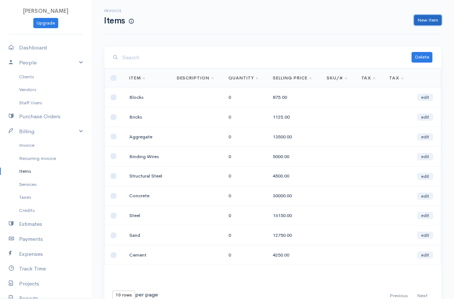
click at [419, 15] on link "New Item" at bounding box center [427, 20] width 27 height 11
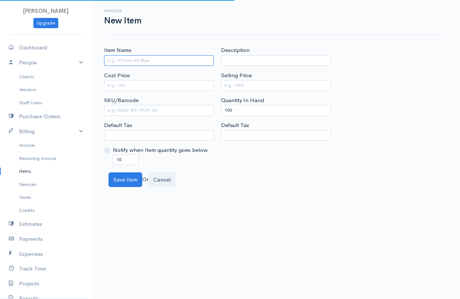
click at [134, 60] on input "Item Name" at bounding box center [159, 60] width 110 height 11
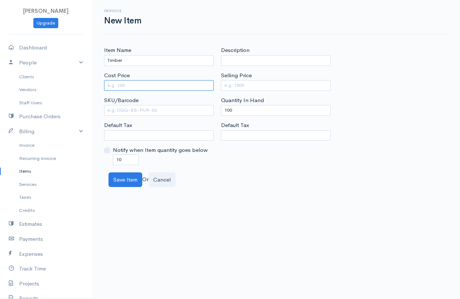
click at [133, 85] on input "Cost Price" at bounding box center [159, 85] width 110 height 11
click at [253, 85] on input "Selling Price" at bounding box center [276, 85] width 110 height 11
drag, startPoint x: 249, startPoint y: 111, endPoint x: 219, endPoint y: 108, distance: 30.2
click at [219, 108] on div "Description Selling Price 1500 Quantity In Hand 100 Default Tax" at bounding box center [275, 105] width 117 height 119
drag, startPoint x: 125, startPoint y: 162, endPoint x: 107, endPoint y: 162, distance: 17.6
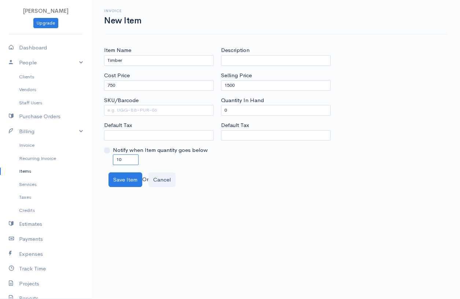
click at [107, 162] on div "Notify when Item quantity goes below 10" at bounding box center [159, 155] width 110 height 19
click at [128, 179] on button "Save Item" at bounding box center [125, 180] width 34 height 15
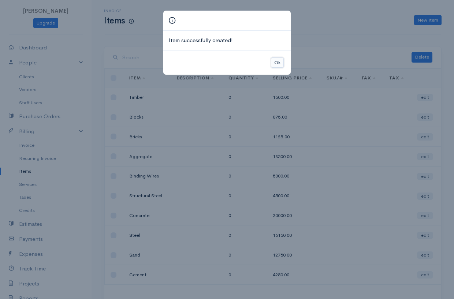
click at [279, 63] on button "Ok" at bounding box center [277, 63] width 13 height 11
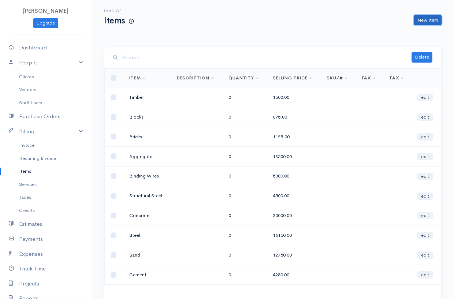
click at [430, 16] on link "New Item" at bounding box center [427, 20] width 27 height 11
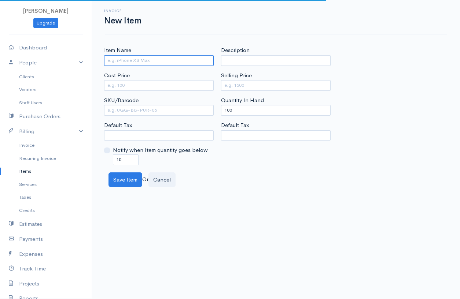
click at [157, 64] on input "Item Name" at bounding box center [159, 60] width 110 height 11
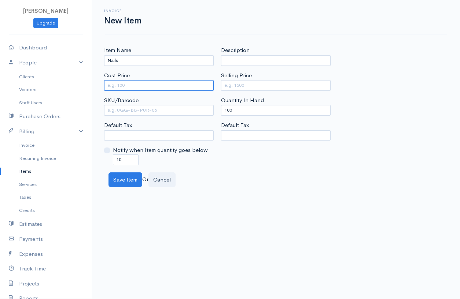
click at [151, 84] on input "Cost Price" at bounding box center [159, 85] width 110 height 11
click at [230, 86] on input "Selling Price" at bounding box center [276, 85] width 110 height 11
click at [236, 109] on input "100" at bounding box center [276, 110] width 110 height 11
click at [239, 83] on input "Selling Price" at bounding box center [276, 85] width 110 height 11
drag, startPoint x: 239, startPoint y: 111, endPoint x: 219, endPoint y: 107, distance: 20.2
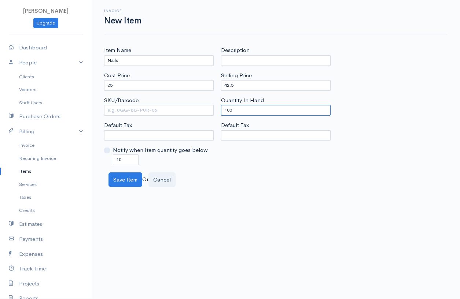
click at [219, 107] on div "Description Selling Price 42.5 Quantity In Hand 100 Default Tax" at bounding box center [275, 105] width 117 height 119
drag, startPoint x: 125, startPoint y: 156, endPoint x: 80, endPoint y: 177, distance: 50.5
click at [80, 177] on body "Praveena Upgrade Dashboard People Clients Vendors Staff Users Purchase Orders B…" at bounding box center [230, 149] width 460 height 299
click at [117, 174] on button "Save Item" at bounding box center [125, 180] width 34 height 15
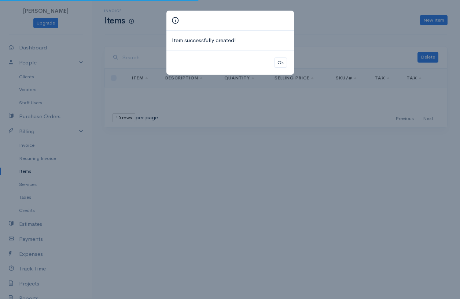
click at [128, 178] on div "Item successfully created! Ok" at bounding box center [230, 149] width 460 height 299
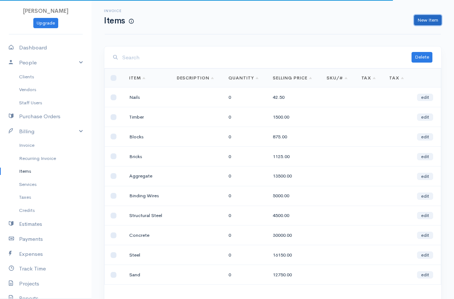
click at [424, 19] on link "New Item" at bounding box center [427, 20] width 27 height 11
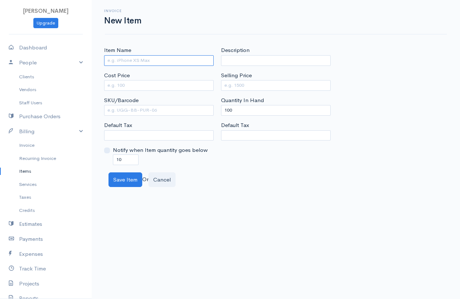
click at [133, 64] on input "Item Name" at bounding box center [159, 60] width 110 height 11
click at [133, 84] on input "Cost Price" at bounding box center [159, 85] width 110 height 11
click at [232, 86] on input "Selling Price" at bounding box center [276, 85] width 110 height 11
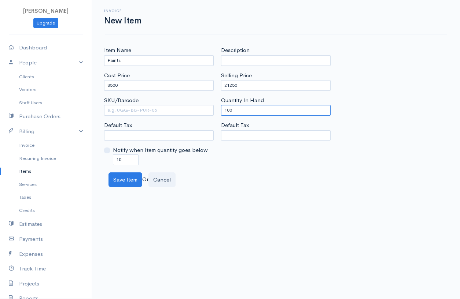
drag, startPoint x: 236, startPoint y: 107, endPoint x: 207, endPoint y: 117, distance: 31.3
click at [207, 117] on div "Item Name Paints Cost Price 8500 SKU/Barcode Default Tax Notify when Item quant…" at bounding box center [275, 105] width 351 height 119
drag, startPoint x: 116, startPoint y: 163, endPoint x: 102, endPoint y: 167, distance: 14.8
click at [102, 167] on div "Item Name Paints Cost Price 8500 SKU/Barcode Default Tax Notify when Item quant…" at bounding box center [276, 116] width 368 height 141
click at [121, 182] on button "Save Item" at bounding box center [125, 180] width 34 height 15
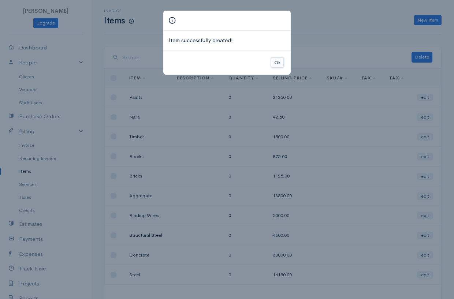
click at [278, 61] on button "Ok" at bounding box center [277, 63] width 13 height 11
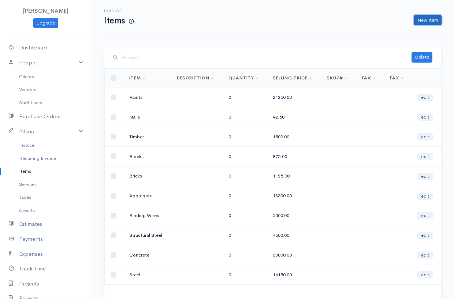
click at [421, 16] on link "New Item" at bounding box center [427, 20] width 27 height 11
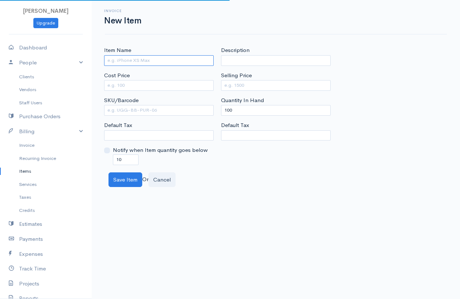
click at [160, 62] on input "Item Name" at bounding box center [159, 60] width 110 height 11
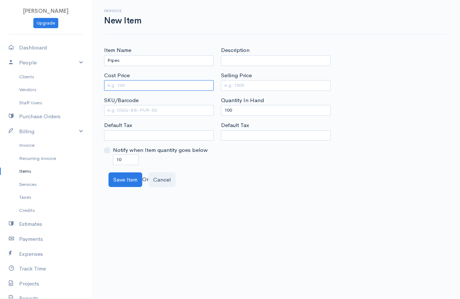
click at [123, 86] on input "Cost Price" at bounding box center [159, 85] width 110 height 11
click at [241, 88] on input "Selling Price" at bounding box center [276, 85] width 110 height 11
drag, startPoint x: 240, startPoint y: 112, endPoint x: 204, endPoint y: 111, distance: 35.2
click at [204, 111] on div "Item Name Pipes Cost Price 56 SKU/Barcode Default Tax Notify when Item quantity…" at bounding box center [275, 105] width 351 height 119
drag, startPoint x: 121, startPoint y: 159, endPoint x: 97, endPoint y: 157, distance: 24.7
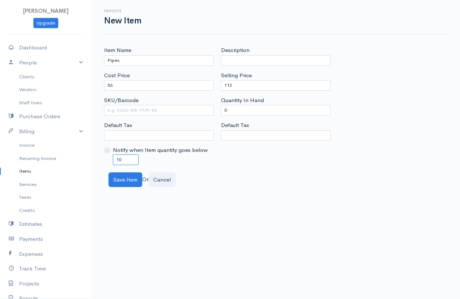
click at [97, 157] on div "Item Name Pipes Cost Price 56 SKU/Barcode Default Tax Notify when Item quantity…" at bounding box center [276, 116] width 368 height 141
click at [129, 178] on button "Save Item" at bounding box center [125, 180] width 34 height 15
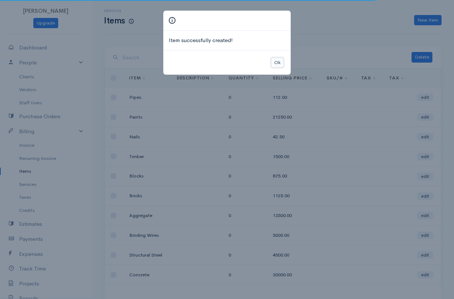
click at [278, 63] on button "Ok" at bounding box center [277, 63] width 13 height 11
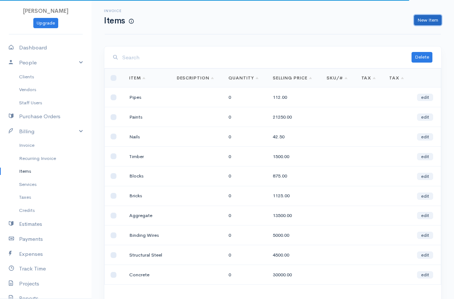
click at [428, 22] on link "New Item" at bounding box center [427, 20] width 27 height 11
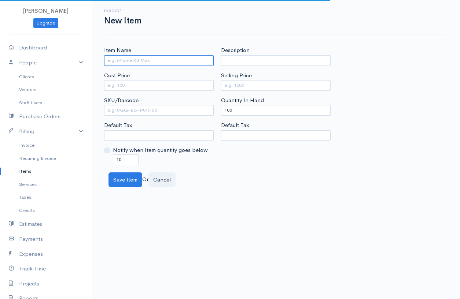
click at [105, 62] on input "Item Name" at bounding box center [159, 60] width 110 height 11
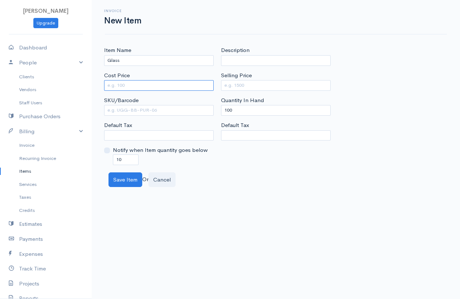
click at [142, 80] on input "Cost Price" at bounding box center [159, 85] width 110 height 11
click at [273, 82] on input "Selling Price" at bounding box center [276, 85] width 110 height 11
drag, startPoint x: 239, startPoint y: 109, endPoint x: 200, endPoint y: 110, distance: 38.8
click at [204, 111] on div "Item Name Glass Cost Price 4500 SKU/Barcode Default Tax Notify when Item quanti…" at bounding box center [275, 105] width 351 height 119
drag, startPoint x: 130, startPoint y: 162, endPoint x: 93, endPoint y: 152, distance: 38.7
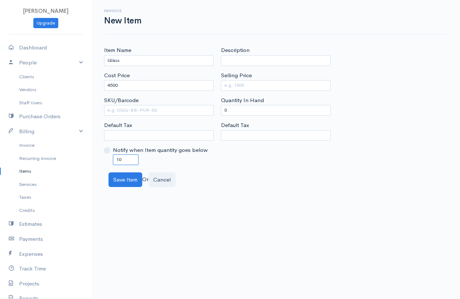
click at [93, 152] on div "Item Name Glass Cost Price 4500 SKU/Barcode Default Tax Notify when Item quanti…" at bounding box center [276, 116] width 368 height 141
click at [236, 82] on input "Selling Price" at bounding box center [276, 85] width 110 height 11
click at [135, 181] on button "Save Item" at bounding box center [125, 180] width 34 height 15
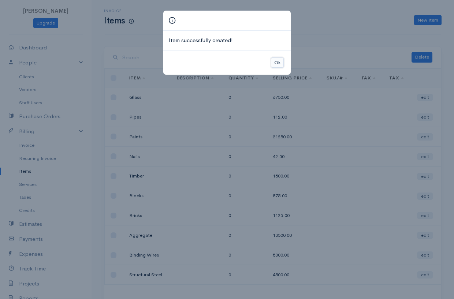
click at [280, 63] on button "Ok" at bounding box center [277, 63] width 13 height 11
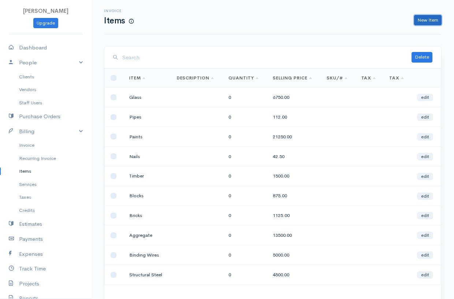
click at [417, 19] on link "New Item" at bounding box center [427, 20] width 27 height 11
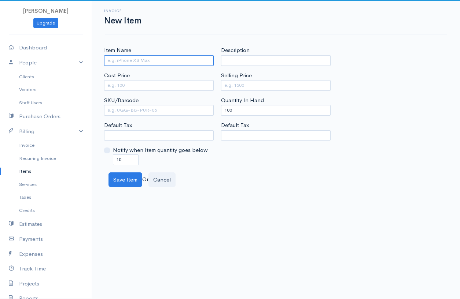
drag, startPoint x: 146, startPoint y: 66, endPoint x: 146, endPoint y: 62, distance: 4.0
click at [146, 62] on input "Item Name" at bounding box center [159, 60] width 110 height 11
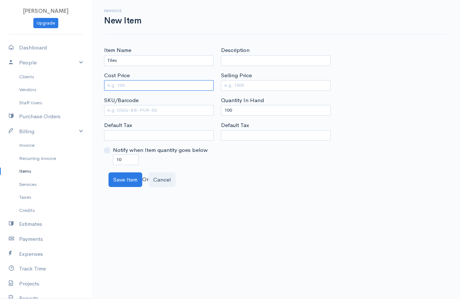
click at [128, 83] on input "Cost Price" at bounding box center [159, 85] width 110 height 11
click at [242, 85] on input "Selling Price" at bounding box center [276, 85] width 110 height 11
click at [244, 88] on input "Selling Price" at bounding box center [276, 85] width 110 height 11
drag, startPoint x: 244, startPoint y: 101, endPoint x: 219, endPoint y: 110, distance: 26.6
click at [218, 107] on div "Description Selling Price 595 Quantity In Hand 100 Default Tax" at bounding box center [275, 105] width 117 height 119
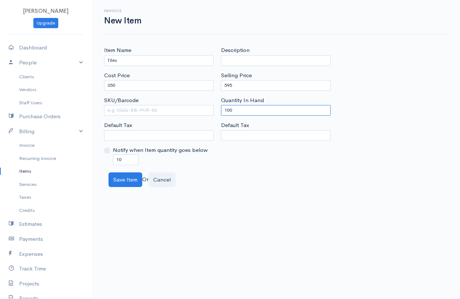
drag, startPoint x: 232, startPoint y: 107, endPoint x: 222, endPoint y: 111, distance: 10.1
click at [222, 111] on input "100" at bounding box center [276, 110] width 110 height 11
drag, startPoint x: 126, startPoint y: 161, endPoint x: 84, endPoint y: 159, distance: 41.4
click at [84, 159] on body "Praveena Upgrade Dashboard People Clients Vendors Staff Users Purchase Orders B…" at bounding box center [230, 149] width 460 height 299
click at [118, 182] on button "Save Item" at bounding box center [125, 180] width 34 height 15
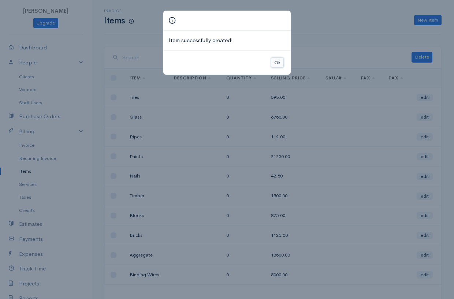
click at [277, 60] on button "Ok" at bounding box center [277, 63] width 13 height 11
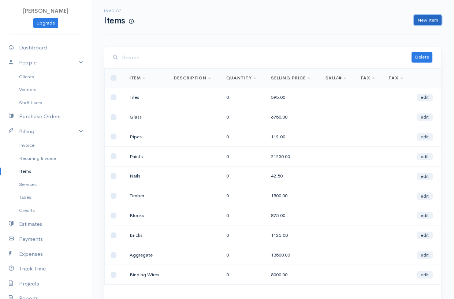
click at [420, 18] on link "New Item" at bounding box center [427, 20] width 27 height 11
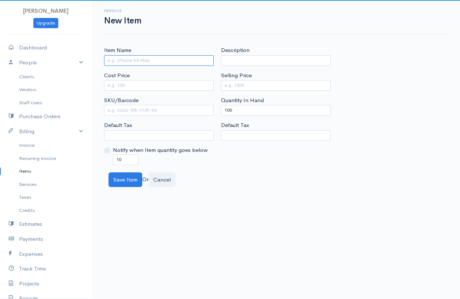
drag, startPoint x: 141, startPoint y: 66, endPoint x: 141, endPoint y: 62, distance: 4.0
click at [141, 65] on input "Item Name" at bounding box center [159, 60] width 110 height 11
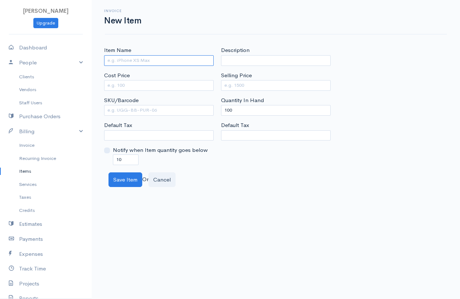
click at [141, 62] on input "Item Name" at bounding box center [159, 60] width 110 height 11
click at [122, 84] on input "Cost Price" at bounding box center [159, 85] width 110 height 11
click at [267, 86] on input "Selling Price" at bounding box center [276, 85] width 110 height 11
click at [239, 86] on input "Selling Price" at bounding box center [276, 85] width 110 height 11
drag, startPoint x: 240, startPoint y: 112, endPoint x: 212, endPoint y: 111, distance: 28.2
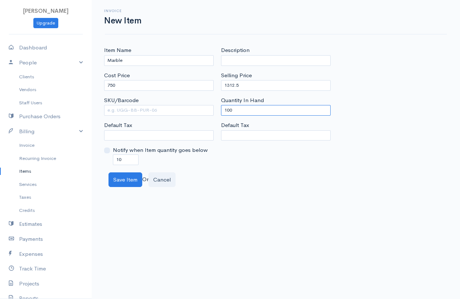
click at [212, 111] on div "Item Name Marble Cost Price 750 SKU/Barcode Default Tax Notify when Item quanti…" at bounding box center [275, 105] width 351 height 119
drag, startPoint x: 121, startPoint y: 158, endPoint x: 102, endPoint y: 165, distance: 20.6
click at [102, 165] on div "Item Name Marble Cost Price 750 SKU/Barcode Default Tax Notify when Item quanti…" at bounding box center [158, 105] width 117 height 119
click at [112, 176] on button "Save Item" at bounding box center [125, 180] width 34 height 15
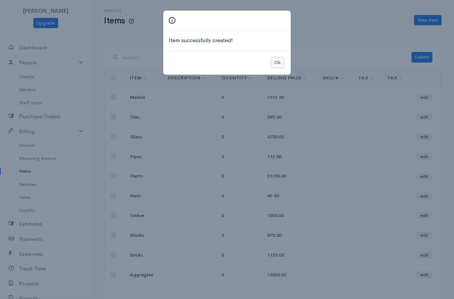
click at [273, 62] on button "Ok" at bounding box center [277, 63] width 13 height 11
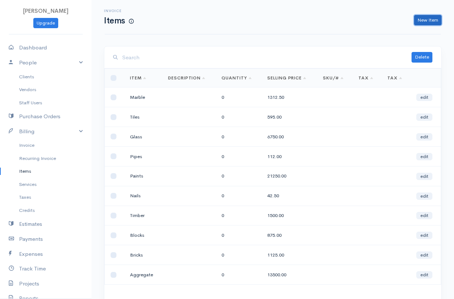
click at [424, 21] on link "New Item" at bounding box center [427, 20] width 27 height 11
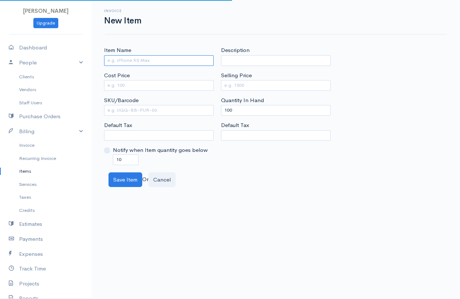
click at [123, 61] on input "Item Name" at bounding box center [159, 60] width 110 height 11
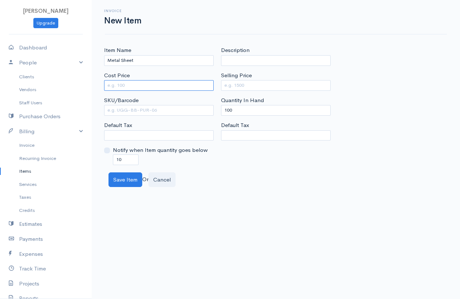
click at [123, 85] on input "Cost Price" at bounding box center [159, 85] width 110 height 11
click at [250, 85] on input "Selling Price" at bounding box center [276, 85] width 110 height 11
click at [232, 84] on input "Selling Price" at bounding box center [276, 85] width 110 height 11
drag, startPoint x: 263, startPoint y: 116, endPoint x: 210, endPoint y: 106, distance: 53.6
click at [210, 106] on div "Item Name Metal Sheet Cost Price 7500 SKU/Barcode Default Tax Notify when Item …" at bounding box center [275, 105] width 351 height 119
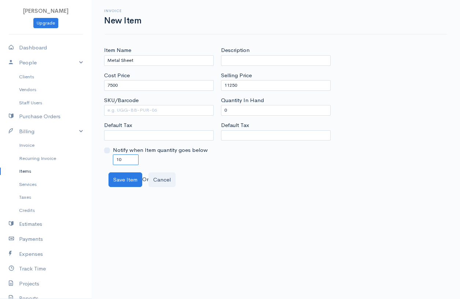
drag, startPoint x: 128, startPoint y: 159, endPoint x: 103, endPoint y: 160, distance: 25.7
click at [103, 160] on div "Item Name Metal Sheet Cost Price 7500 SKU/Barcode Default Tax Notify when Item …" at bounding box center [158, 105] width 117 height 119
click at [136, 177] on button "Save Item" at bounding box center [125, 180] width 34 height 15
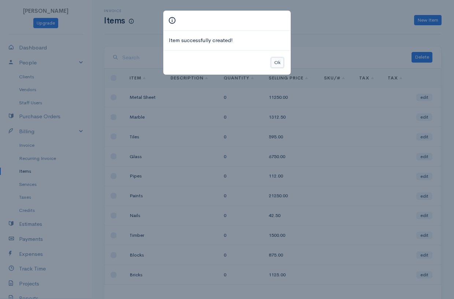
click at [278, 63] on button "Ok" at bounding box center [277, 63] width 13 height 11
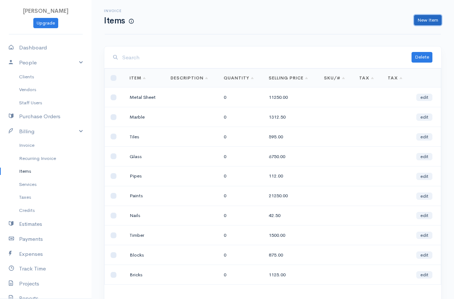
click at [439, 18] on link "New Item" at bounding box center [427, 20] width 27 height 11
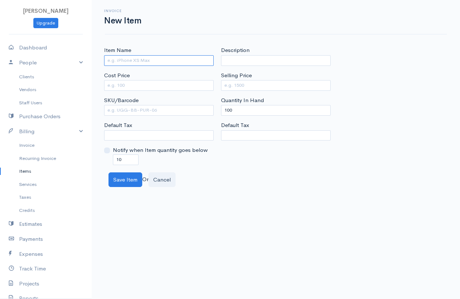
click at [151, 61] on input "Item Name" at bounding box center [159, 60] width 110 height 11
click at [144, 86] on input "Cost Price" at bounding box center [159, 85] width 110 height 11
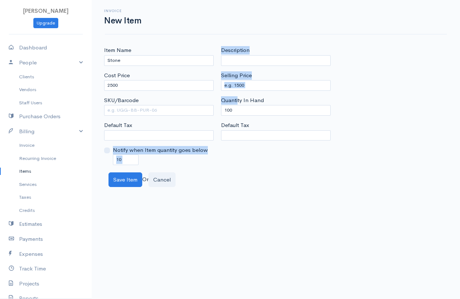
drag, startPoint x: 239, startPoint y: 104, endPoint x: 215, endPoint y: 119, distance: 27.8
click at [215, 119] on div "Item Name Stone Cost Price 2500 SKU/Barcode Default Tax Notify when Item quanti…" at bounding box center [275, 105] width 351 height 119
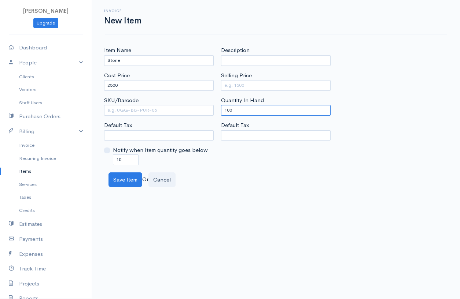
click at [244, 110] on input "100" at bounding box center [276, 110] width 110 height 11
drag, startPoint x: 236, startPoint y: 111, endPoint x: 205, endPoint y: 116, distance: 31.6
click at [205, 116] on div "Item Name Stone Cost Price 2500 SKU/Barcode Default Tax Notify when Item quanti…" at bounding box center [275, 105] width 351 height 119
click at [241, 85] on input "Selling Price" at bounding box center [276, 85] width 110 height 11
drag, startPoint x: 126, startPoint y: 158, endPoint x: 107, endPoint y: 159, distance: 19.1
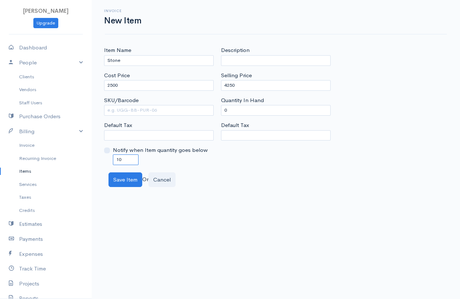
click at [107, 159] on div "Notify when Item quantity goes below 10" at bounding box center [159, 155] width 110 height 19
click at [113, 175] on button "Save Item" at bounding box center [125, 180] width 34 height 15
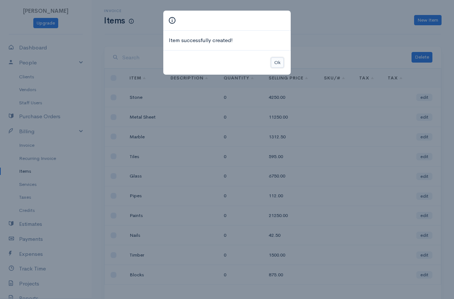
click at [281, 63] on button "Ok" at bounding box center [277, 63] width 13 height 11
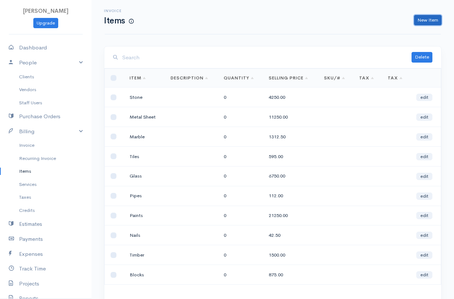
click at [438, 18] on link "New Item" at bounding box center [427, 20] width 27 height 11
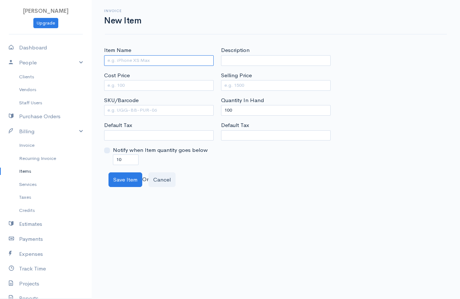
click at [135, 59] on input "Item Name" at bounding box center [159, 60] width 110 height 11
click at [117, 86] on input "Cost Price" at bounding box center [159, 85] width 110 height 11
click at [248, 85] on input "Selling Price" at bounding box center [276, 85] width 110 height 11
click at [242, 85] on input "Selling Price" at bounding box center [276, 85] width 110 height 11
drag, startPoint x: 235, startPoint y: 112, endPoint x: 207, endPoint y: 110, distance: 28.7
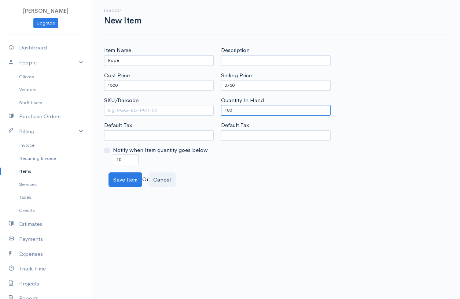
click at [207, 110] on div "Item Name Rope Cost Price 1500 SKU/Barcode Default Tax Notify when Item quantit…" at bounding box center [275, 105] width 351 height 119
drag, startPoint x: 132, startPoint y: 158, endPoint x: 102, endPoint y: 170, distance: 32.7
click at [102, 170] on div "Item Name Rope Cost Price 1500 SKU/Barcode Default Tax Notify when Item quantit…" at bounding box center [276, 116] width 368 height 141
click at [117, 178] on button "Save Item" at bounding box center [125, 180] width 34 height 15
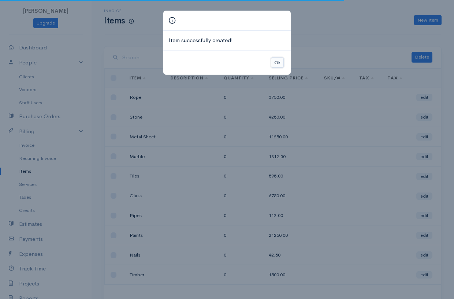
click at [276, 60] on button "Ok" at bounding box center [277, 63] width 13 height 11
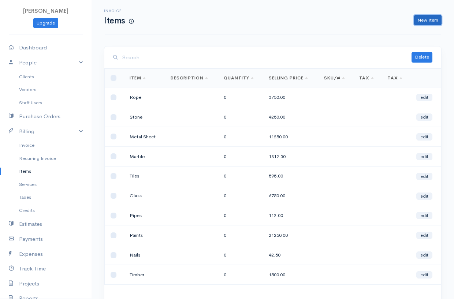
click at [430, 15] on link "New Item" at bounding box center [427, 20] width 27 height 11
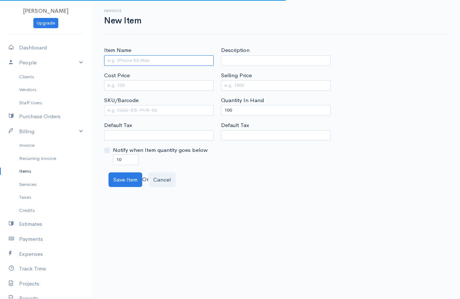
click at [151, 59] on input "Item Name" at bounding box center [159, 60] width 110 height 11
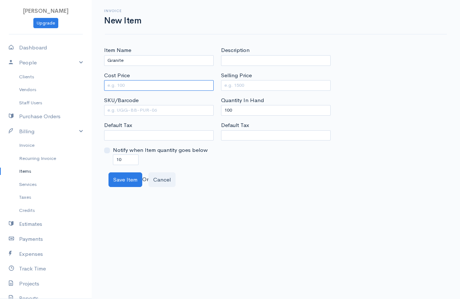
click at [150, 84] on input "Cost Price" at bounding box center [159, 85] width 110 height 11
click at [230, 85] on input "Selling Price" at bounding box center [276, 85] width 110 height 11
click at [244, 82] on input "Selling Price" at bounding box center [276, 85] width 110 height 11
drag, startPoint x: 234, startPoint y: 109, endPoint x: 217, endPoint y: 103, distance: 18.9
click at [217, 103] on div "Item Name Granite Cost Price 95000 SKU/Barcode Default Tax Notify when Item qua…" at bounding box center [275, 105] width 351 height 119
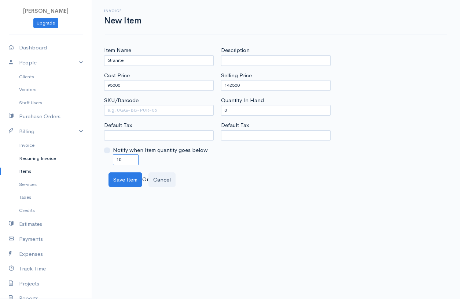
drag, startPoint x: 125, startPoint y: 162, endPoint x: 84, endPoint y: 154, distance: 41.8
click at [84, 154] on body "Praveena Upgrade Dashboard People Clients Vendors Staff Users Purchase Orders B…" at bounding box center [230, 149] width 460 height 299
click at [129, 177] on button "Save Item" at bounding box center [125, 180] width 34 height 15
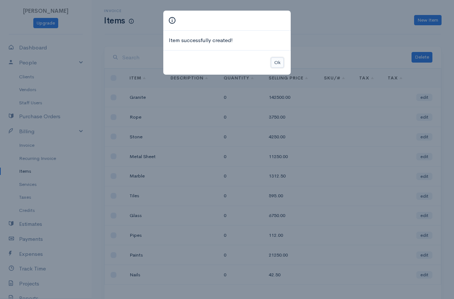
drag, startPoint x: 277, startPoint y: 60, endPoint x: 312, endPoint y: 51, distance: 36.7
click at [277, 60] on button "Ok" at bounding box center [277, 63] width 13 height 11
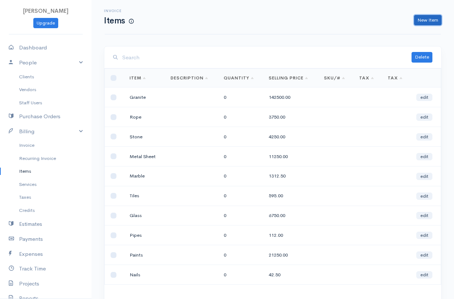
click at [430, 18] on link "New Item" at bounding box center [427, 20] width 27 height 11
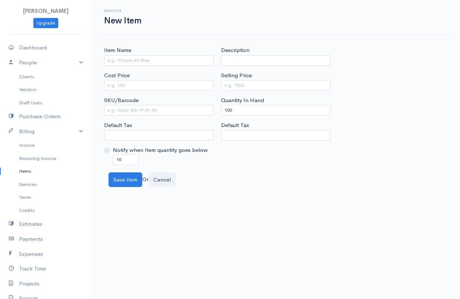
click at [156, 52] on div "Item Name" at bounding box center [159, 55] width 110 height 19
click at [160, 60] on input "Item Name" at bounding box center [159, 60] width 110 height 11
click at [174, 86] on input "Cost Price" at bounding box center [159, 85] width 110 height 11
click at [241, 85] on input "Selling Price" at bounding box center [276, 85] width 110 height 11
drag, startPoint x: 246, startPoint y: 108, endPoint x: 221, endPoint y: 114, distance: 25.1
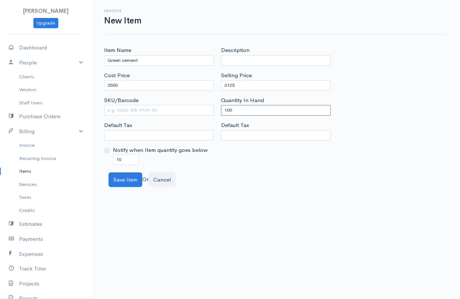
click at [221, 114] on input "100" at bounding box center [276, 110] width 110 height 11
drag, startPoint x: 123, startPoint y: 158, endPoint x: 105, endPoint y: 160, distance: 18.4
click at [105, 160] on div "Notify when Item quantity goes below 10" at bounding box center [159, 155] width 110 height 19
click at [116, 180] on button "Save Item" at bounding box center [125, 180] width 34 height 15
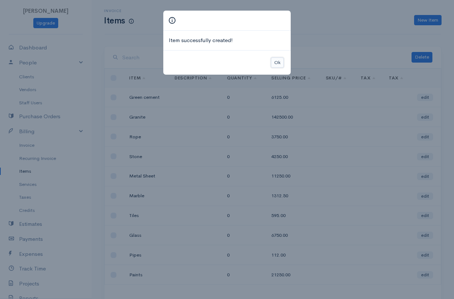
click at [277, 65] on button "Ok" at bounding box center [277, 63] width 13 height 11
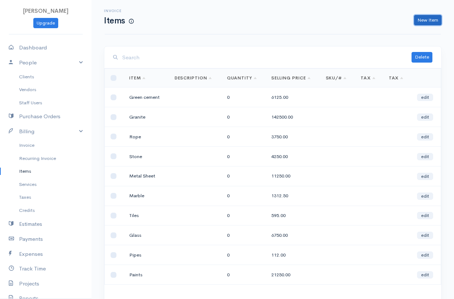
click at [425, 19] on link "New Item" at bounding box center [427, 20] width 27 height 11
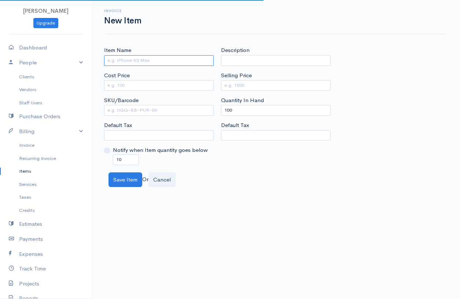
click at [160, 59] on input "Item Name" at bounding box center [159, 60] width 110 height 11
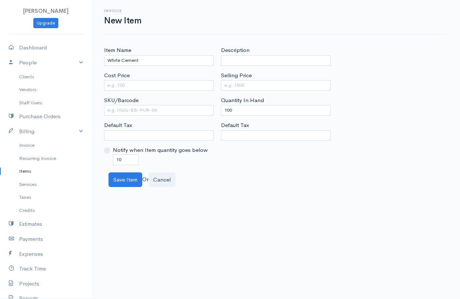
click at [141, 80] on div "Cost Price" at bounding box center [159, 80] width 110 height 19
click at [130, 88] on input "Cost Price" at bounding box center [159, 85] width 110 height 11
click at [250, 88] on input "Selling Price" at bounding box center [276, 85] width 110 height 11
click at [248, 86] on input "Selling Price" at bounding box center [276, 85] width 110 height 11
drag, startPoint x: 237, startPoint y: 110, endPoint x: 196, endPoint y: 109, distance: 40.7
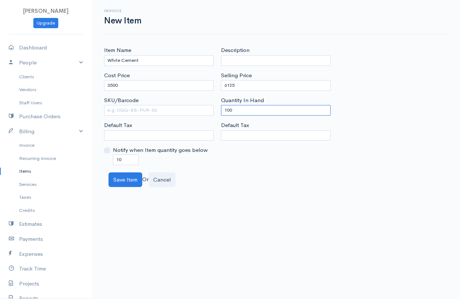
click at [196, 109] on div "Item Name White Cement Cost Price 3500 SKU/Barcode Default Tax Notify when Item…" at bounding box center [275, 105] width 351 height 119
drag, startPoint x: 126, startPoint y: 157, endPoint x: 114, endPoint y: 159, distance: 12.9
click at [115, 159] on input "10" at bounding box center [126, 160] width 26 height 11
click at [132, 185] on button "Save Item" at bounding box center [125, 180] width 34 height 15
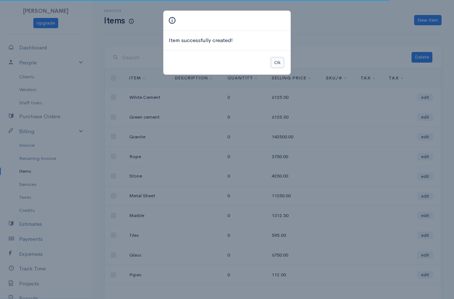
click at [277, 62] on button "Ok" at bounding box center [277, 63] width 13 height 11
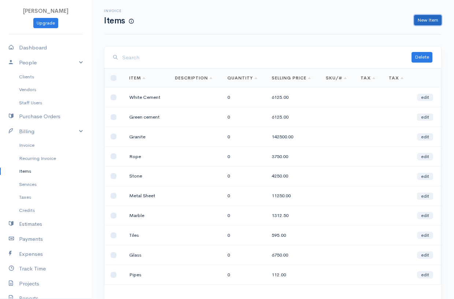
click at [423, 21] on link "New Item" at bounding box center [427, 20] width 27 height 11
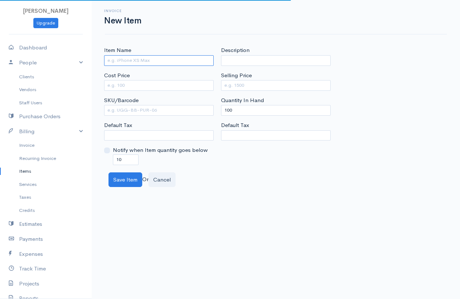
click at [167, 59] on input "Item Name" at bounding box center [159, 60] width 110 height 11
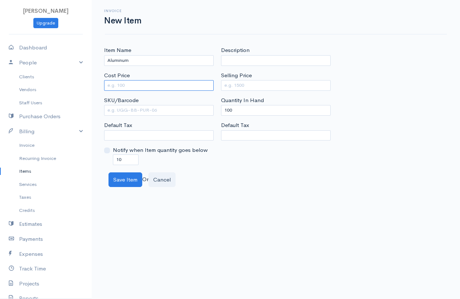
click at [135, 81] on input "Cost Price" at bounding box center [159, 85] width 110 height 11
click at [260, 80] on input "Selling Price" at bounding box center [276, 85] width 110 height 11
click at [260, 85] on input "Selling Price" at bounding box center [276, 85] width 110 height 11
drag, startPoint x: 248, startPoint y: 107, endPoint x: 210, endPoint y: 110, distance: 37.5
click at [210, 110] on div "Item Name Aluminum Cost Price 7500 SKU/Barcode Default Tax Notify when Item qua…" at bounding box center [275, 105] width 351 height 119
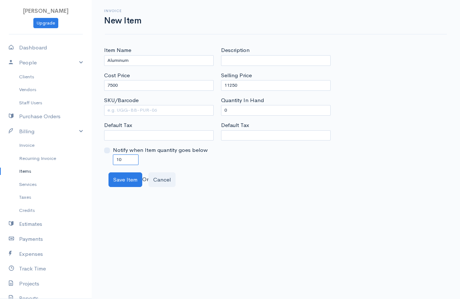
drag, startPoint x: 120, startPoint y: 157, endPoint x: 105, endPoint y: 160, distance: 15.1
click at [105, 160] on div "Notify when Item quantity goes below 10" at bounding box center [159, 155] width 110 height 19
drag, startPoint x: 121, startPoint y: 156, endPoint x: 116, endPoint y: 158, distance: 5.0
click at [116, 158] on input "10" at bounding box center [126, 160] width 26 height 11
click at [123, 183] on button "Save Item" at bounding box center [125, 180] width 34 height 15
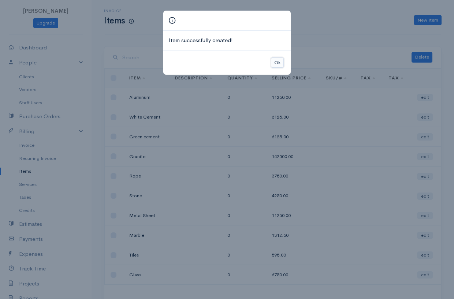
drag, startPoint x: 273, startPoint y: 63, endPoint x: 335, endPoint y: 44, distance: 64.3
click at [275, 64] on button "Ok" at bounding box center [277, 63] width 13 height 11
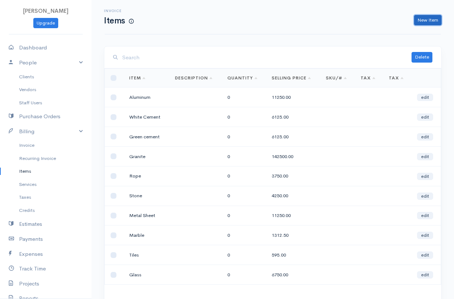
click at [424, 21] on link "New Item" at bounding box center [427, 20] width 27 height 11
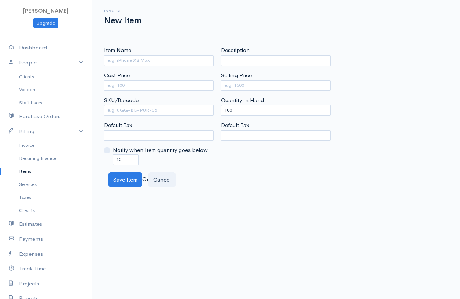
click at [177, 67] on div "Item Name Cost Price SKU/Barcode Default Tax Notify when Item quantity goes bel…" at bounding box center [158, 105] width 117 height 119
click at [175, 64] on input "Item Name" at bounding box center [159, 60] width 110 height 11
click at [170, 87] on input "Cost Price" at bounding box center [159, 85] width 110 height 11
drag, startPoint x: 258, startPoint y: 72, endPoint x: 262, endPoint y: 82, distance: 11.4
click at [260, 75] on div "Selling Price" at bounding box center [276, 80] width 110 height 19
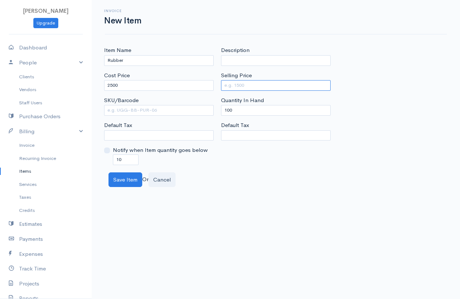
click at [262, 84] on input "Selling Price" at bounding box center [276, 85] width 110 height 11
click at [210, 66] on div "Item Name Rubber Cost Price 2500 SKU/Barcode Default Tax Notify when Item quant…" at bounding box center [158, 105] width 117 height 119
click at [257, 86] on input "Selling Price" at bounding box center [276, 85] width 110 height 11
drag, startPoint x: 237, startPoint y: 107, endPoint x: 205, endPoint y: 115, distance: 32.3
click at [205, 115] on div "Item Name Rubber Cost Price 2500 SKU/Barcode Default Tax Notify when Item quant…" at bounding box center [275, 105] width 351 height 119
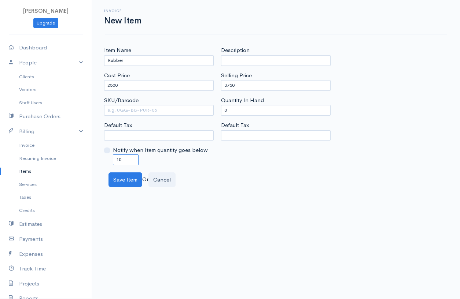
drag, startPoint x: 123, startPoint y: 162, endPoint x: 104, endPoint y: 157, distance: 19.7
click at [104, 157] on div "Item Name Rubber Cost Price 2500 SKU/Barcode Default Tax Notify when Item quant…" at bounding box center [158, 105] width 117 height 119
click at [123, 182] on button "Save Item" at bounding box center [125, 180] width 34 height 15
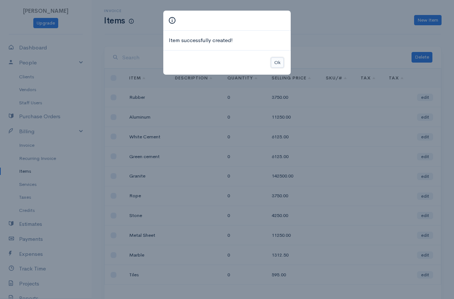
click at [278, 58] on button "Ok" at bounding box center [277, 63] width 13 height 11
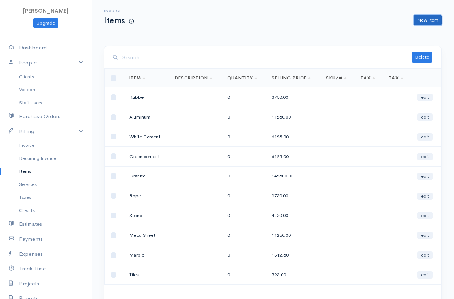
click at [424, 22] on link "New Item" at bounding box center [427, 20] width 27 height 11
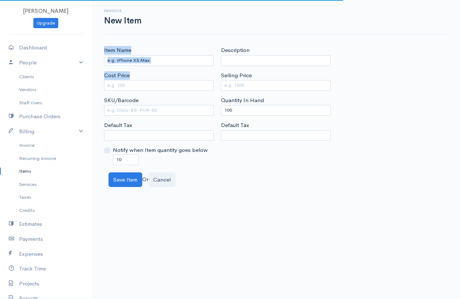
click at [167, 66] on div "Item Name Cost Price SKU/Barcode Default Tax Notify when Item quantity goes bel…" at bounding box center [158, 105] width 117 height 119
click at [167, 63] on input "Item Name" at bounding box center [159, 60] width 110 height 11
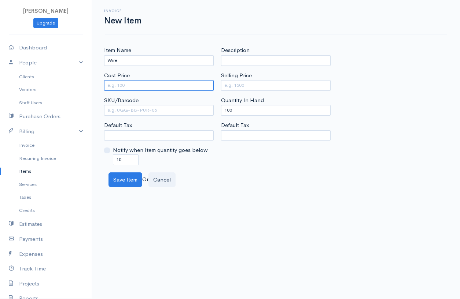
click at [168, 81] on input "Cost Price" at bounding box center [159, 85] width 110 height 11
click at [234, 81] on input "Selling Price" at bounding box center [276, 85] width 110 height 11
click at [262, 88] on input "Selling Price" at bounding box center [276, 85] width 110 height 11
drag, startPoint x: 236, startPoint y: 110, endPoint x: 202, endPoint y: 109, distance: 34.1
click at [202, 109] on div "Item Name Wire Cost Price 4500 SKU/Barcode Default Tax Notify when Item quantit…" at bounding box center [275, 105] width 351 height 119
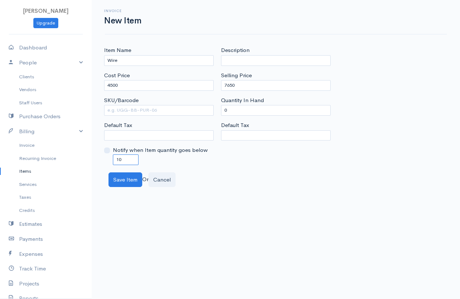
drag, startPoint x: 129, startPoint y: 158, endPoint x: 110, endPoint y: 157, distance: 18.7
click at [110, 157] on div "Notify when Item quantity goes below 10" at bounding box center [159, 155] width 110 height 19
click at [131, 185] on button "Save Item" at bounding box center [125, 180] width 34 height 15
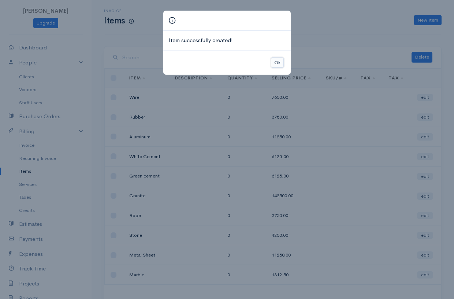
click at [277, 62] on button "Ok" at bounding box center [277, 63] width 13 height 11
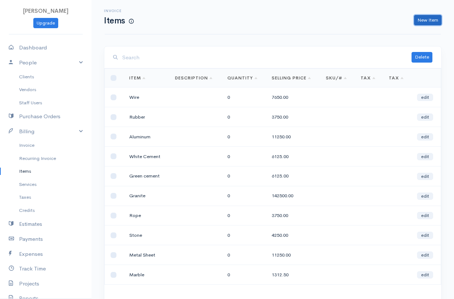
click at [432, 21] on link "New Item" at bounding box center [427, 20] width 27 height 11
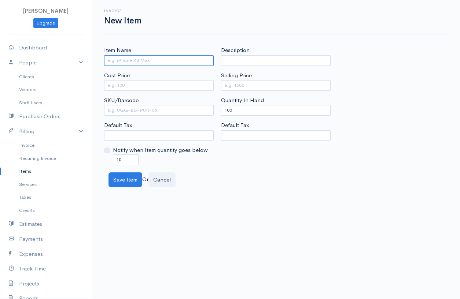
click at [139, 61] on input "Item Name" at bounding box center [159, 60] width 110 height 11
click at [149, 88] on input "Cost Price" at bounding box center [159, 85] width 110 height 11
click at [252, 87] on input "Selling Price" at bounding box center [276, 85] width 110 height 11
drag, startPoint x: 245, startPoint y: 103, endPoint x: 219, endPoint y: 112, distance: 27.2
click at [219, 112] on div "Description Selling Price Quantity In Hand 100 Default Tax" at bounding box center [275, 105] width 117 height 119
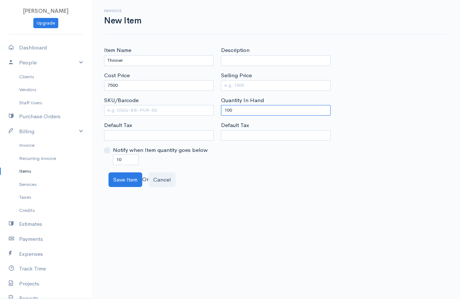
click at [243, 108] on input "100" at bounding box center [276, 110] width 110 height 11
drag, startPoint x: 236, startPoint y: 108, endPoint x: 209, endPoint y: 107, distance: 26.8
click at [209, 107] on div "Item Name Thinner Cost Price 7500 SKU/Barcode Default Tax Notify when Item quan…" at bounding box center [275, 105] width 351 height 119
click at [259, 85] on input "Selling Price" at bounding box center [276, 85] width 110 height 11
click at [118, 34] on div "Invoice New Item" at bounding box center [276, 17] width 342 height 34
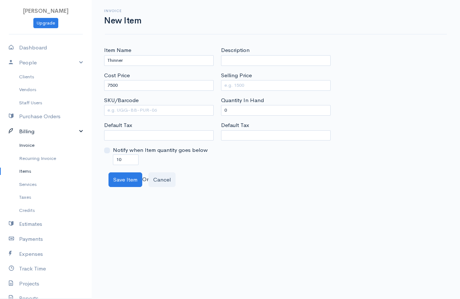
drag, startPoint x: 36, startPoint y: 145, endPoint x: 38, endPoint y: 131, distance: 14.1
click at [36, 145] on link "Invoice" at bounding box center [46, 145] width 92 height 13
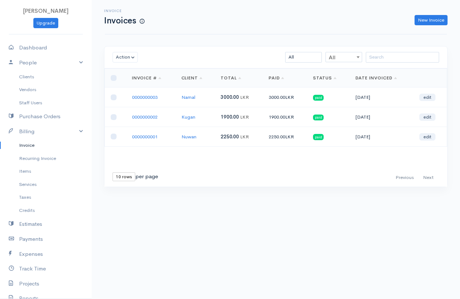
click at [271, 180] on div "First Previous Next Last 10 rows 25 rows 50 rows per page" at bounding box center [275, 178] width 335 height 11
click at [34, 167] on link "Items" at bounding box center [46, 171] width 92 height 13
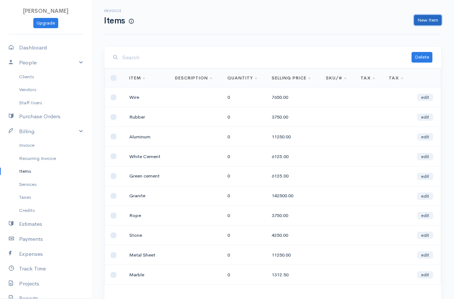
click at [434, 15] on link "New Item" at bounding box center [427, 20] width 27 height 11
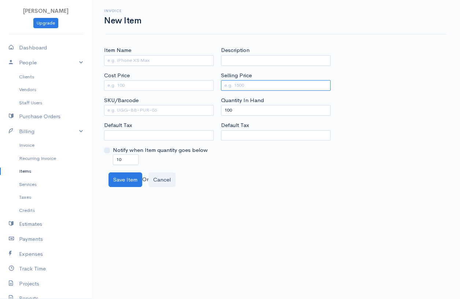
click at [235, 90] on input "Selling Price" at bounding box center [276, 85] width 110 height 11
drag, startPoint x: 237, startPoint y: 106, endPoint x: 214, endPoint y: 108, distance: 23.5
click at [214, 108] on div "Item Name Cost Price SKU/Barcode Default Tax Notify when Item quantity goes bel…" at bounding box center [275, 105] width 351 height 119
click at [162, 85] on input "Cost Price" at bounding box center [159, 85] width 110 height 11
click at [130, 61] on input "Item Name" at bounding box center [159, 60] width 110 height 11
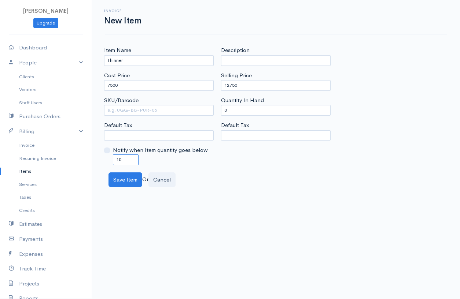
drag, startPoint x: 132, startPoint y: 155, endPoint x: 114, endPoint y: 159, distance: 18.4
click at [114, 159] on input "10" at bounding box center [126, 160] width 26 height 11
click at [117, 175] on button "Save Item" at bounding box center [125, 180] width 34 height 15
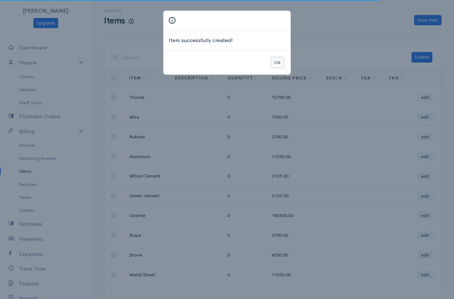
click at [274, 60] on button "Ok" at bounding box center [277, 63] width 13 height 11
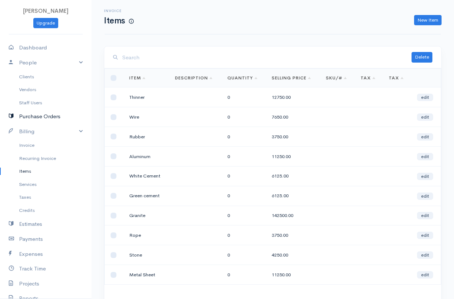
click at [33, 116] on link "Purchase Orders" at bounding box center [46, 116] width 92 height 15
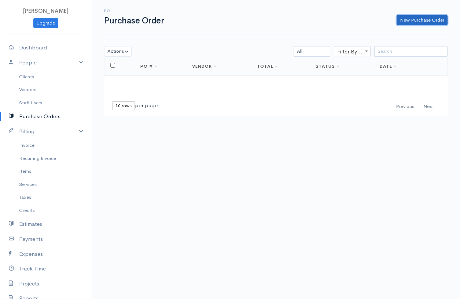
click at [421, 18] on link "New Purchase Order" at bounding box center [421, 20] width 51 height 11
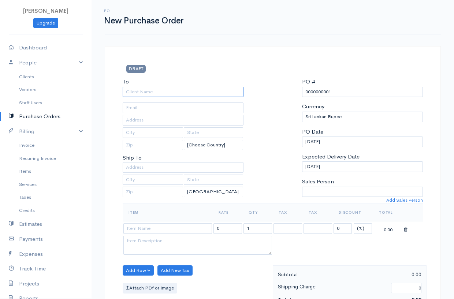
click at [140, 95] on input "To" at bounding box center [183, 92] width 121 height 11
click at [141, 137] on body "Praveena Upgrade Dashboard People Clients Vendors Staff Users Purchase Orders B…" at bounding box center [227, 281] width 454 height 563
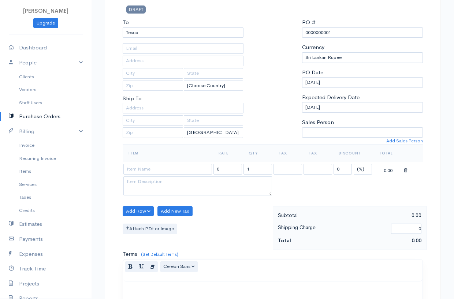
scroll to position [73, 0]
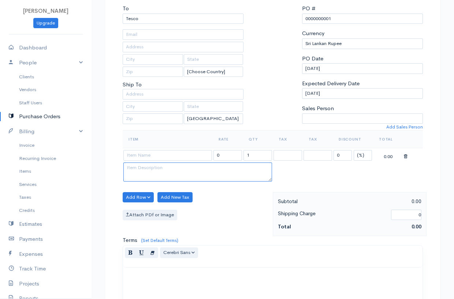
click at [151, 172] on textarea at bounding box center [197, 172] width 149 height 19
click at [165, 159] on input at bounding box center [167, 155] width 89 height 11
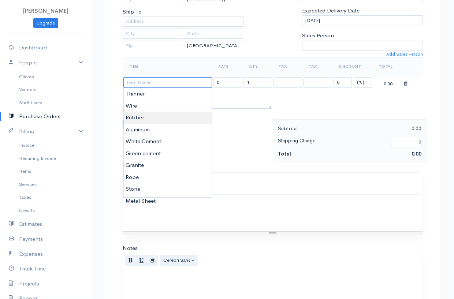
scroll to position [147, 0]
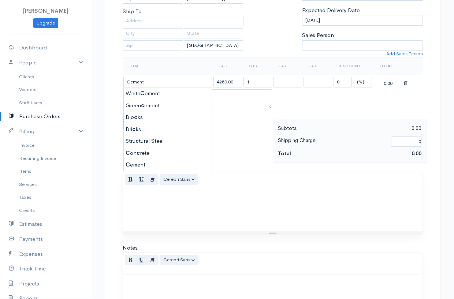
click at [141, 168] on body "Praveena Upgrade Dashboard People Clients Vendors Staff Users Purchase Orders B…" at bounding box center [227, 134] width 454 height 563
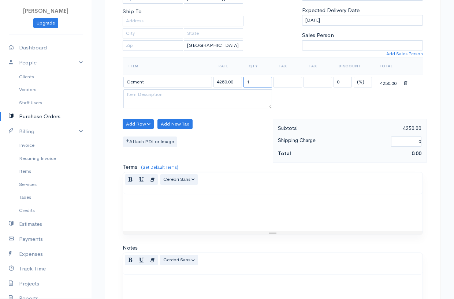
drag, startPoint x: 254, startPoint y: 80, endPoint x: 237, endPoint y: 80, distance: 16.9
click at [237, 80] on tr "Cement 4250.00 1 0 (%) Flat 4250.00" at bounding box center [273, 82] width 300 height 14
click at [141, 122] on button "Add Row" at bounding box center [138, 124] width 31 height 11
click at [140, 138] on link "Add Item Row" at bounding box center [152, 139] width 58 height 13
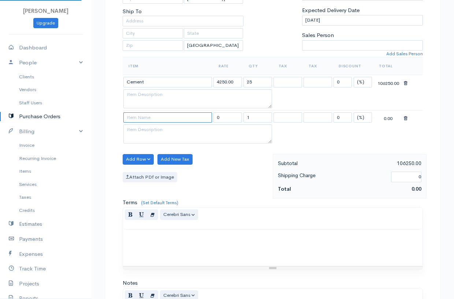
click at [151, 119] on input at bounding box center [167, 117] width 89 height 11
click at [148, 130] on body "Praveena Upgrade Dashboard People Clients Vendors Staff Users Purchase Orders B…" at bounding box center [227, 152] width 454 height 598
drag, startPoint x: 251, startPoint y: 120, endPoint x: 238, endPoint y: 115, distance: 13.9
click at [238, 115] on tr "Bricks 1125.00 1 0 (%) Flat 1125.00" at bounding box center [273, 117] width 300 height 14
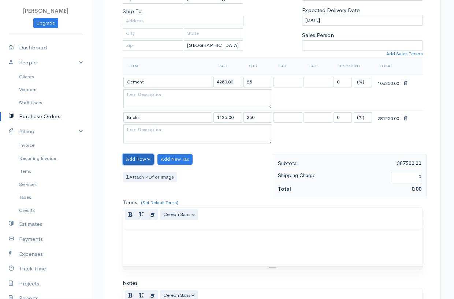
click at [134, 160] on button "Add Row" at bounding box center [138, 159] width 31 height 11
click at [139, 171] on link "Add Item Row" at bounding box center [152, 174] width 58 height 13
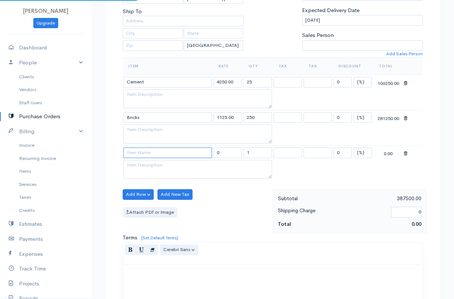
click at [137, 154] on input at bounding box center [167, 153] width 89 height 11
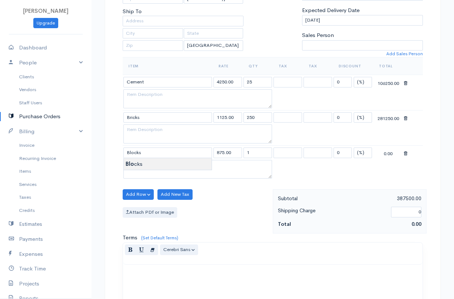
click at [138, 162] on body "Praveena Upgrade Dashboard People Clients Vendors Staff Users Purchase Orders B…" at bounding box center [227, 170] width 454 height 634
drag, startPoint x: 253, startPoint y: 152, endPoint x: 233, endPoint y: 152, distance: 19.8
click at [233, 152] on tr "Blocks 875.00 1 0 (%) Flat 875.00" at bounding box center [273, 152] width 300 height 14
click at [140, 197] on button "Add Row" at bounding box center [138, 194] width 31 height 11
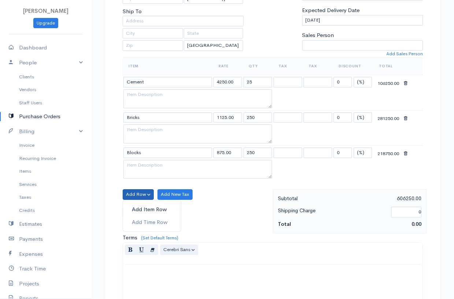
click at [138, 206] on link "Add Item Row" at bounding box center [152, 209] width 58 height 13
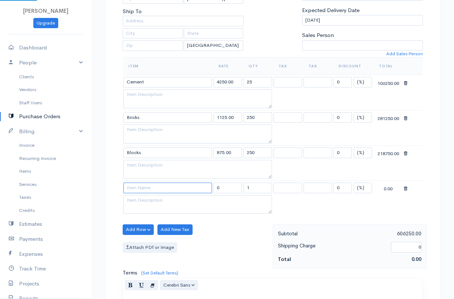
click at [142, 189] on input at bounding box center [167, 188] width 89 height 11
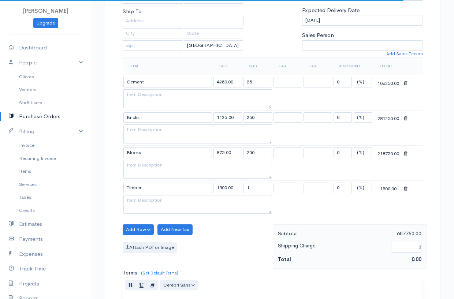
click at [137, 200] on body "Praveena Upgrade Dashboard People Clients Vendors Staff Users Purchase Orders B…" at bounding box center [227, 187] width 454 height 669
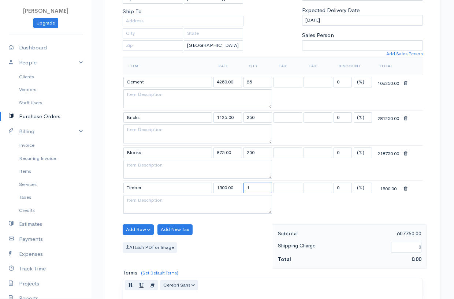
drag, startPoint x: 252, startPoint y: 188, endPoint x: 245, endPoint y: 186, distance: 6.3
click at [245, 186] on input "1" at bounding box center [258, 188] width 29 height 11
click at [144, 233] on button "Add Row" at bounding box center [138, 230] width 31 height 11
click at [148, 244] on link "Add Item Row" at bounding box center [152, 245] width 58 height 13
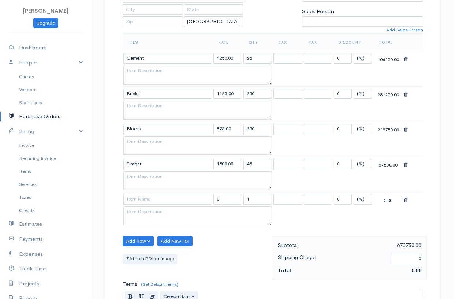
scroll to position [183, 0]
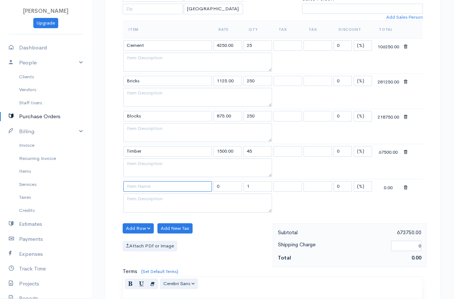
click at [158, 189] on input at bounding box center [167, 186] width 89 height 11
click at [143, 198] on body "Praveena Upgrade Dashboard People Clients Vendors Staff Users Purchase Orders B…" at bounding box center [227, 169] width 454 height 704
drag, startPoint x: 252, startPoint y: 186, endPoint x: 230, endPoint y: 186, distance: 22.0
click at [231, 186] on tr "Nails 42.50 1 0 (%) Flat 42.50" at bounding box center [273, 187] width 300 height 14
click at [138, 231] on button "Add Row" at bounding box center [138, 228] width 31 height 11
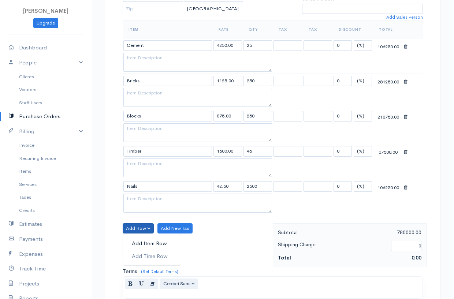
click at [141, 239] on link "Add Item Row" at bounding box center [152, 243] width 58 height 13
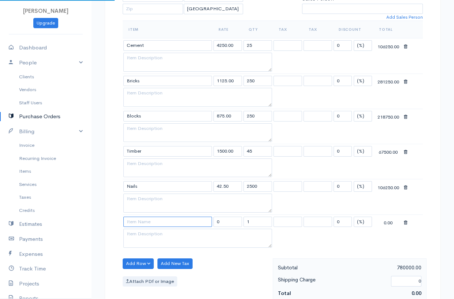
click at [145, 222] on input at bounding box center [167, 222] width 89 height 11
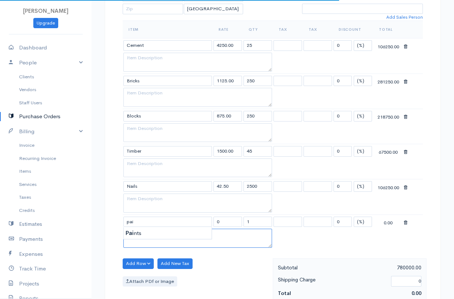
click at [153, 240] on textarea at bounding box center [197, 238] width 149 height 19
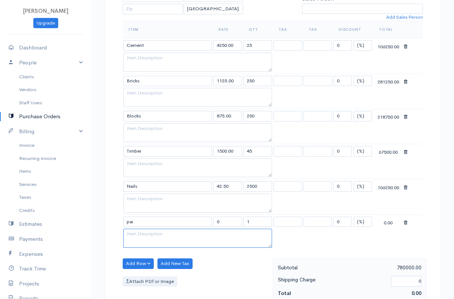
click at [152, 239] on textarea at bounding box center [197, 238] width 149 height 19
click at [152, 227] on body "Praveena Upgrade Dashboard People Clients Vendors Staff Users Purchase Orders B…" at bounding box center [227, 186] width 454 height 739
click at [151, 233] on body "Praveena Upgrade Dashboard People Clients Vendors Staff Users Purchase Orders B…" at bounding box center [227, 186] width 454 height 739
drag, startPoint x: 255, startPoint y: 221, endPoint x: 244, endPoint y: 223, distance: 11.6
click at [244, 223] on input "1" at bounding box center [258, 222] width 29 height 11
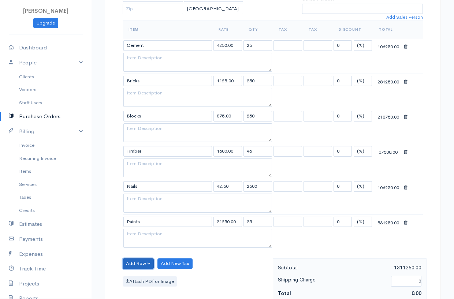
click at [148, 262] on button "Add Row" at bounding box center [138, 264] width 31 height 11
click at [141, 239] on link "Add Item Row" at bounding box center [152, 236] width 58 height 13
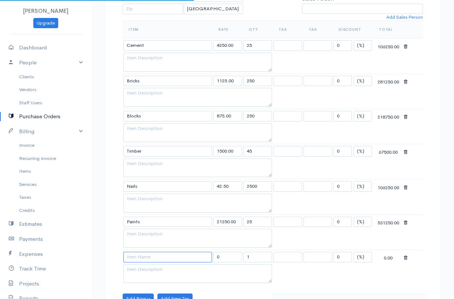
click at [141, 258] on input at bounding box center [167, 257] width 89 height 11
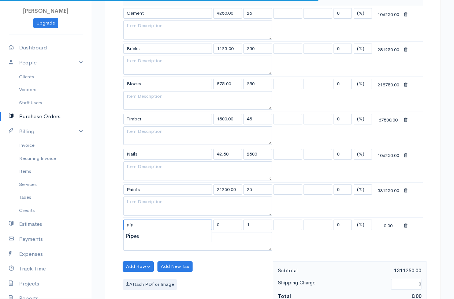
scroll to position [220, 0]
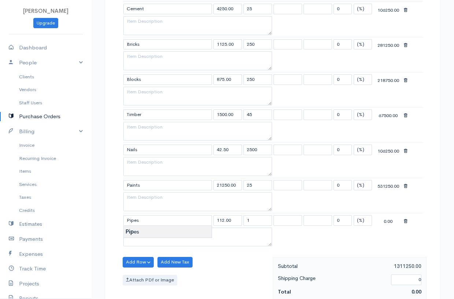
click at [142, 234] on body "Praveena Upgrade Dashboard People Clients Vendors Staff Users Purchase Orders B…" at bounding box center [227, 167] width 454 height 775
drag, startPoint x: 249, startPoint y: 221, endPoint x: 244, endPoint y: 220, distance: 5.2
click at [244, 220] on input "1" at bounding box center [258, 220] width 29 height 11
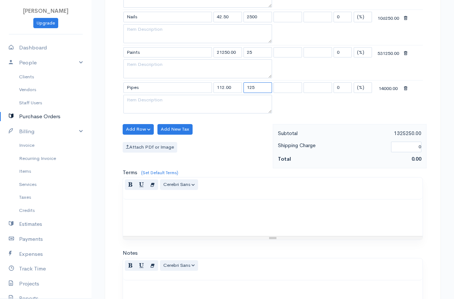
scroll to position [329, 0]
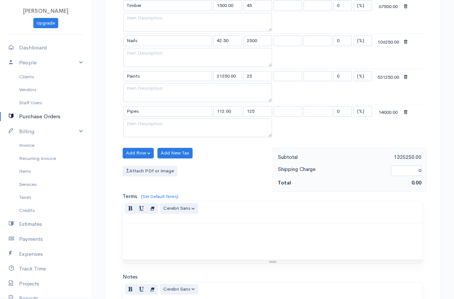
click at [418, 182] on span "0.00" at bounding box center [417, 183] width 10 height 7
click at [413, 183] on span "0.00" at bounding box center [417, 183] width 10 height 7
click at [412, 173] on input "0" at bounding box center [406, 171] width 30 height 11
click at [382, 201] on div "Drag image or text here Normal Blockquote Header 1 Header 2 Header 3 Header 4 H…" at bounding box center [273, 232] width 300 height 63
click at [400, 155] on div "1325250.00" at bounding box center [387, 157] width 75 height 9
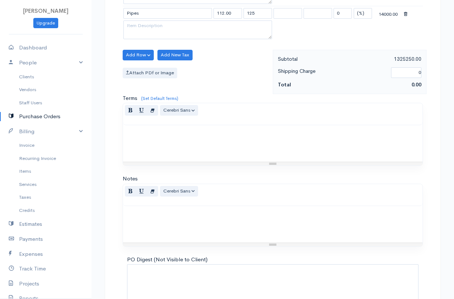
scroll to position [476, 0]
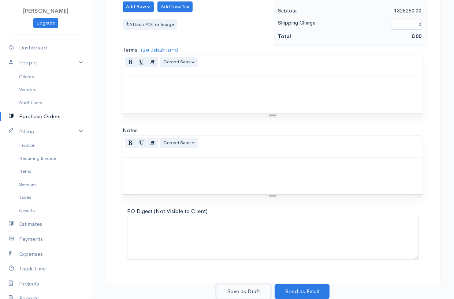
click at [236, 295] on button "Save as Draft" at bounding box center [243, 291] width 55 height 15
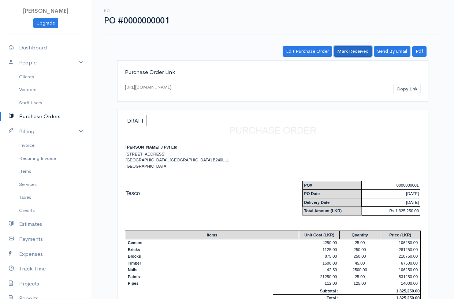
click at [357, 47] on link "Mark Received" at bounding box center [353, 51] width 38 height 11
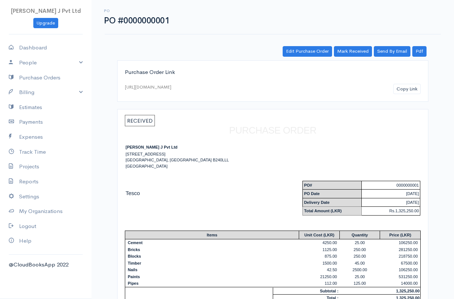
click at [137, 125] on span "RECEIVED" at bounding box center [140, 120] width 30 height 11
click at [149, 113] on div "RECEIVED PURCHASE ORDER J. J Pvt Ltd [STREET_ADDRESS] [GEOGRAPHIC_DATA] PO# 000…" at bounding box center [272, 215] width 311 height 213
click at [148, 118] on span "RECEIVED" at bounding box center [140, 120] width 30 height 11
click at [36, 120] on link "Payments" at bounding box center [46, 122] width 92 height 15
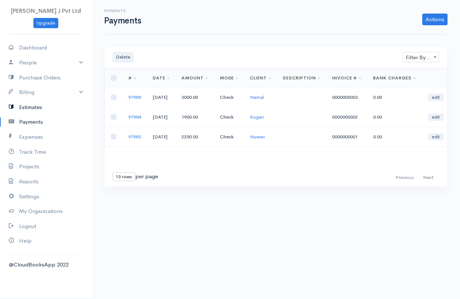
click at [31, 108] on link "Estimates" at bounding box center [46, 107] width 92 height 15
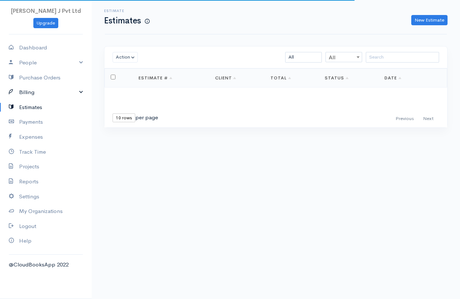
click at [42, 98] on link "Billing" at bounding box center [46, 92] width 92 height 15
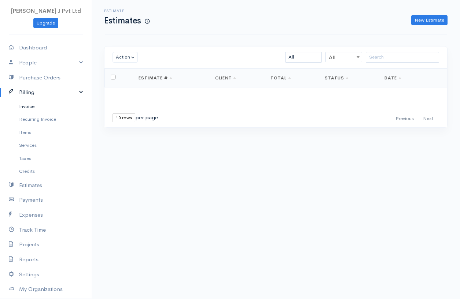
click at [33, 105] on link "Invoice" at bounding box center [46, 106] width 92 height 13
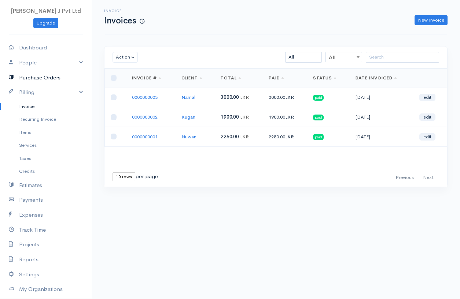
click at [36, 76] on link "Purchase Orders" at bounding box center [46, 77] width 92 height 15
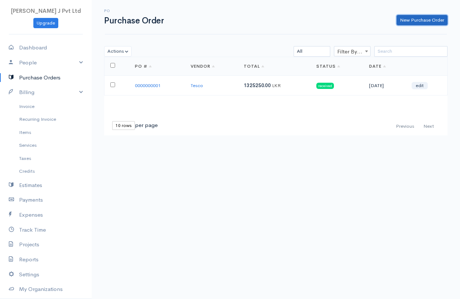
click at [418, 21] on link "New Purchase Order" at bounding box center [421, 20] width 51 height 11
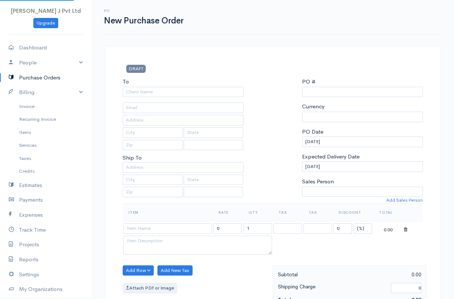
select select "LKR"
select select "[GEOGRAPHIC_DATA]"
type input "0000000002"
select select "[GEOGRAPHIC_DATA]"
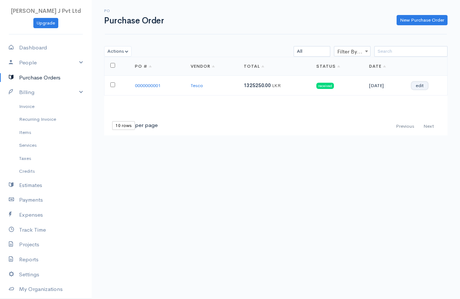
click at [422, 84] on link "edit" at bounding box center [419, 85] width 16 height 7
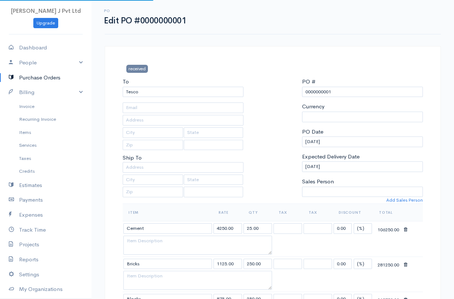
select select "[GEOGRAPHIC_DATA]"
select select "LKR"
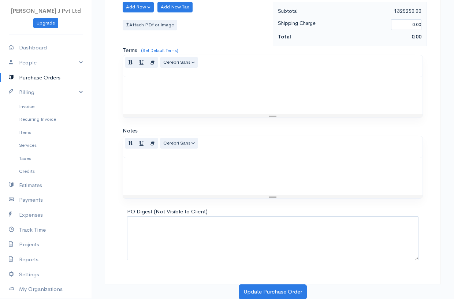
scroll to position [476, 0]
click at [269, 286] on button "Update Purchase Order" at bounding box center [273, 291] width 68 height 15
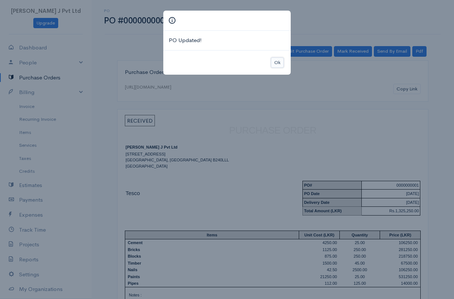
click at [277, 66] on button "Ok" at bounding box center [277, 63] width 13 height 11
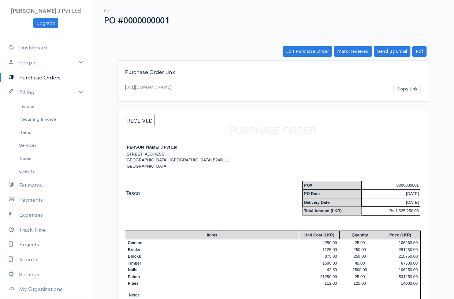
click at [34, 82] on link "Purchase Orders" at bounding box center [46, 77] width 92 height 15
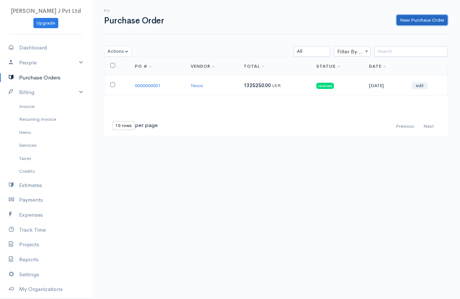
click at [434, 17] on link "New Purchase Order" at bounding box center [421, 20] width 51 height 11
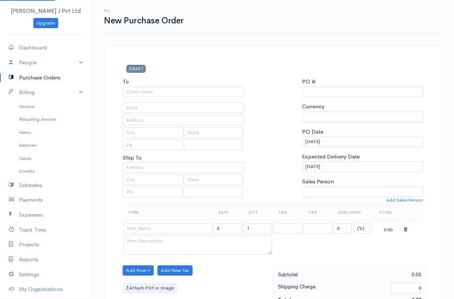
select select "LKR"
select select "[GEOGRAPHIC_DATA]"
type input "0000000002"
select select "[GEOGRAPHIC_DATA]"
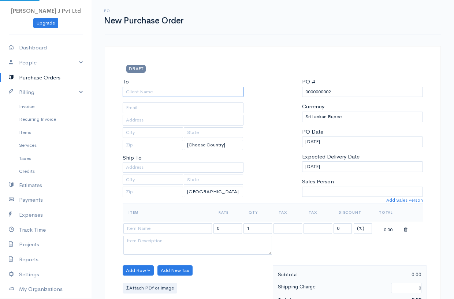
click at [130, 91] on input "To" at bounding box center [183, 92] width 121 height 11
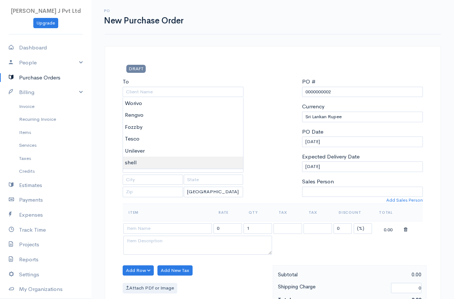
type input "shell"
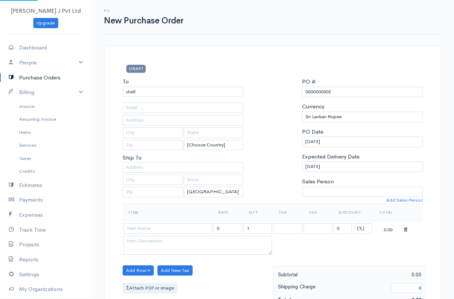
click at [132, 159] on body "[PERSON_NAME] J Pvt Ltd Upgrade Dashboard People Clients Vendors Staff Users Pu…" at bounding box center [227, 281] width 454 height 563
select select "[GEOGRAPHIC_DATA]"
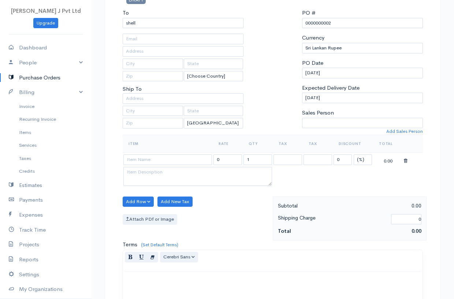
scroll to position [73, 0]
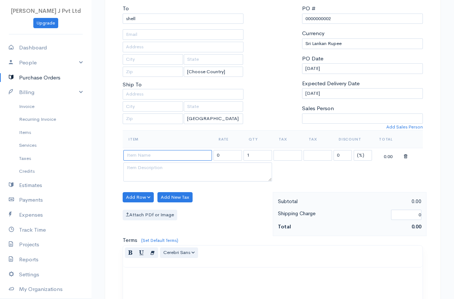
click at [149, 157] on input at bounding box center [167, 155] width 89 height 11
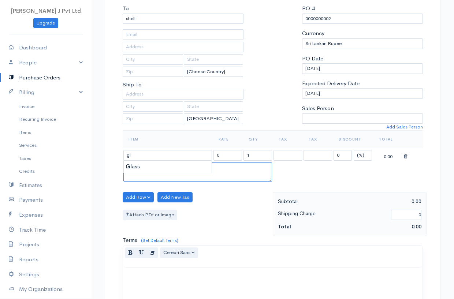
click at [130, 174] on textarea at bounding box center [197, 172] width 149 height 19
click at [131, 170] on textarea at bounding box center [197, 172] width 149 height 19
click at [137, 159] on input "gl" at bounding box center [167, 155] width 89 height 11
type input "Glass"
type input "6750.00"
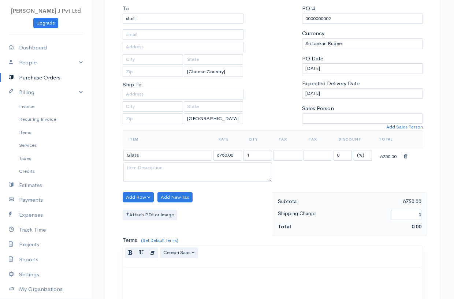
click at [138, 166] on body "[PERSON_NAME] J Pvt Ltd Upgrade Dashboard People Clients Vendors Staff Users Pu…" at bounding box center [227, 208] width 454 height 563
drag, startPoint x: 258, startPoint y: 151, endPoint x: 240, endPoint y: 152, distance: 18.7
click at [240, 152] on tr "Glass 6750.00 1 0 (%) Flat 6750.00" at bounding box center [273, 155] width 300 height 14
type input "10"
click at [143, 199] on button "Add Row" at bounding box center [138, 197] width 31 height 11
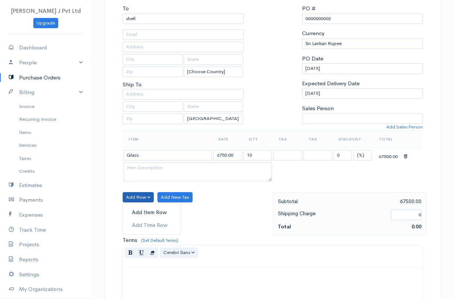
click at [146, 210] on link "Add Item Row" at bounding box center [152, 212] width 58 height 13
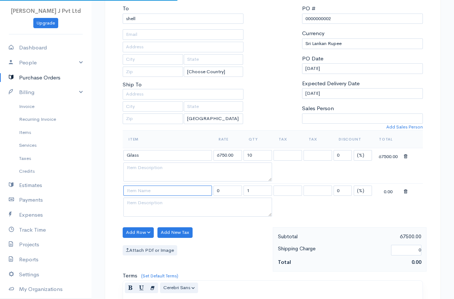
click at [149, 191] on input at bounding box center [167, 191] width 89 height 11
type input "Tiles"
type input "595.00"
click at [143, 203] on body "[PERSON_NAME] J Pvt Ltd Upgrade Dashboard People Clients Vendors Staff Users Pu…" at bounding box center [227, 226] width 454 height 598
drag, startPoint x: 255, startPoint y: 186, endPoint x: 244, endPoint y: 190, distance: 12.5
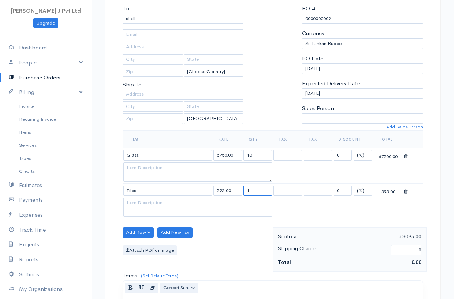
click at [244, 190] on input "1" at bounding box center [258, 191] width 29 height 11
type input "250"
click at [148, 230] on button "Add Row" at bounding box center [138, 233] width 31 height 11
click at [142, 247] on link "Add Item Row" at bounding box center [152, 247] width 58 height 13
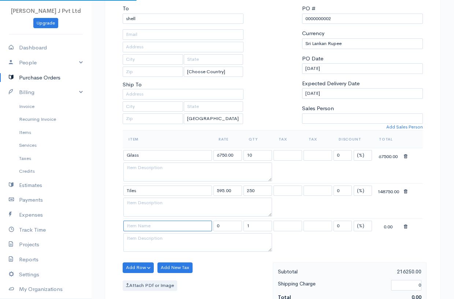
click at [148, 225] on input at bounding box center [167, 226] width 89 height 11
type input "Marble"
type input "1312.50"
click at [130, 240] on body "[PERSON_NAME] J Pvt Ltd Upgrade Dashboard People Clients Vendors Staff Users Pu…" at bounding box center [227, 244] width 454 height 634
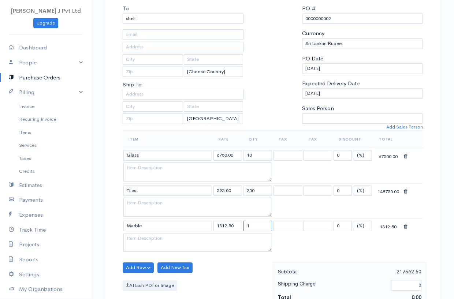
drag, startPoint x: 249, startPoint y: 226, endPoint x: 244, endPoint y: 225, distance: 5.1
click at [244, 225] on input "1" at bounding box center [258, 226] width 29 height 11
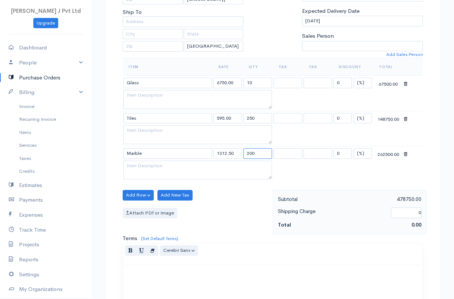
scroll to position [147, 0]
type input "200"
click at [138, 195] on button "Add Row" at bounding box center [138, 194] width 31 height 11
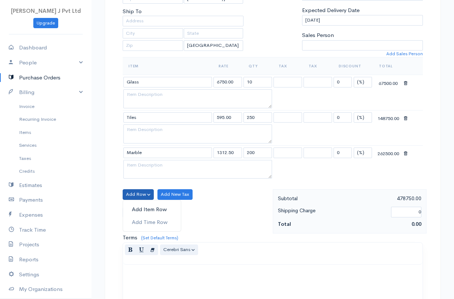
click at [144, 207] on link "Add Item Row" at bounding box center [152, 209] width 58 height 13
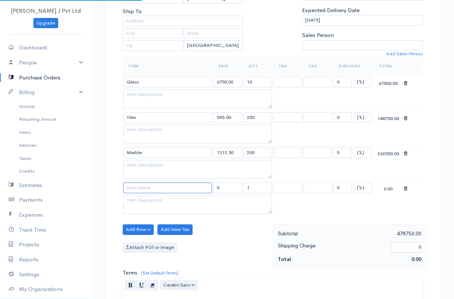
click at [147, 188] on input at bounding box center [167, 188] width 89 height 11
type input "Metal Sheet"
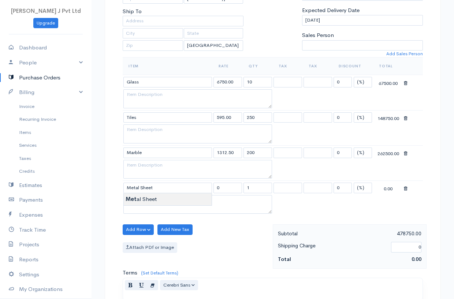
type input "11250.00"
click at [151, 199] on body "[PERSON_NAME] J Pvt Ltd Upgrade Dashboard People Clients Vendors Staff Users Pu…" at bounding box center [227, 187] width 454 height 669
drag, startPoint x: 254, startPoint y: 188, endPoint x: 243, endPoint y: 188, distance: 11.4
click at [243, 188] on tr "Metal Sheet 11250.00 1 0 (%) Flat 11250.00" at bounding box center [273, 188] width 300 height 14
type input "150"
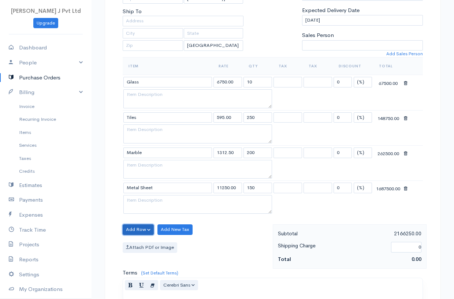
click at [137, 225] on button "Add Row" at bounding box center [138, 230] width 31 height 11
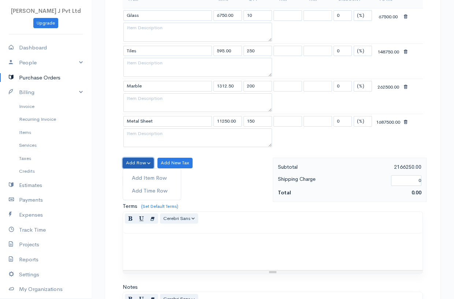
scroll to position [220, 0]
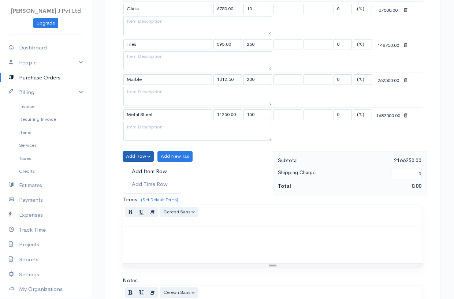
click at [161, 175] on link "Add Item Row" at bounding box center [152, 171] width 58 height 13
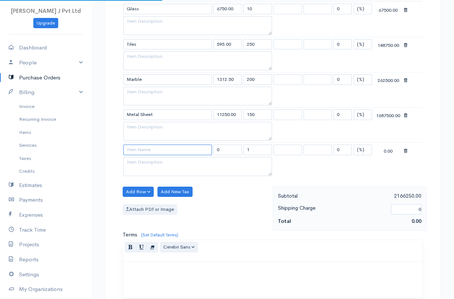
click at [156, 151] on input at bounding box center [167, 150] width 89 height 11
type input "Stone"
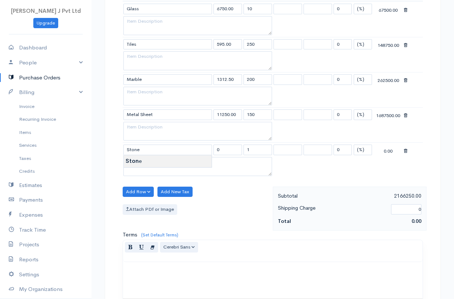
type input "4250.00"
click at [155, 160] on body "[PERSON_NAME] J Pvt Ltd Upgrade Dashboard People Clients Vendors Staff Users Pu…" at bounding box center [227, 132] width 454 height 704
drag, startPoint x: 256, startPoint y: 149, endPoint x: 245, endPoint y: 151, distance: 11.5
click at [245, 151] on input "1" at bounding box center [258, 150] width 29 height 11
type input "5"
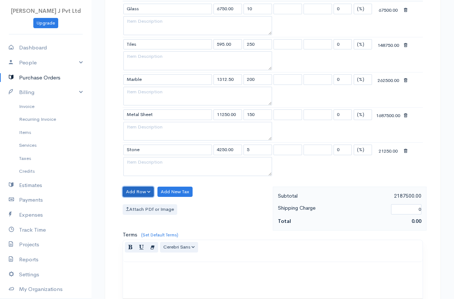
click at [130, 191] on button "Add Row" at bounding box center [138, 192] width 31 height 11
click at [143, 206] on link "Add Item Row" at bounding box center [152, 207] width 58 height 13
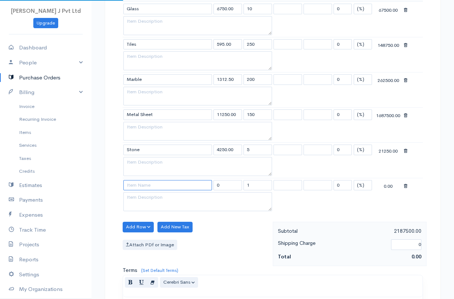
click at [149, 185] on input at bounding box center [167, 185] width 89 height 11
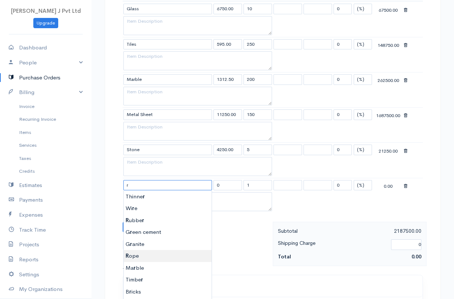
type input "Rope"
type input "3750.00"
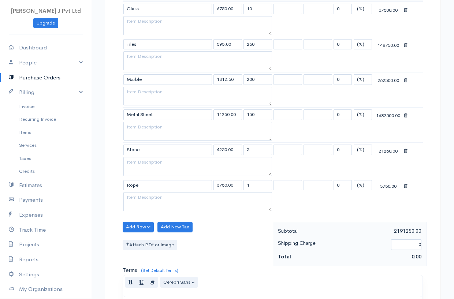
click at [142, 251] on body "[PERSON_NAME] J Pvt Ltd Upgrade Dashboard People Clients Vendors Staff Users Pu…" at bounding box center [227, 149] width 454 height 739
drag, startPoint x: 251, startPoint y: 186, endPoint x: 241, endPoint y: 184, distance: 10.1
click at [241, 184] on tr "Rope 3750.00 1 0 (%) Flat 3750.00" at bounding box center [273, 185] width 300 height 14
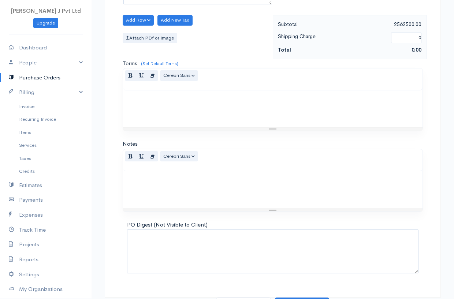
scroll to position [440, 0]
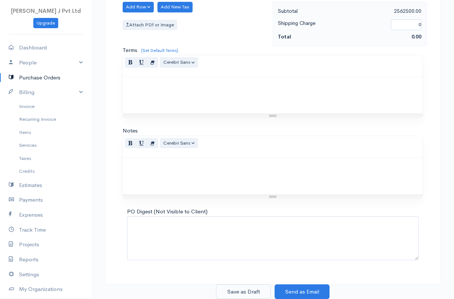
type input "100"
click at [244, 289] on button "Save as Draft" at bounding box center [243, 292] width 55 height 15
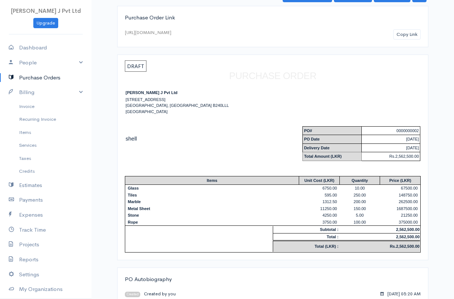
scroll to position [68, 0]
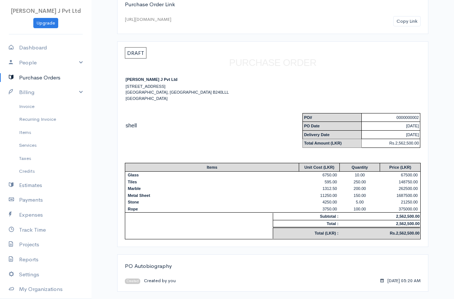
click at [408, 126] on td "[DATE]" at bounding box center [391, 126] width 59 height 9
drag, startPoint x: 411, startPoint y: 124, endPoint x: 409, endPoint y: 128, distance: 3.9
click at [411, 125] on td "[DATE]" at bounding box center [391, 126] width 59 height 9
click at [401, 131] on td "[DATE]" at bounding box center [391, 134] width 59 height 9
click at [352, 194] on td "150.00" at bounding box center [360, 195] width 41 height 7
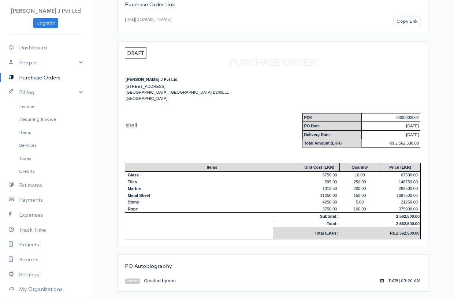
click at [345, 240] on div "DRAFT PURCHASE ORDER J. J Pvt Ltd [STREET_ADDRESS] shell PO# 0000000002 PO Date…" at bounding box center [272, 144] width 311 height 206
click at [381, 280] on div "[DATE] 05:20 AM" at bounding box center [401, 281] width 40 height 7
click at [381, 282] on icon at bounding box center [382, 280] width 3 height 5
click at [381, 280] on div "[DATE] 05:20 AM" at bounding box center [401, 281] width 40 height 7
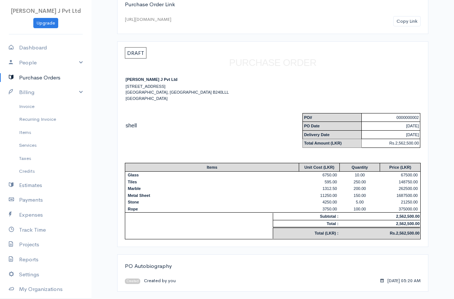
click at [246, 281] on div at bounding box center [273, 281] width 296 height 7
click at [134, 281] on span "Created" at bounding box center [132, 281] width 15 height 5
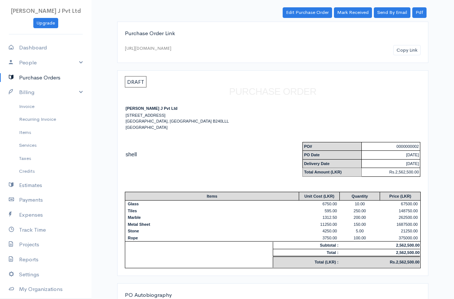
scroll to position [0, 0]
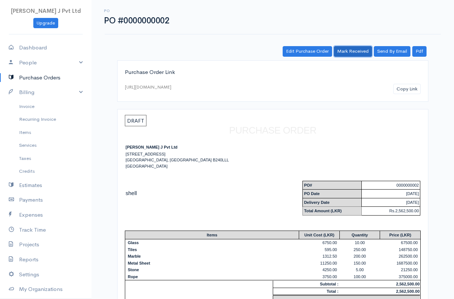
click at [353, 54] on link "Mark Received" at bounding box center [353, 51] width 38 height 11
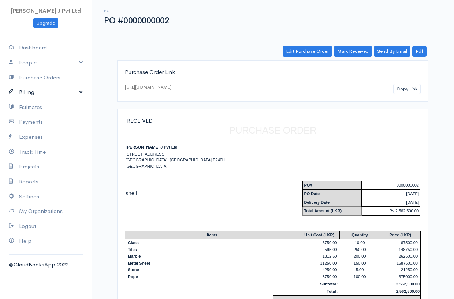
click at [30, 94] on link "Billing" at bounding box center [46, 92] width 92 height 15
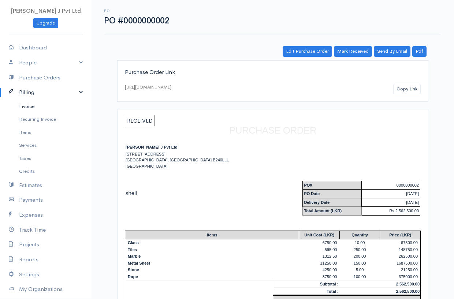
click at [33, 106] on link "Invoice" at bounding box center [46, 106] width 92 height 13
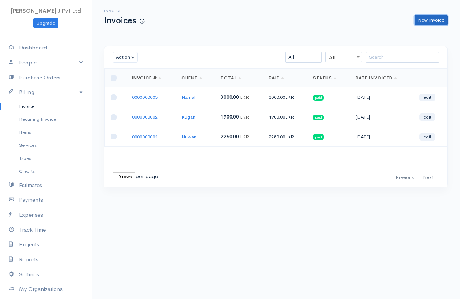
click at [439, 21] on link "New Invoice" at bounding box center [430, 20] width 33 height 11
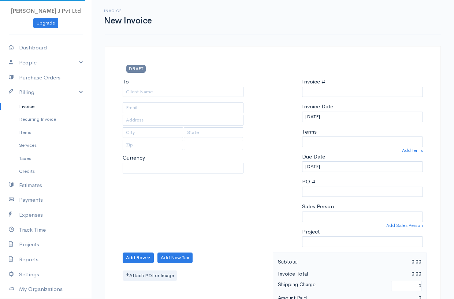
select select "[GEOGRAPHIC_DATA]"
select select "LKR"
type input "0000000004"
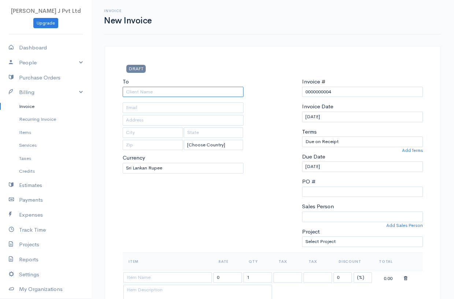
click at [167, 93] on input "To" at bounding box center [183, 92] width 121 height 11
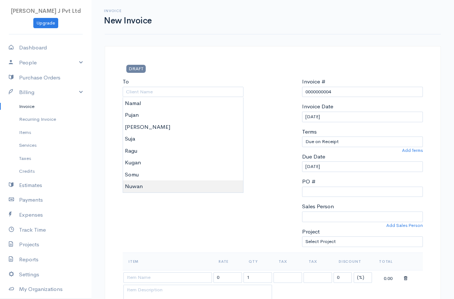
type input "Nuwan"
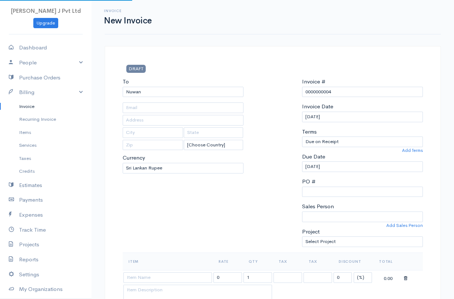
select select "[GEOGRAPHIC_DATA]"
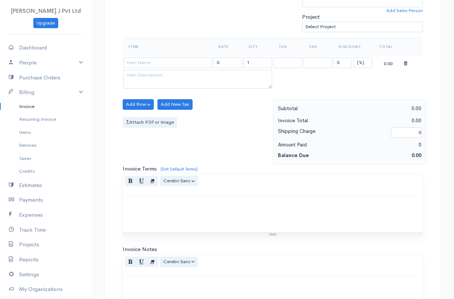
scroll to position [220, 0]
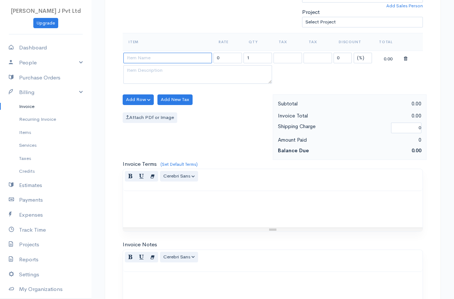
click at [180, 62] on input at bounding box center [167, 58] width 89 height 11
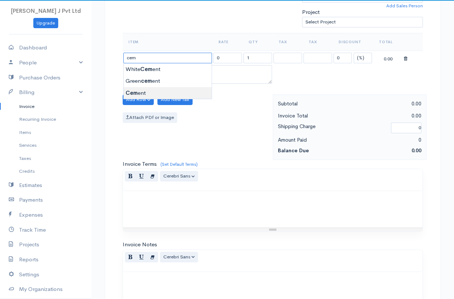
type input "Cement"
type input "4250.00"
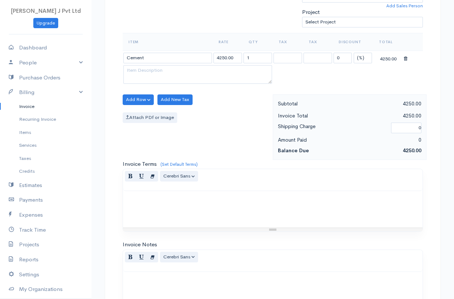
click at [146, 92] on body "J. J Pvt Ltd Upgrade Dashboard People Clients Vendors Staff Users Purchase Orde…" at bounding box center [227, 96] width 454 height 633
drag, startPoint x: 252, startPoint y: 57, endPoint x: 241, endPoint y: 54, distance: 11.4
click at [241, 54] on tr "Cement 4250.00 1 0 (%) Flat 4250.00" at bounding box center [273, 58] width 300 height 14
type input "25"
click at [137, 100] on button "Add Row" at bounding box center [138, 100] width 31 height 11
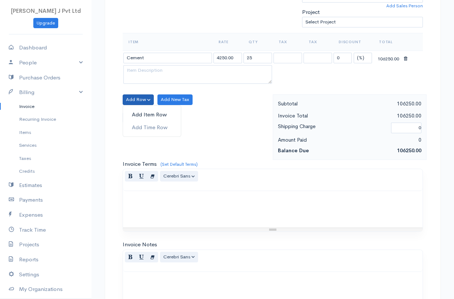
click at [142, 112] on link "Add Item Row" at bounding box center [152, 114] width 58 height 13
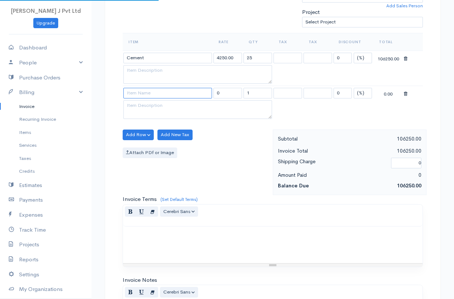
click at [148, 92] on input at bounding box center [167, 93] width 89 height 11
type input "Bricks"
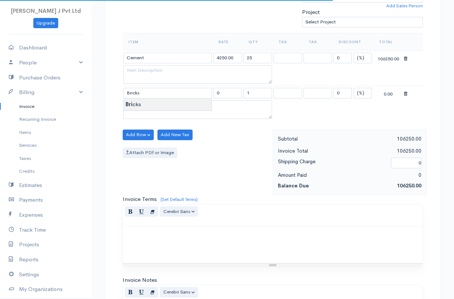
type input "1125.00"
click at [140, 103] on body "J. J Pvt Ltd Upgrade Dashboard People Clients Vendors Staff Users Purchase Orde…" at bounding box center [227, 114] width 454 height 669
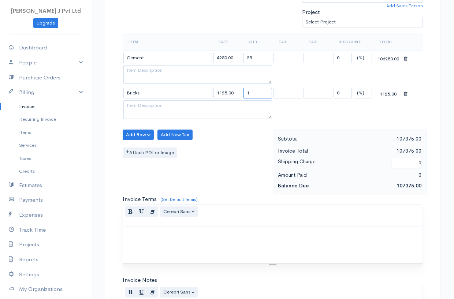
drag, startPoint x: 257, startPoint y: 92, endPoint x: 230, endPoint y: 98, distance: 27.7
click at [230, 98] on tr "Bricks 1125.00 1 0 (%) Flat 1125.00" at bounding box center [273, 93] width 300 height 14
type input "250"
drag, startPoint x: 122, startPoint y: 147, endPoint x: 136, endPoint y: 139, distance: 16.4
click at [136, 139] on div "Add Row Add Item Row Add Time Row Add New Tax Attach PDf or Image" at bounding box center [196, 163] width 154 height 66
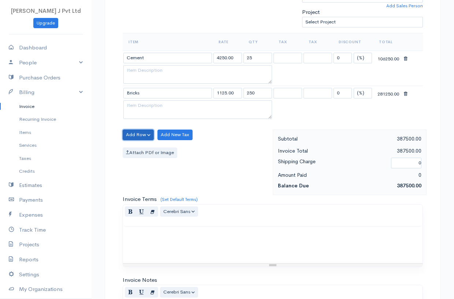
click at [137, 138] on button "Add Row" at bounding box center [138, 135] width 31 height 11
click at [145, 150] on link "Add Item Row" at bounding box center [152, 150] width 58 height 13
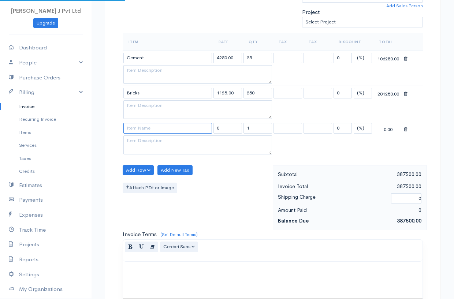
click at [141, 133] on input at bounding box center [167, 128] width 89 height 11
type input "Blocks"
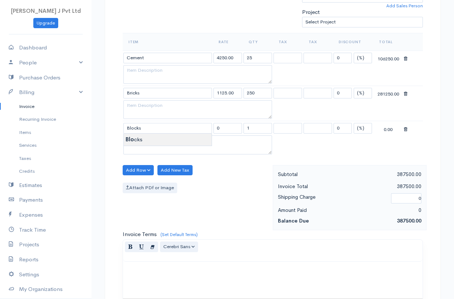
type input "875.00"
click at [140, 138] on body "J. J Pvt Ltd Upgrade Dashboard People Clients Vendors Staff Users Purchase Orde…" at bounding box center [227, 132] width 454 height 704
drag, startPoint x: 253, startPoint y: 128, endPoint x: 240, endPoint y: 129, distance: 13.3
click at [240, 129] on tr "Blocks 875.00 1 0 (%) Flat 875.00" at bounding box center [273, 128] width 300 height 14
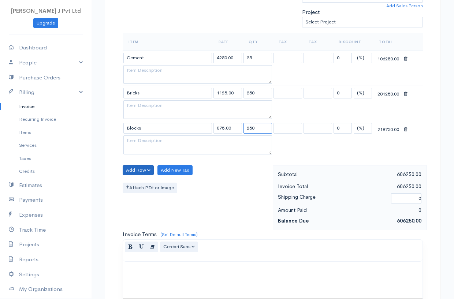
type input "250"
click at [140, 169] on button "Add Row" at bounding box center [138, 170] width 31 height 11
click at [140, 187] on link "Add Item Row" at bounding box center [152, 185] width 58 height 13
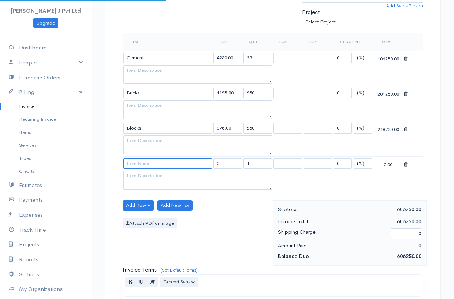
click at [147, 163] on input at bounding box center [167, 164] width 89 height 11
type input "Timber"
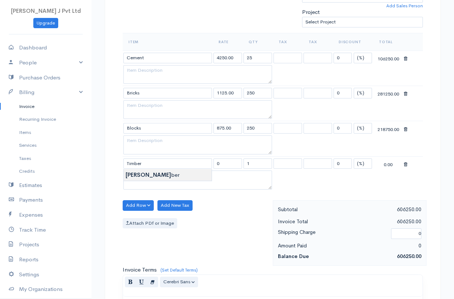
type input "1500.00"
click at [144, 178] on body "J. J Pvt Ltd Upgrade Dashboard People Clients Vendors Staff Users Purchase Orde…" at bounding box center [227, 149] width 454 height 739
drag, startPoint x: 252, startPoint y: 162, endPoint x: 246, endPoint y: 162, distance: 6.6
click at [246, 162] on input "1" at bounding box center [258, 164] width 29 height 11
type input "45"
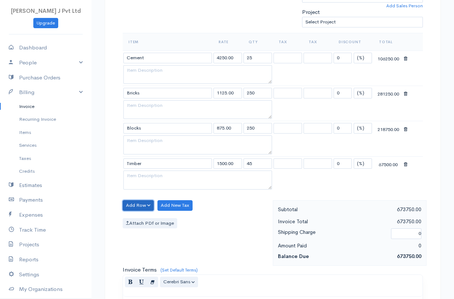
click at [144, 201] on button "Add Row" at bounding box center [138, 205] width 31 height 11
click at [142, 220] on link "Add Item Row" at bounding box center [152, 220] width 58 height 13
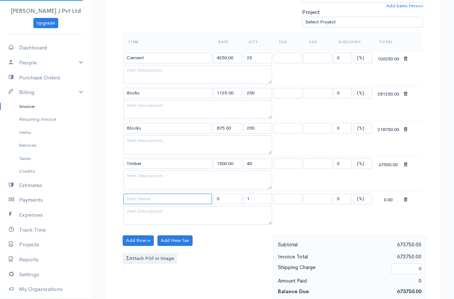
drag, startPoint x: 143, startPoint y: 194, endPoint x: 144, endPoint y: 198, distance: 4.2
click at [144, 196] on input at bounding box center [167, 199] width 89 height 11
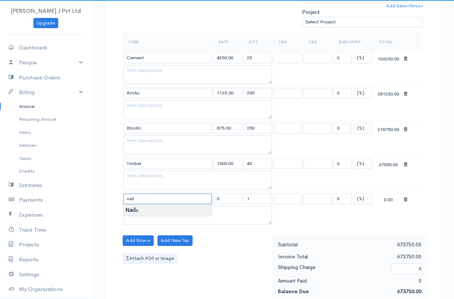
type input "Nails"
type input "42.50"
click at [154, 213] on body "J. J Pvt Ltd Upgrade Dashboard People Clients Vendors Staff Users Purchase Orde…" at bounding box center [227, 167] width 454 height 775
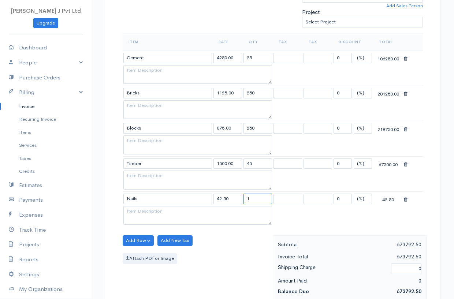
drag, startPoint x: 254, startPoint y: 200, endPoint x: 245, endPoint y: 202, distance: 9.6
click at [245, 202] on input "1" at bounding box center [258, 199] width 29 height 11
type input "2500"
click at [140, 241] on button "Add Row" at bounding box center [138, 241] width 31 height 11
click at [146, 255] on link "Add Item Row" at bounding box center [152, 256] width 58 height 13
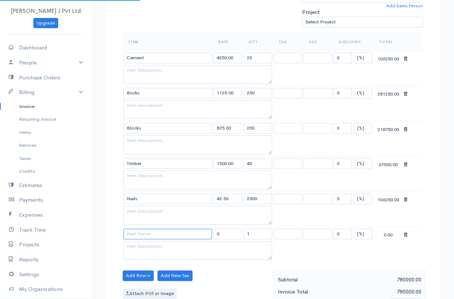
click at [145, 234] on input at bounding box center [167, 234] width 89 height 11
type input "Paints"
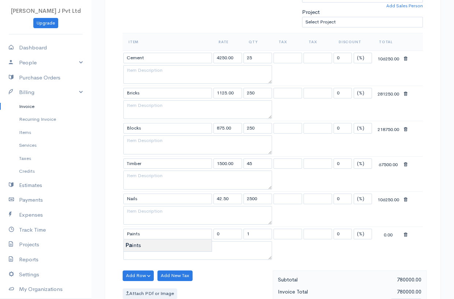
type input "21250.00"
click at [144, 247] on body "J. J Pvt Ltd Upgrade Dashboard People Clients Vendors Staff Users Purchase Orde…" at bounding box center [227, 185] width 454 height 810
click at [246, 233] on input "1" at bounding box center [258, 234] width 29 height 11
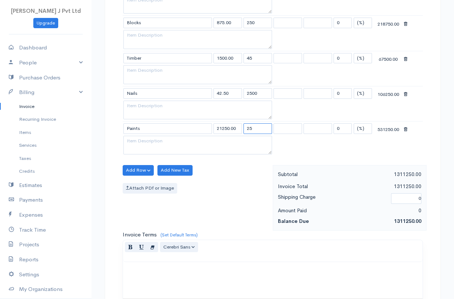
scroll to position [330, 0]
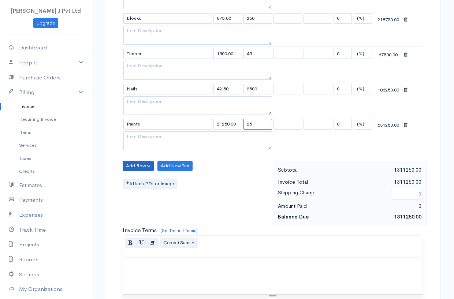
type input "25"
click at [136, 166] on button "Add Row" at bounding box center [138, 166] width 31 height 11
click at [142, 180] on link "Add Item Row" at bounding box center [152, 181] width 58 height 13
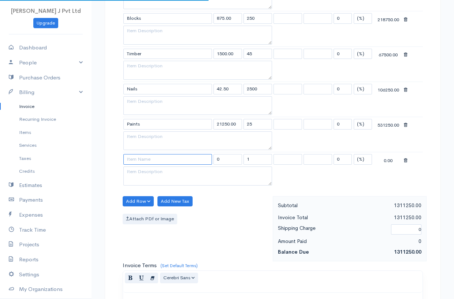
click at [143, 160] on input at bounding box center [167, 159] width 89 height 11
type input "Pipes"
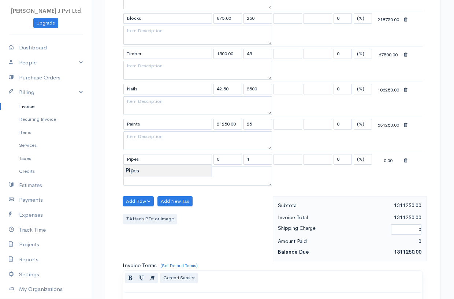
type input "112.00"
click at [134, 171] on body "J. J Pvt Ltd Upgrade Dashboard People Clients Vendors Staff Users Purchase Orde…" at bounding box center [227, 92] width 454 height 845
drag, startPoint x: 254, startPoint y: 158, endPoint x: 246, endPoint y: 158, distance: 8.4
click at [246, 158] on input "1" at bounding box center [258, 159] width 29 height 11
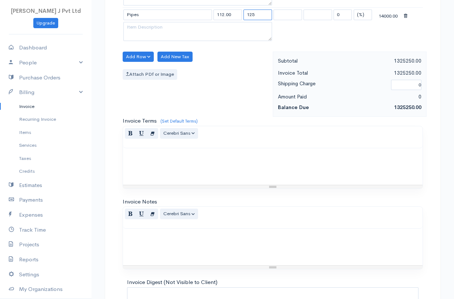
scroll to position [546, 0]
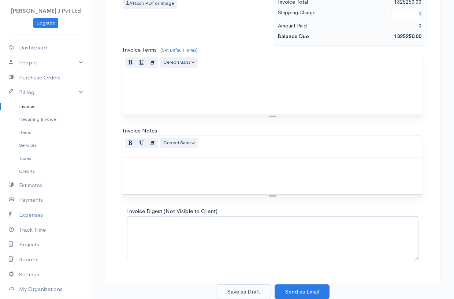
type input "125"
click at [262, 290] on button "Save as Draft" at bounding box center [243, 292] width 55 height 15
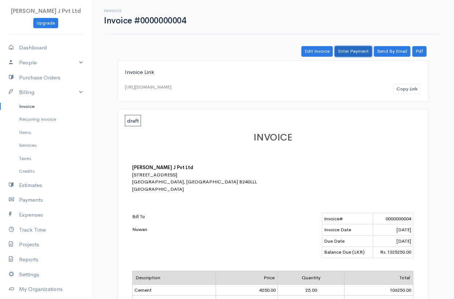
click at [359, 49] on link "Enter Payment" at bounding box center [353, 51] width 37 height 11
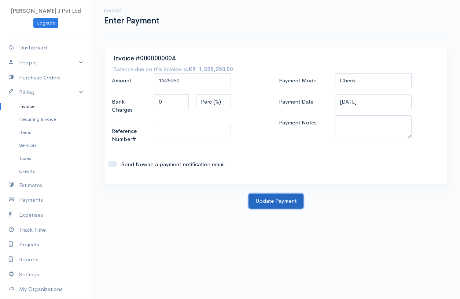
click at [281, 194] on button "Update Payment" at bounding box center [275, 201] width 55 height 15
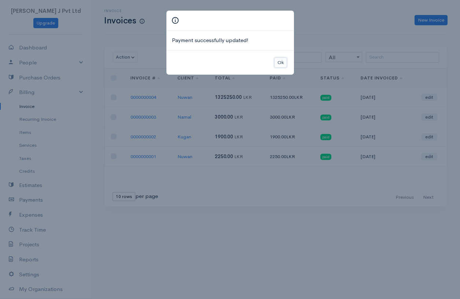
click at [281, 62] on button "Ok" at bounding box center [280, 63] width 13 height 11
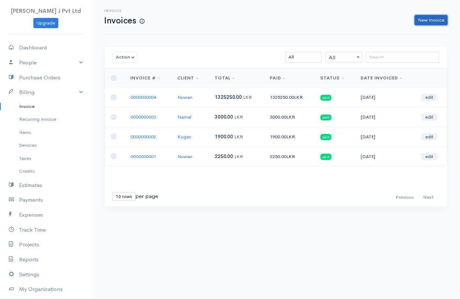
click at [422, 16] on link "New Invoice" at bounding box center [430, 20] width 33 height 11
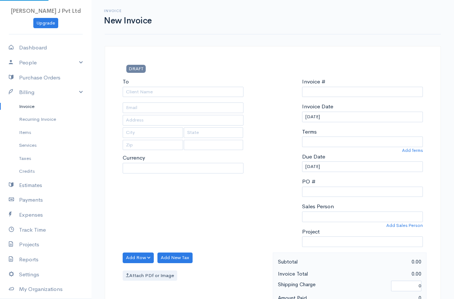
select select "LKR"
select select "[GEOGRAPHIC_DATA]"
type input "0000000005"
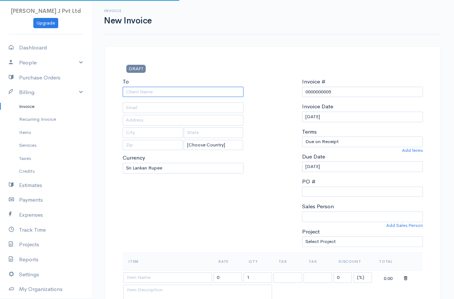
click at [173, 91] on input "To" at bounding box center [183, 92] width 121 height 11
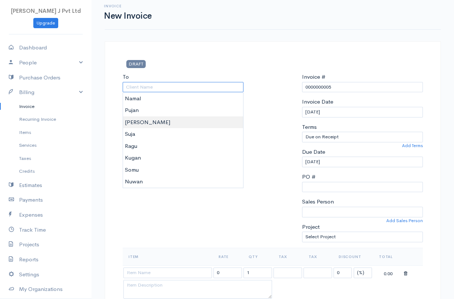
scroll to position [4, 0]
type input "Sivabalan"
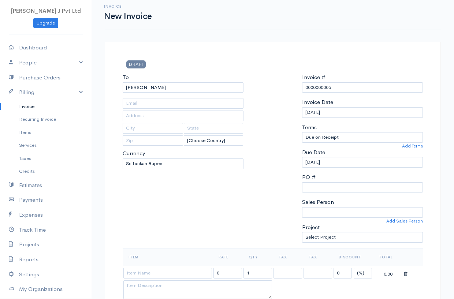
select select "[GEOGRAPHIC_DATA]"
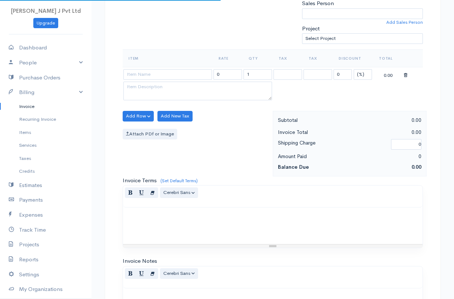
scroll to position [224, 0]
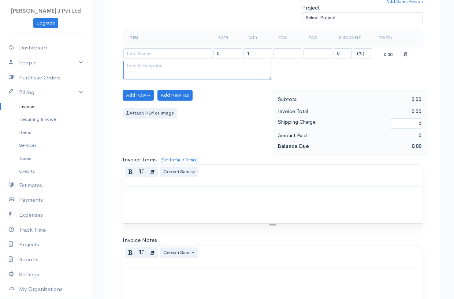
click at [198, 67] on textarea at bounding box center [197, 70] width 149 height 19
click at [163, 56] on input at bounding box center [167, 53] width 89 height 11
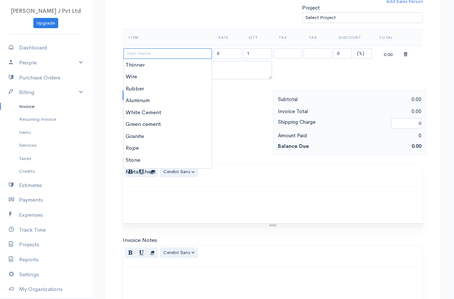
type input "d"
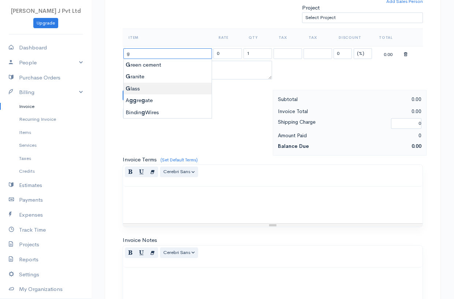
type input "Glass"
type input "6750.00"
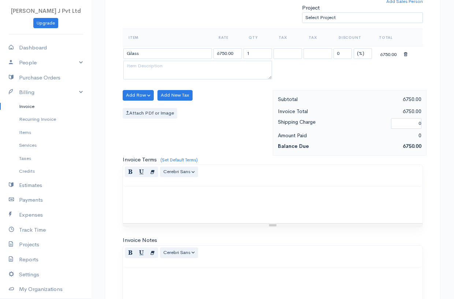
click at [132, 84] on body "J. J Pvt Ltd Upgrade Dashboard People Clients Vendors Staff Users Purchase Orde…" at bounding box center [227, 92] width 454 height 633
drag, startPoint x: 258, startPoint y: 48, endPoint x: 246, endPoint y: 55, distance: 14.3
click at [246, 55] on td "1" at bounding box center [258, 53] width 30 height 14
drag, startPoint x: 251, startPoint y: 56, endPoint x: 247, endPoint y: 55, distance: 4.6
click at [247, 55] on input "1" at bounding box center [258, 53] width 29 height 11
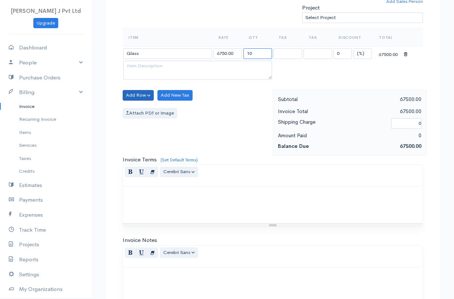
type input "10"
click at [130, 96] on button "Add Row" at bounding box center [138, 95] width 31 height 11
click at [139, 108] on link "Add Item Row" at bounding box center [152, 110] width 58 height 13
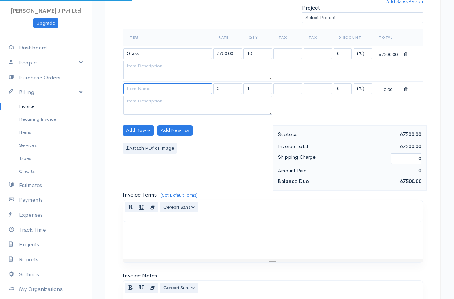
click at [144, 85] on input at bounding box center [167, 89] width 89 height 11
type input "Tiles"
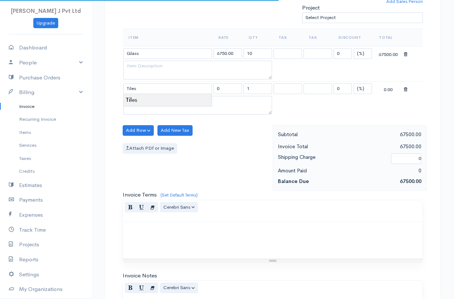
type input "595.00"
click at [141, 99] on body "J. J Pvt Ltd Upgrade Dashboard People Clients Vendors Staff Users Purchase Orde…" at bounding box center [227, 110] width 454 height 669
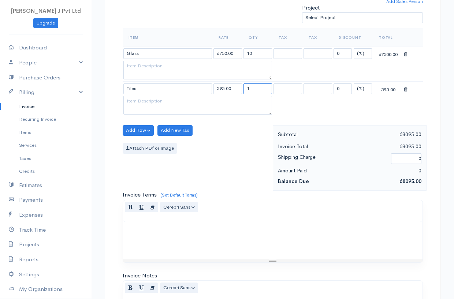
click at [239, 90] on tr "Tiles 595.00 1 0 (%) Flat 595.00" at bounding box center [273, 89] width 300 height 14
type input "250"
click at [138, 132] on button "Add Row" at bounding box center [138, 130] width 31 height 11
click at [140, 147] on link "Add Item Row" at bounding box center [152, 145] width 58 height 13
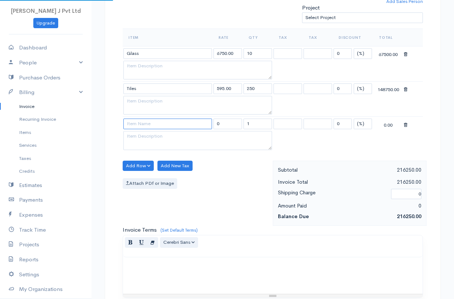
click at [138, 126] on input at bounding box center [167, 124] width 89 height 11
type input "Marble"
type input "1312.50"
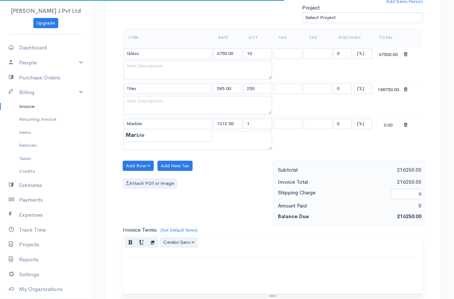
click at [144, 137] on body "J. J Pvt Ltd Upgrade Dashboard People Clients Vendors Staff Users Purchase Orde…" at bounding box center [227, 128] width 454 height 704
drag, startPoint x: 251, startPoint y: 126, endPoint x: 245, endPoint y: 125, distance: 6.0
click at [245, 125] on input "1" at bounding box center [258, 124] width 29 height 11
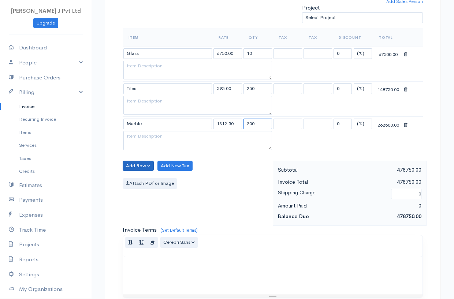
type input "200"
click at [127, 166] on button "Add Row" at bounding box center [138, 166] width 31 height 11
click at [146, 181] on link "Add Item Row" at bounding box center [152, 181] width 58 height 13
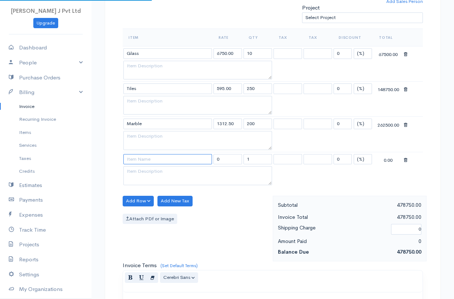
click at [140, 164] on input at bounding box center [167, 159] width 89 height 11
type input "Metal Sheet"
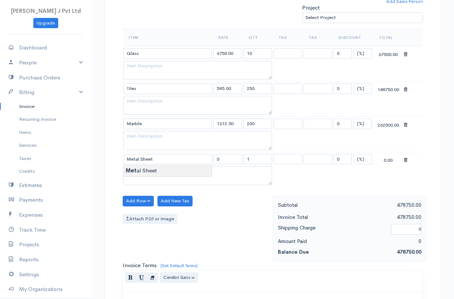
type input "11250.00"
click at [155, 173] on body "J. J Pvt Ltd Upgrade Dashboard People Clients Vendors Staff Users Purchase Orde…" at bounding box center [227, 145] width 454 height 739
drag, startPoint x: 251, startPoint y: 157, endPoint x: 247, endPoint y: 159, distance: 4.5
click at [247, 159] on input "1" at bounding box center [258, 159] width 29 height 11
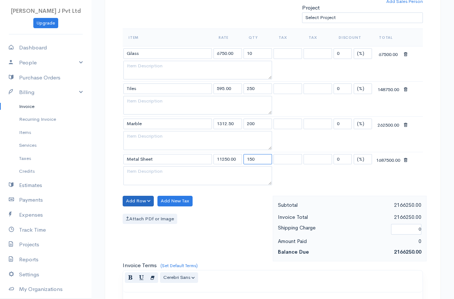
type input "150"
click at [136, 205] on button "Add Row" at bounding box center [138, 201] width 31 height 11
click at [145, 216] on link "Add Item Row" at bounding box center [152, 216] width 58 height 13
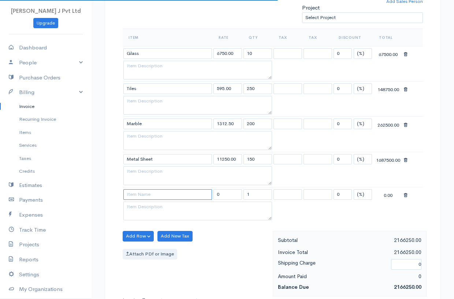
click at [153, 193] on input at bounding box center [167, 194] width 89 height 11
type input "Stone"
type input "4250.00"
click at [147, 207] on body "J. J Pvt Ltd Upgrade Dashboard People Clients Vendors Staff Users Purchase Orde…" at bounding box center [227, 163] width 454 height 775
drag, startPoint x: 256, startPoint y: 195, endPoint x: 243, endPoint y: 192, distance: 12.9
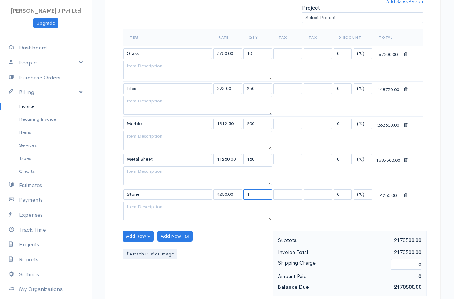
click at [243, 192] on td "1" at bounding box center [258, 194] width 30 height 14
type input "5"
click at [145, 236] on button "Add Row" at bounding box center [138, 236] width 31 height 11
click at [145, 247] on link "Add Item Row" at bounding box center [152, 251] width 58 height 13
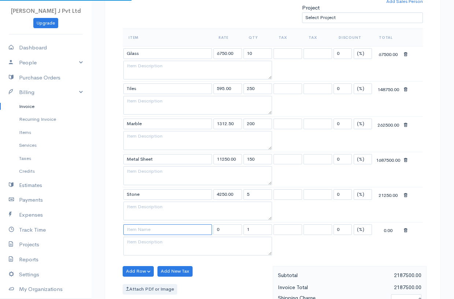
click at [148, 234] on input at bounding box center [167, 230] width 89 height 11
type input "Rope"
type input "3750.00"
drag, startPoint x: 140, startPoint y: 240, endPoint x: 145, endPoint y: 241, distance: 6.0
click at [141, 240] on body "J. J Pvt Ltd Upgrade Dashboard People Clients Vendors Staff Users Purchase Orde…" at bounding box center [227, 181] width 454 height 810
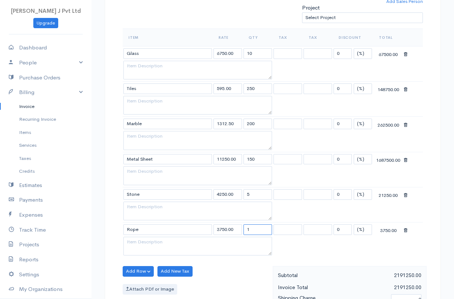
drag, startPoint x: 253, startPoint y: 230, endPoint x: 246, endPoint y: 230, distance: 6.6
click at [246, 230] on input "1" at bounding box center [258, 230] width 29 height 11
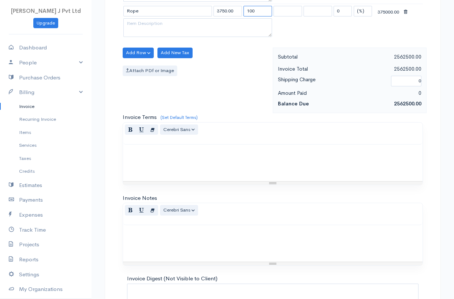
scroll to position [510, 0]
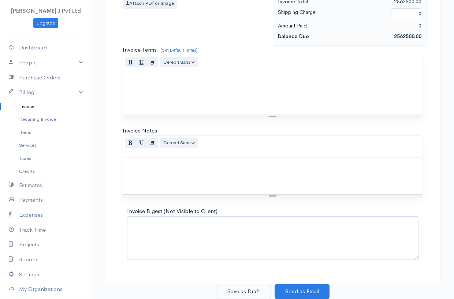
type input "100"
click at [248, 294] on button "Save as Draft" at bounding box center [243, 291] width 55 height 15
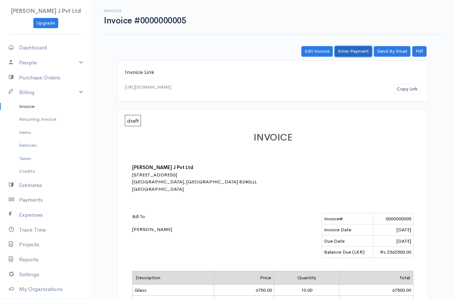
click at [361, 50] on link "Enter Payment" at bounding box center [353, 51] width 37 height 11
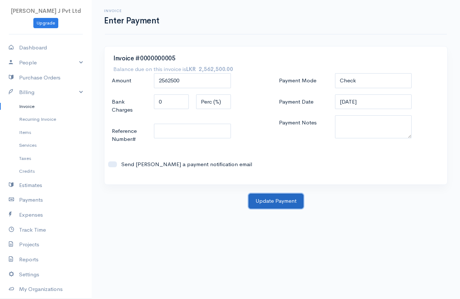
click at [271, 194] on button "Update Payment" at bounding box center [275, 201] width 55 height 15
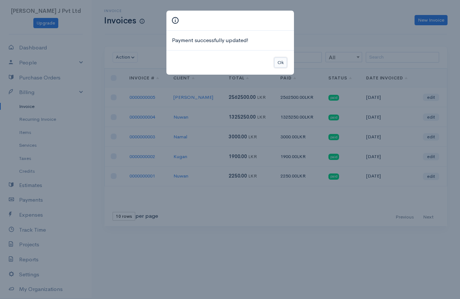
click at [282, 60] on button "Ok" at bounding box center [280, 63] width 13 height 11
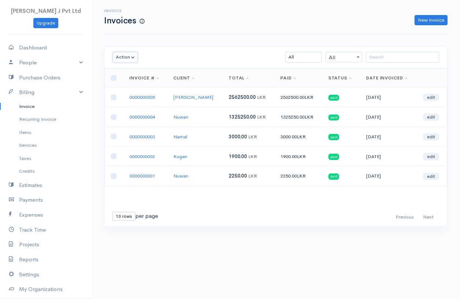
click at [133, 56] on button "Action" at bounding box center [124, 57] width 25 height 11
click at [195, 274] on body "J. J Pvt Ltd Upgrade Dashboard People Clients Vendors Staff Users Purchase Orde…" at bounding box center [230, 149] width 460 height 299
click at [75, 61] on link "People" at bounding box center [46, 62] width 92 height 15
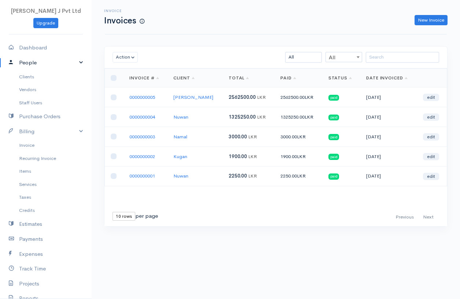
click at [75, 61] on link "People" at bounding box center [46, 62] width 92 height 15
